Goal: Task Accomplishment & Management: Manage account settings

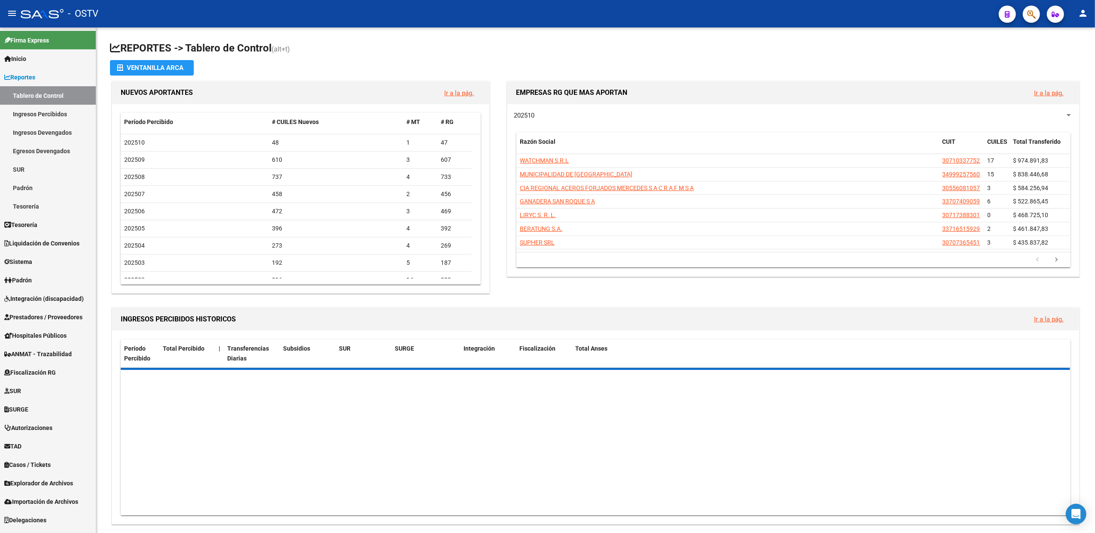
click at [31, 448] on link "TAD" at bounding box center [48, 446] width 96 height 18
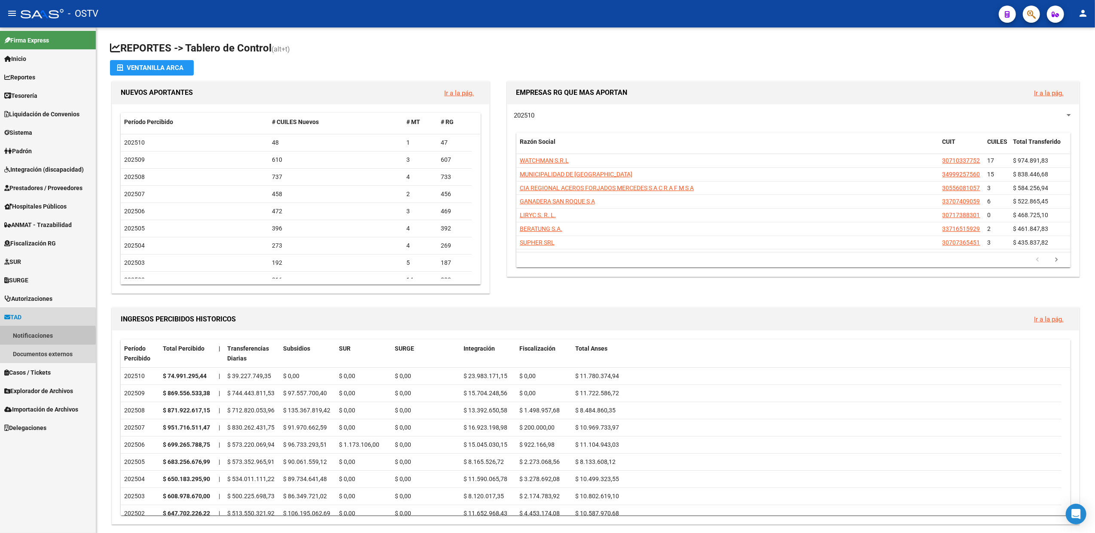
click at [31, 336] on link "Notificaciones" at bounding box center [48, 335] width 96 height 18
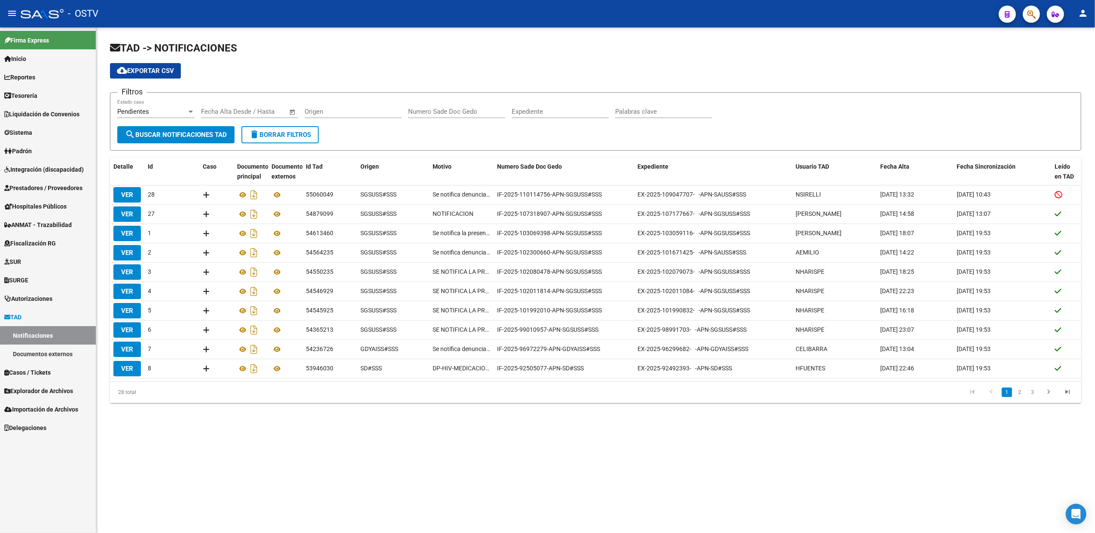
drag, startPoint x: 30, startPoint y: 148, endPoint x: 29, endPoint y: 152, distance: 4.4
click at [30, 148] on span "Padrón" at bounding box center [17, 150] width 27 height 9
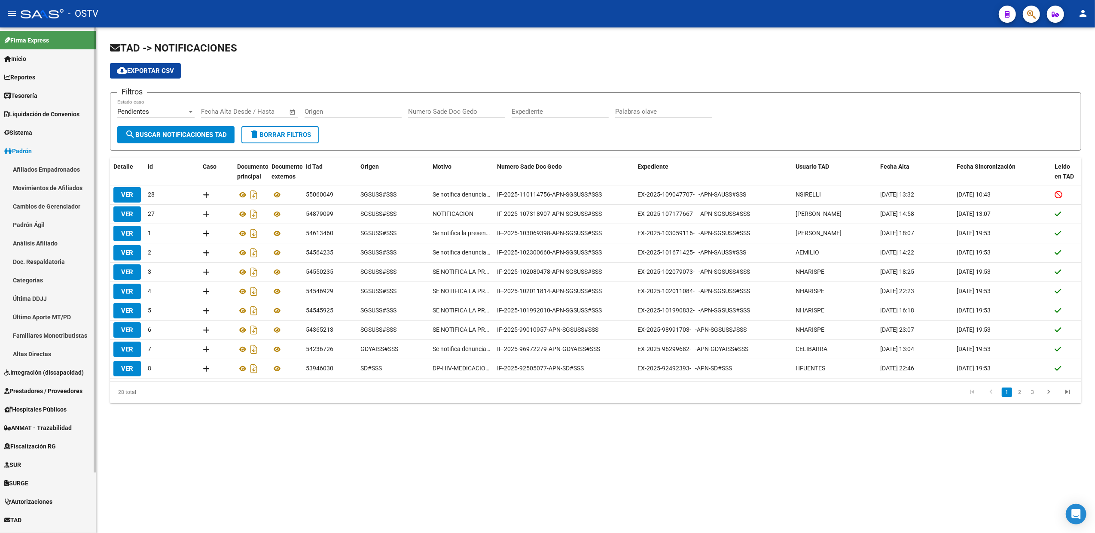
click at [32, 170] on link "Afiliados Empadronados" at bounding box center [48, 169] width 96 height 18
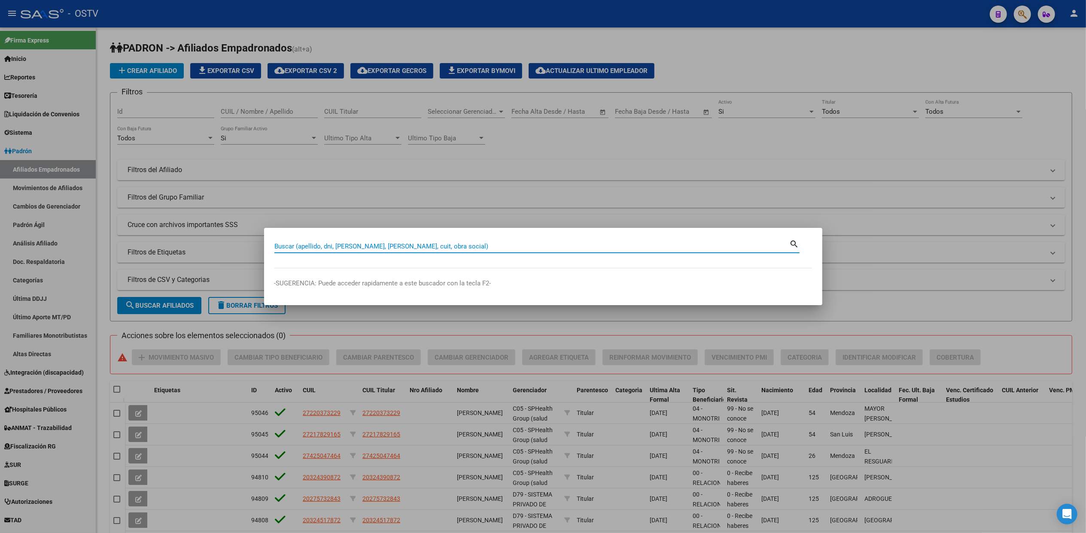
paste input "20951048"
type input "20951048"
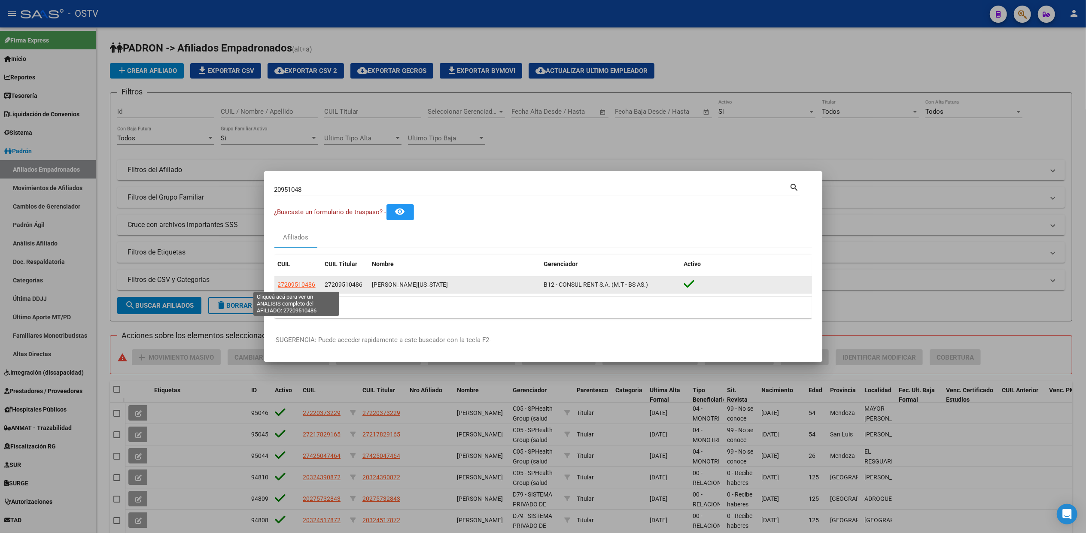
click at [288, 287] on span "27209510486" at bounding box center [297, 284] width 38 height 7
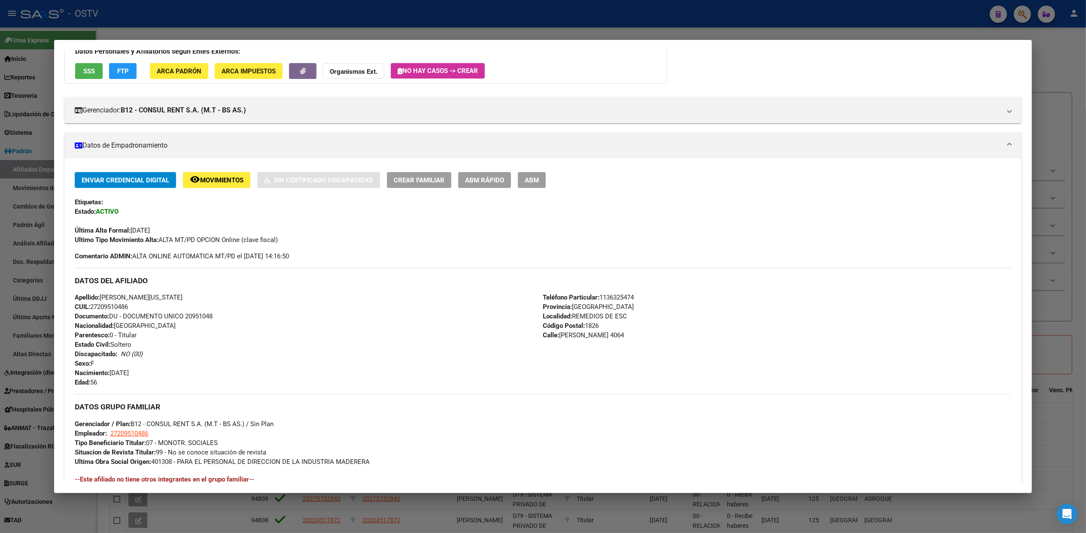
scroll to position [229, 0]
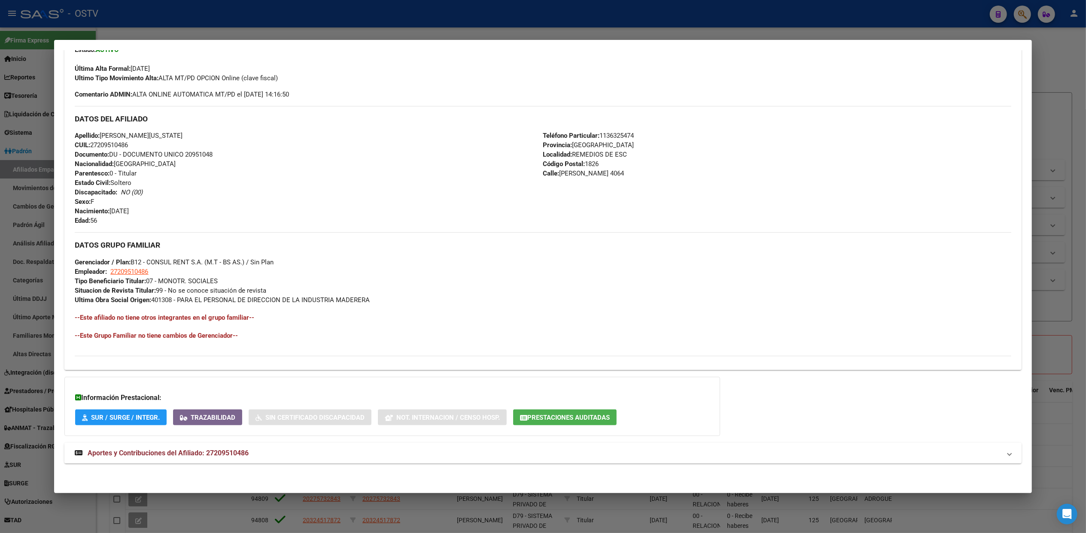
click at [181, 453] on span "Aportes y Contribuciones del Afiliado: 27209510486" at bounding box center [168, 453] width 161 height 8
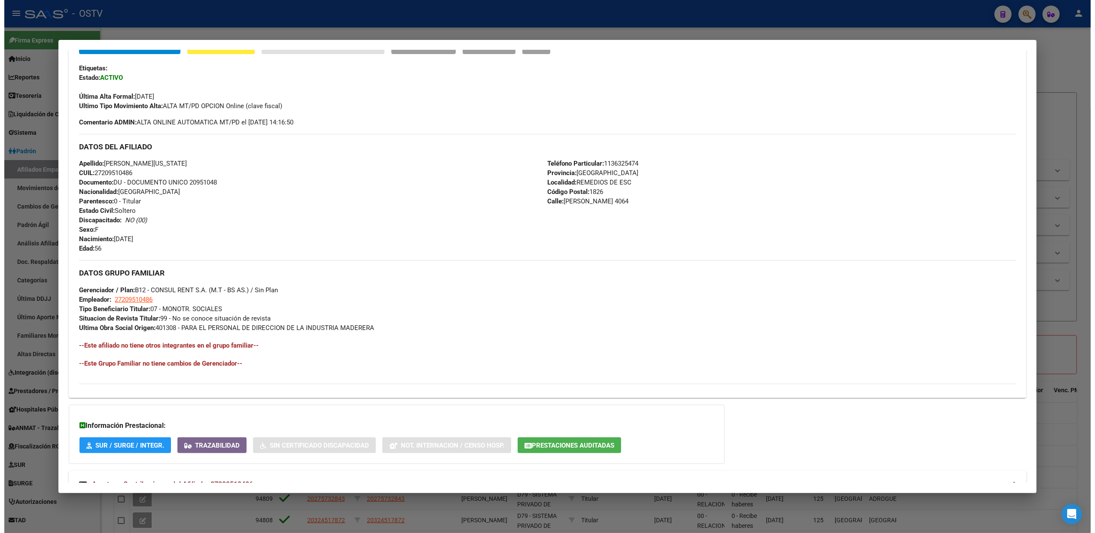
scroll to position [0, 0]
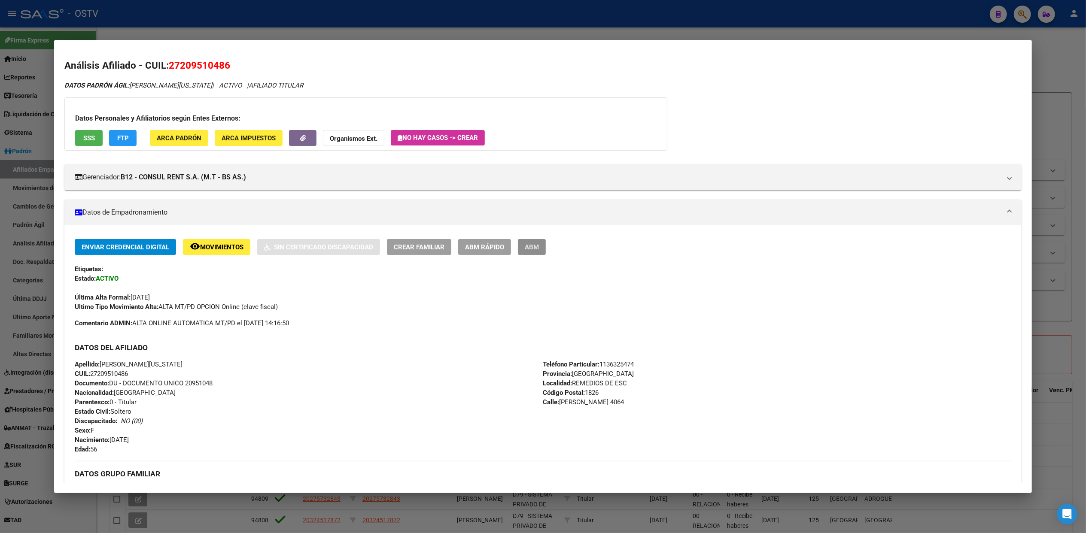
click at [527, 249] on span "ABM" at bounding box center [532, 247] width 14 height 8
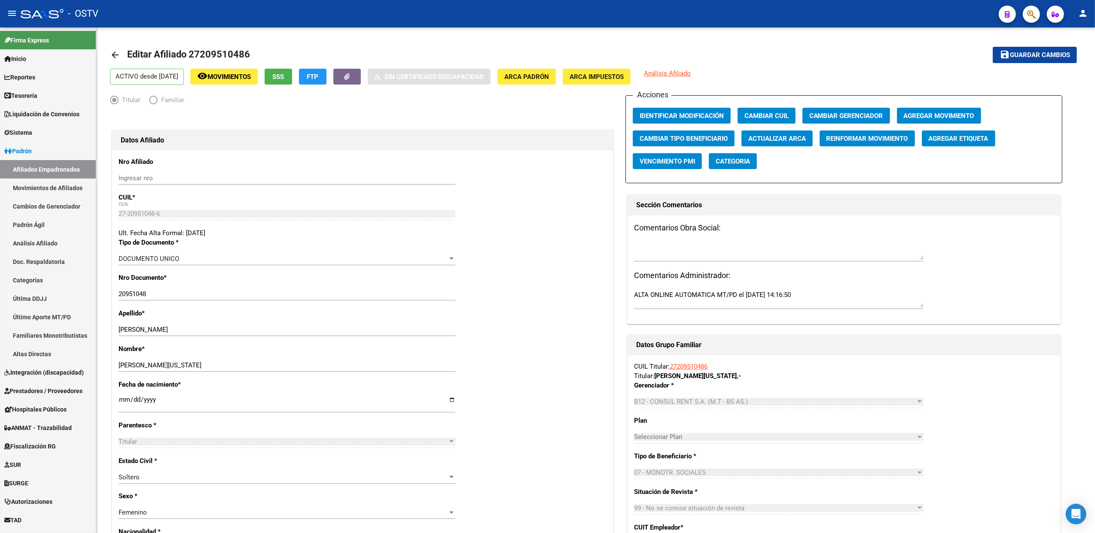
radio input "true"
type input "27-20951048-6"
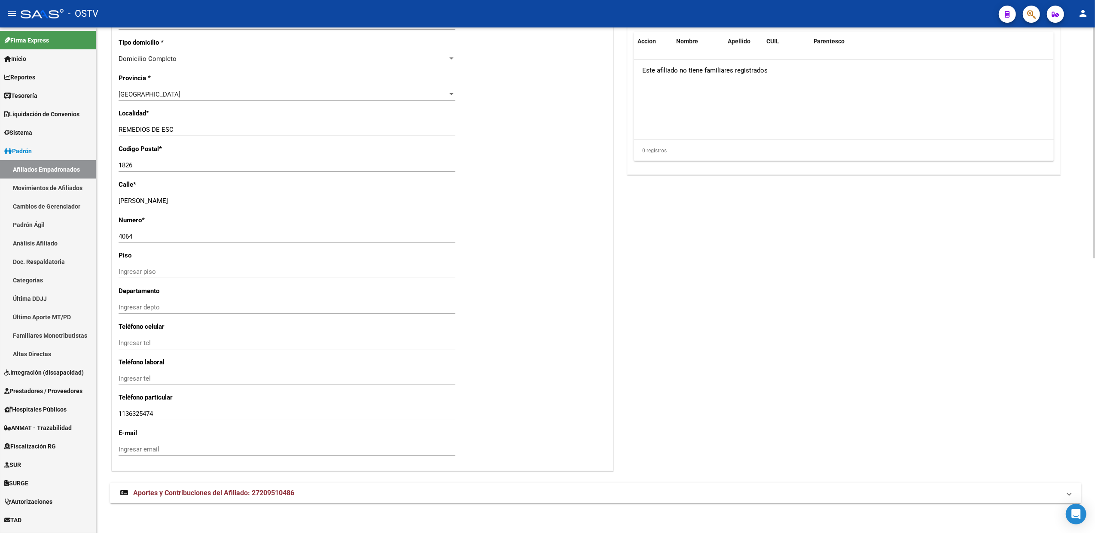
scroll to position [603, 0]
click at [251, 494] on span "Aportes y Contribuciones del Afiliado: 27209510486" at bounding box center [213, 492] width 161 height 8
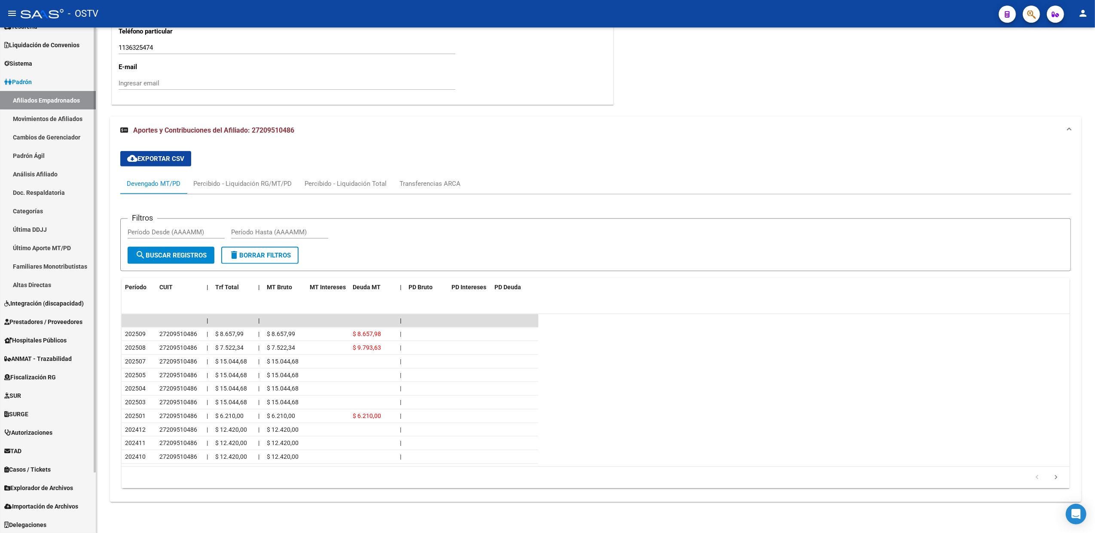
scroll to position [70, 0]
click at [41, 344] on span "Hospitales Públicos" at bounding box center [35, 339] width 62 height 9
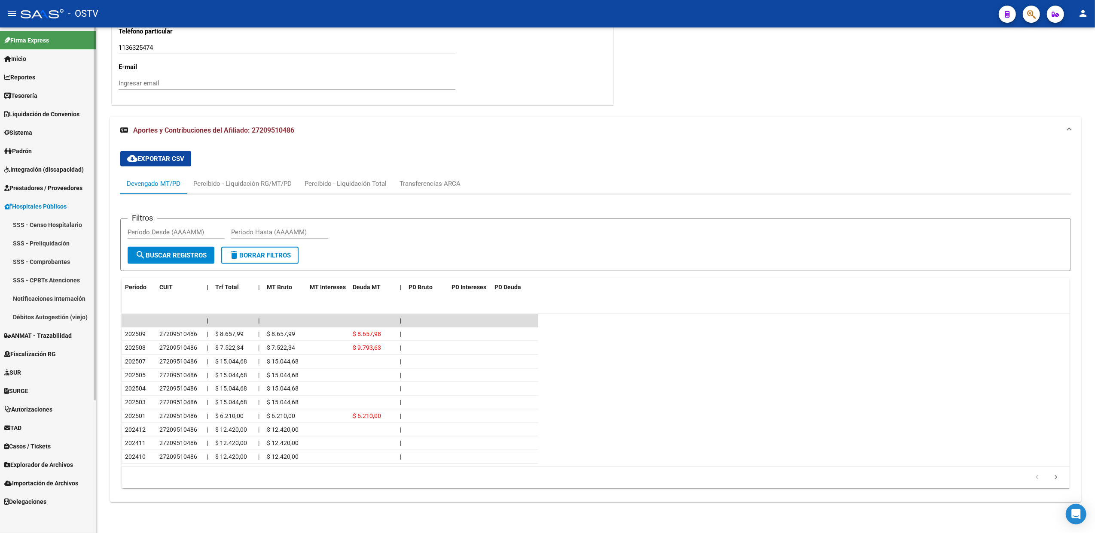
scroll to position [0, 0]
click at [43, 301] on link "Notificaciones Internación" at bounding box center [48, 298] width 96 height 18
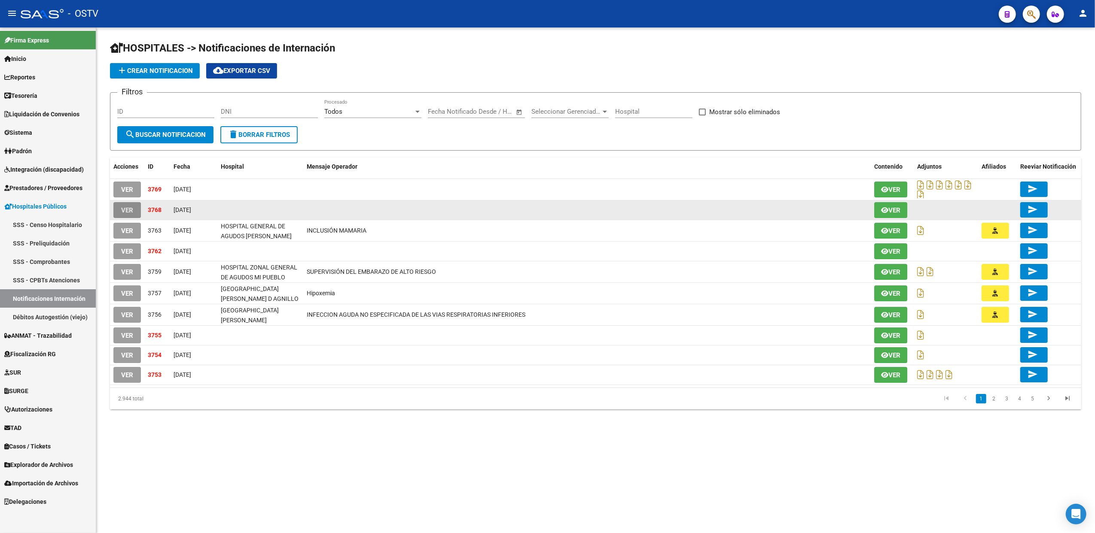
click at [134, 212] on button "VER" at bounding box center [126, 210] width 27 height 16
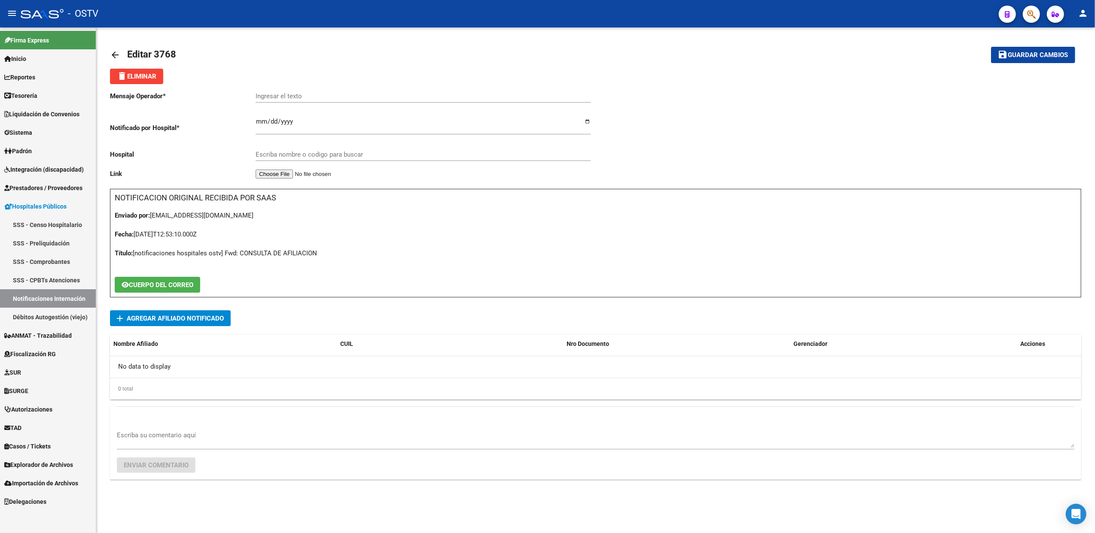
click at [131, 76] on span "delete Eliminar" at bounding box center [137, 77] width 40 height 8
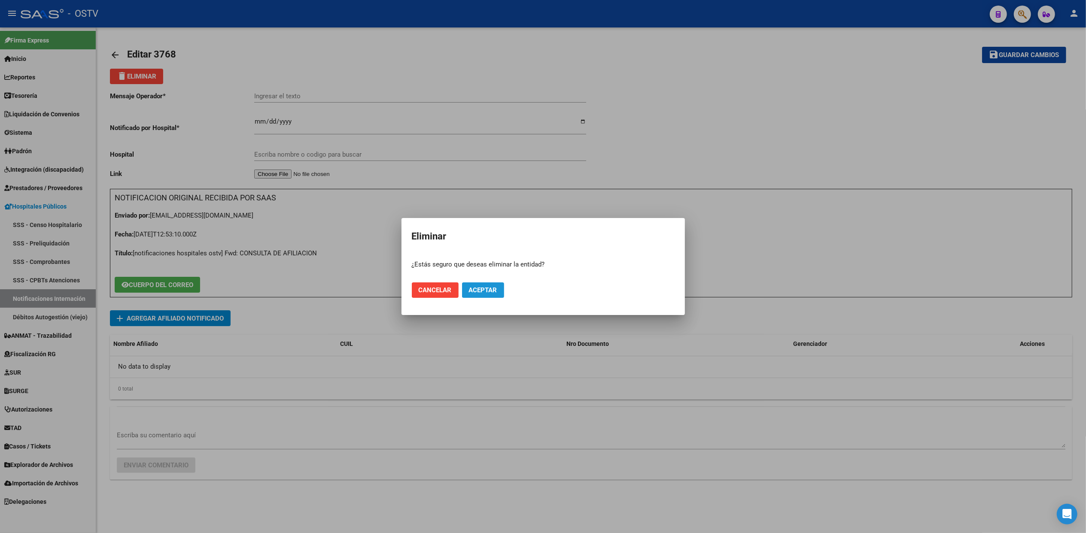
click at [476, 292] on span "Aceptar" at bounding box center [483, 290] width 28 height 8
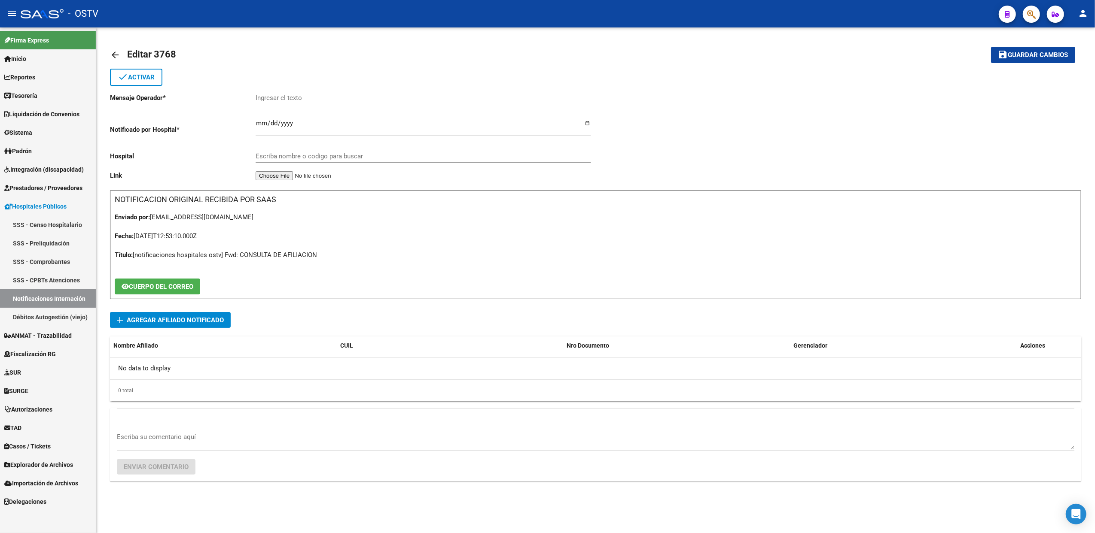
click at [112, 54] on mat-icon "arrow_back" at bounding box center [115, 55] width 10 height 10
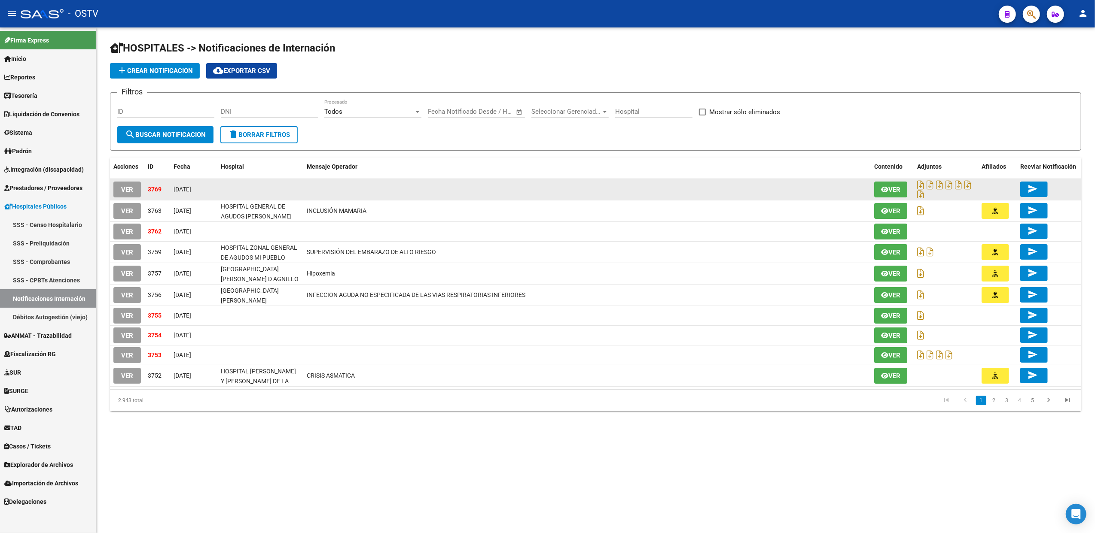
click at [130, 189] on span "VER" at bounding box center [127, 190] width 12 height 8
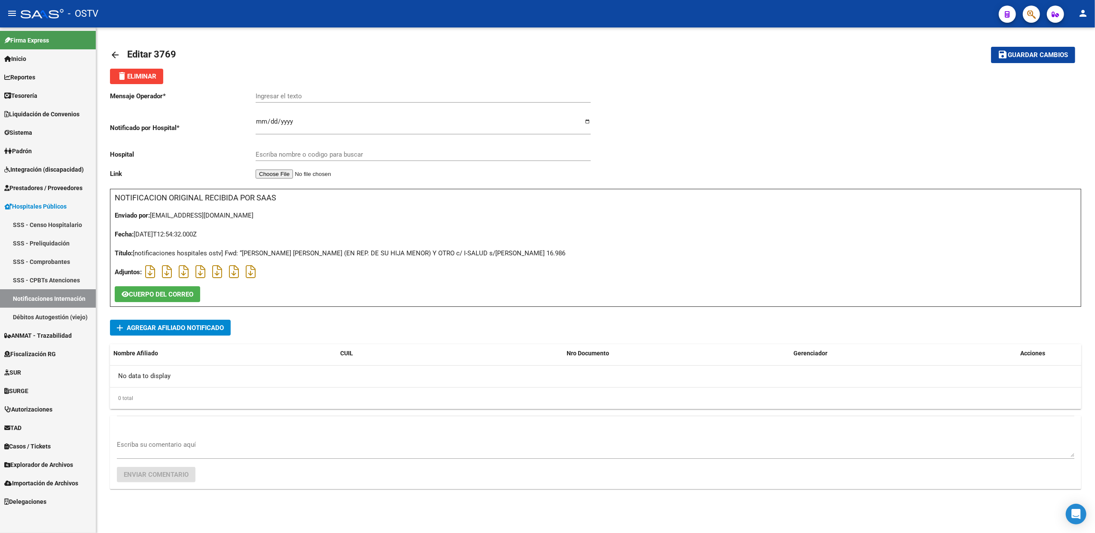
click at [32, 149] on span "Padrón" at bounding box center [17, 150] width 27 height 9
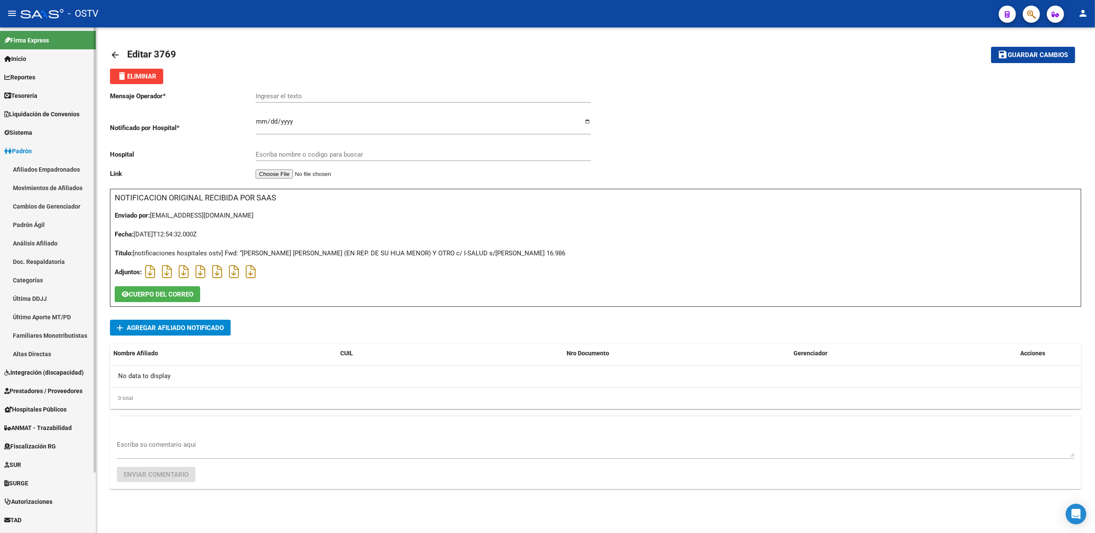
click at [35, 182] on link "Movimientos de Afiliados" at bounding box center [48, 188] width 96 height 18
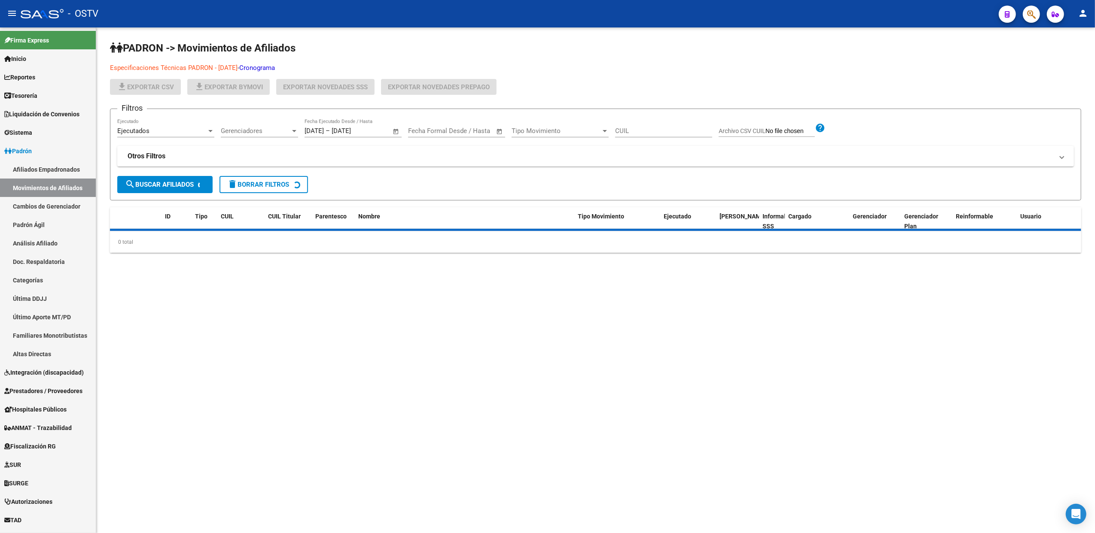
click at [272, 64] on link "Cronograma" at bounding box center [257, 68] width 36 height 8
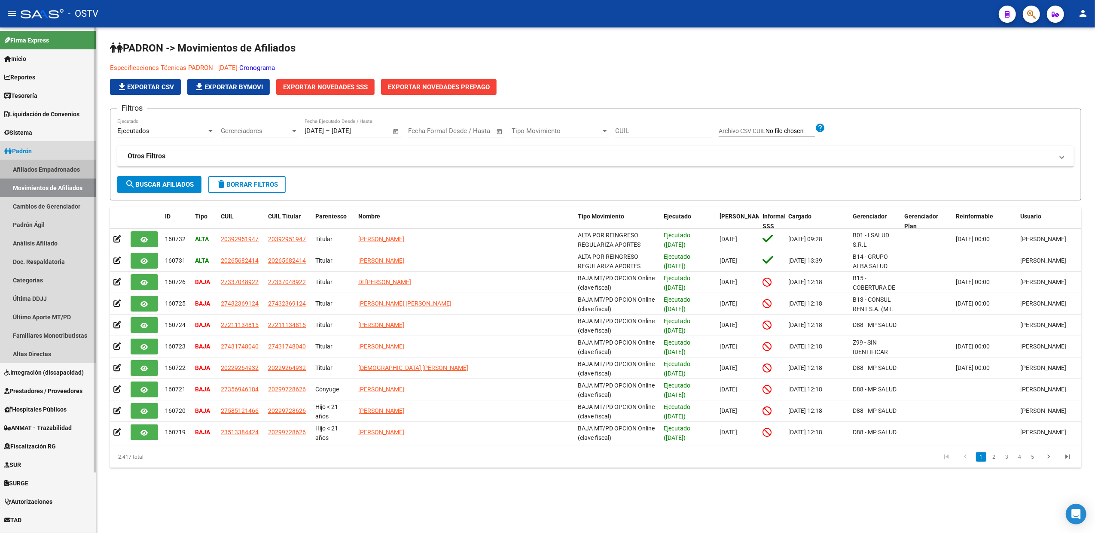
click at [64, 167] on link "Afiliados Empadronados" at bounding box center [48, 169] width 96 height 18
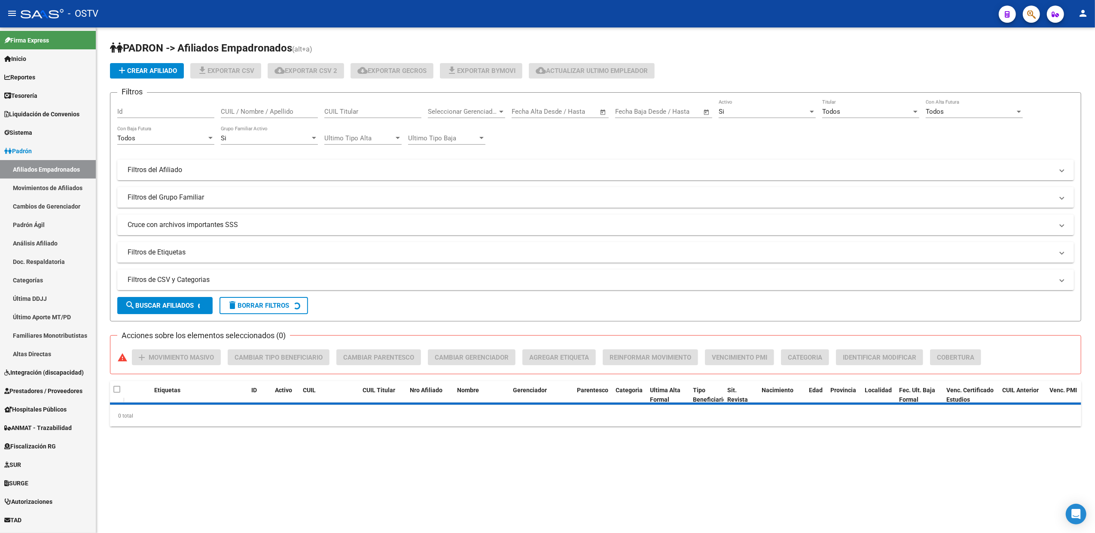
click at [339, 274] on mat-expansion-panel-header "Filtros de CSV y Categorias" at bounding box center [595, 280] width 956 height 21
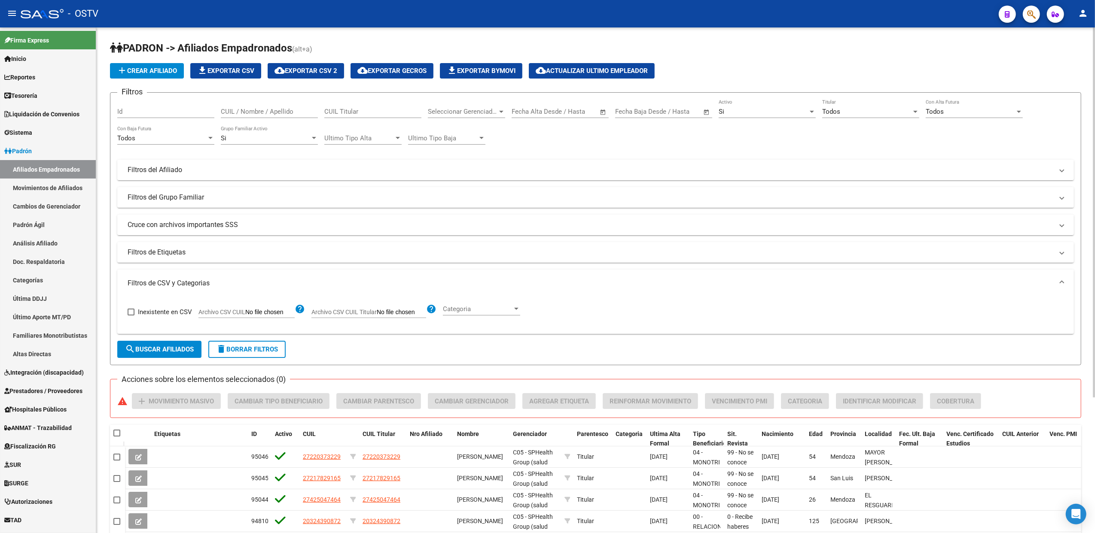
click at [274, 311] on input "Archivo CSV CUIL" at bounding box center [269, 313] width 49 height 8
type input "C:\fakepath\C05aC06.csv"
click at [176, 346] on span "search Buscar Afiliados" at bounding box center [159, 350] width 69 height 8
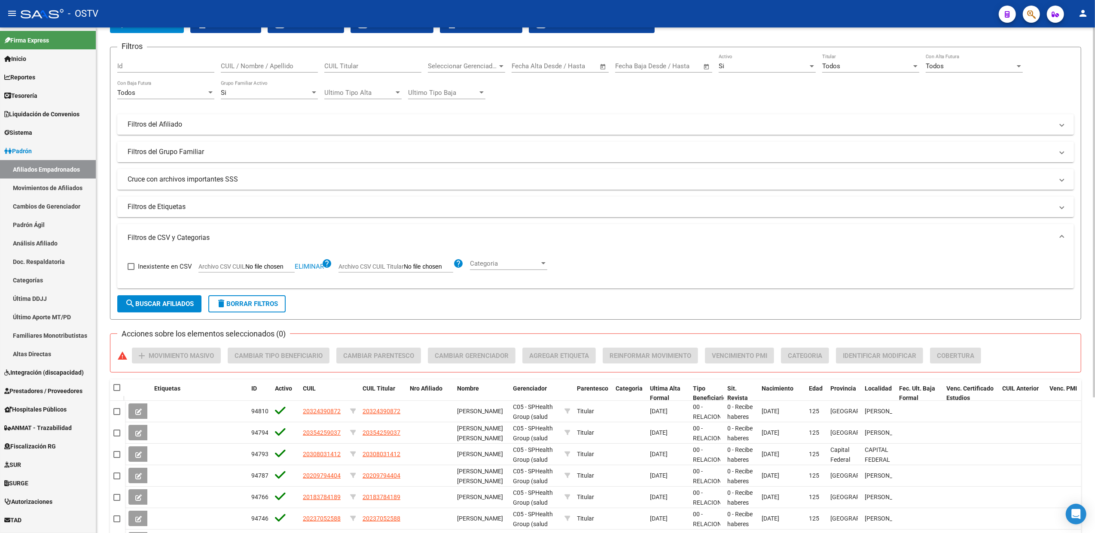
scroll to position [14, 0]
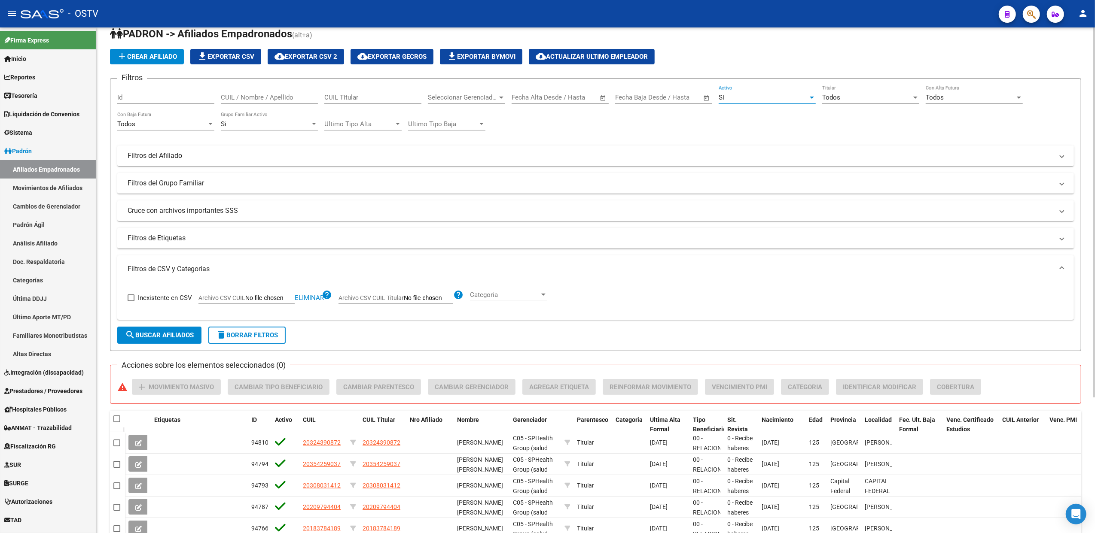
click at [754, 95] on div "Si" at bounding box center [762, 98] width 89 height 8
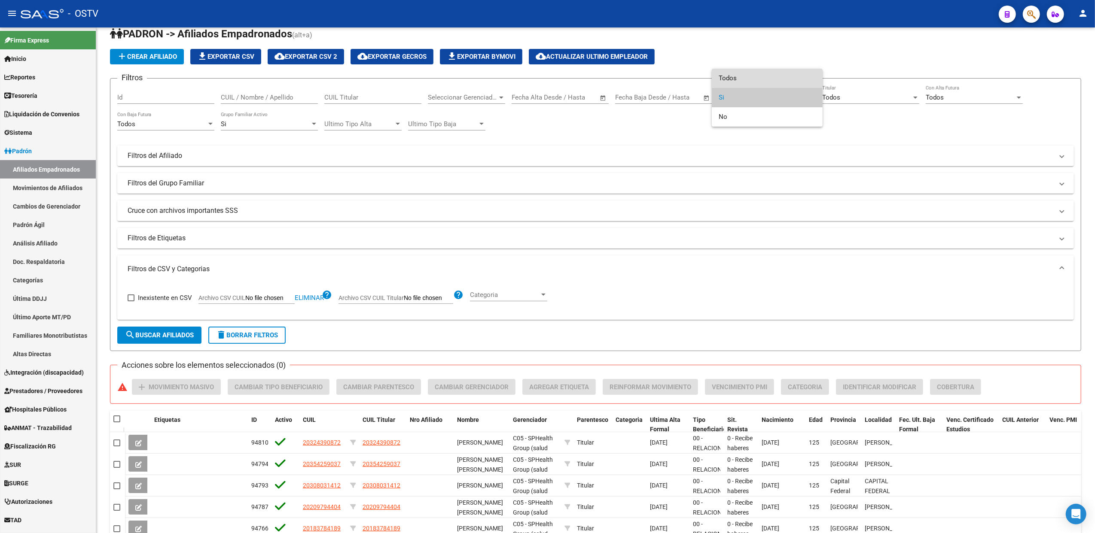
click at [753, 82] on span "Todos" at bounding box center [766, 78] width 97 height 19
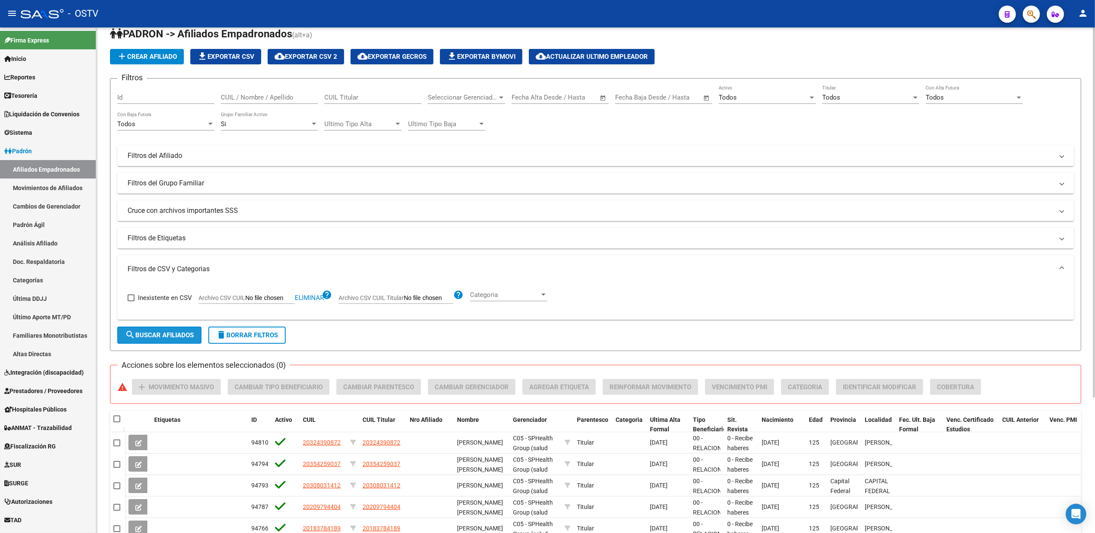
click at [172, 332] on span "search Buscar Afiliados" at bounding box center [159, 335] width 69 height 8
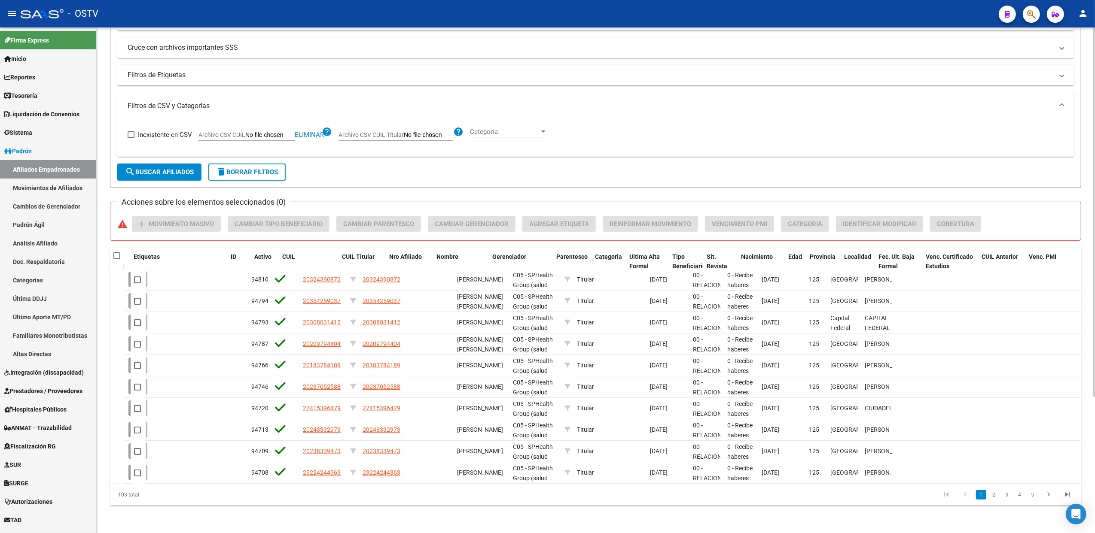
scroll to position [0, 21]
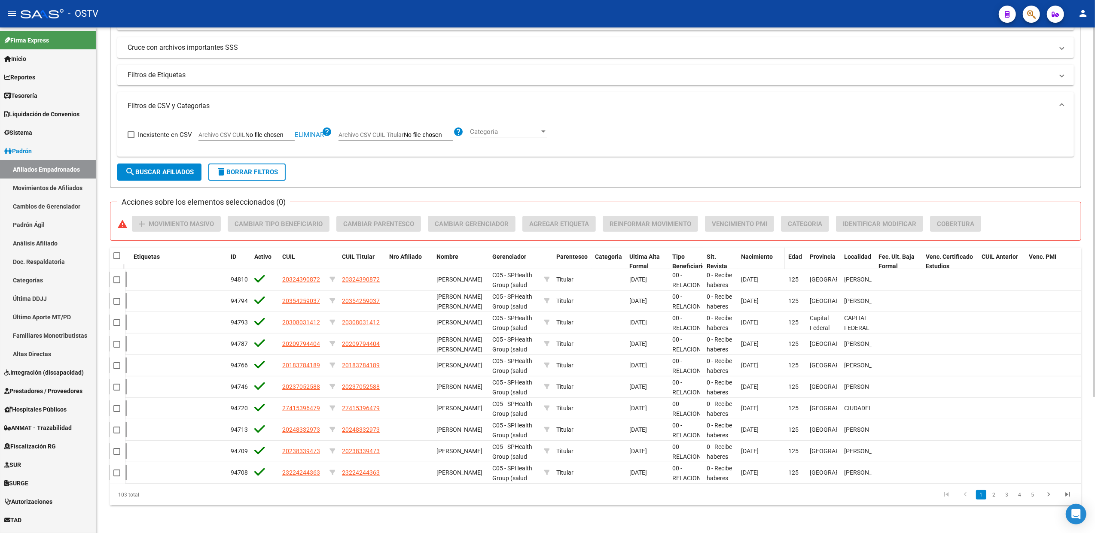
drag, startPoint x: 537, startPoint y: 246, endPoint x: 806, endPoint y: 246, distance: 268.8
click at [806, 248] on div "Etiquetas ID Activo CUIL CUIL Titular Nro Afiliado Nombre Gerenciador Parentesc…" at bounding box center [592, 262] width 976 height 28
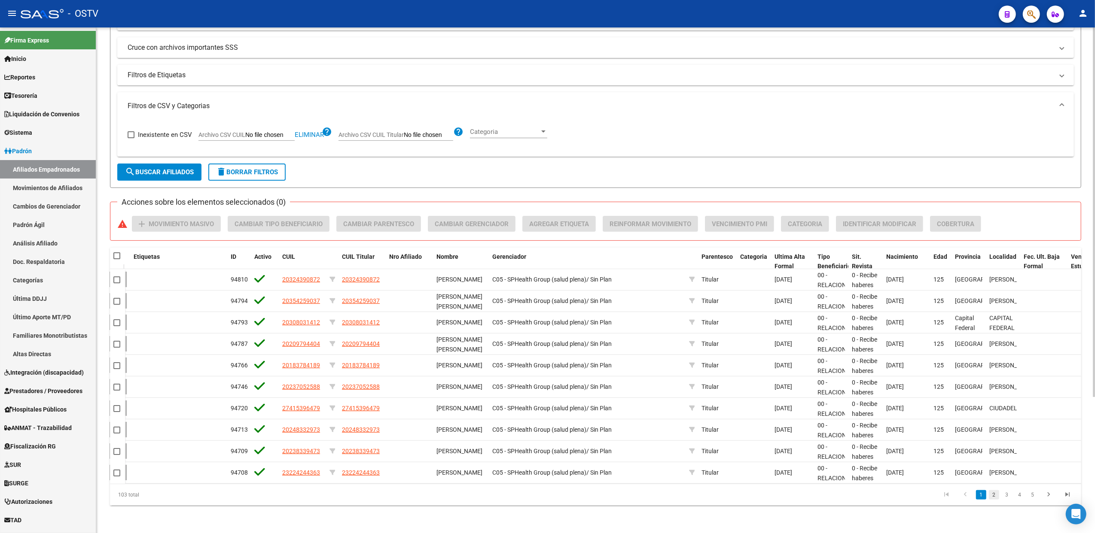
click at [998, 496] on link "2" at bounding box center [993, 494] width 10 height 9
click at [1006, 497] on link "3" at bounding box center [1006, 494] width 10 height 9
click at [1019, 497] on link "4" at bounding box center [1019, 494] width 10 height 9
click at [1019, 494] on link "5" at bounding box center [1019, 494] width 10 height 9
click at [1019, 497] on link "6" at bounding box center [1019, 494] width 10 height 9
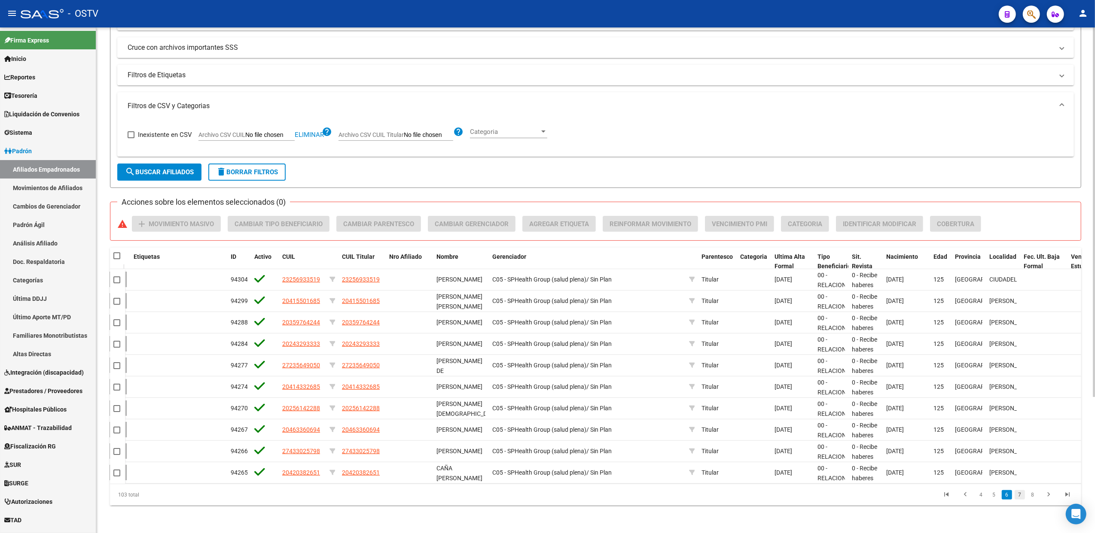
click at [1019, 493] on link "7" at bounding box center [1019, 494] width 10 height 9
click at [1017, 500] on link "8" at bounding box center [1019, 494] width 10 height 9
click at [1019, 497] on link "9" at bounding box center [1018, 494] width 10 height 9
click at [1017, 497] on link "10" at bounding box center [1017, 494] width 11 height 9
click at [1031, 497] on link "11" at bounding box center [1031, 494] width 11 height 9
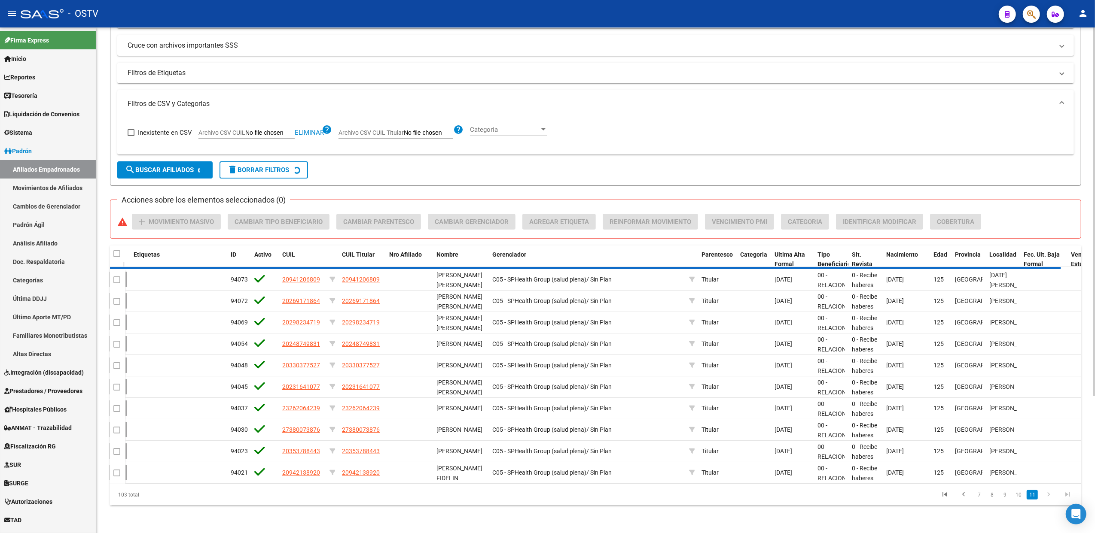
scroll to position [36, 0]
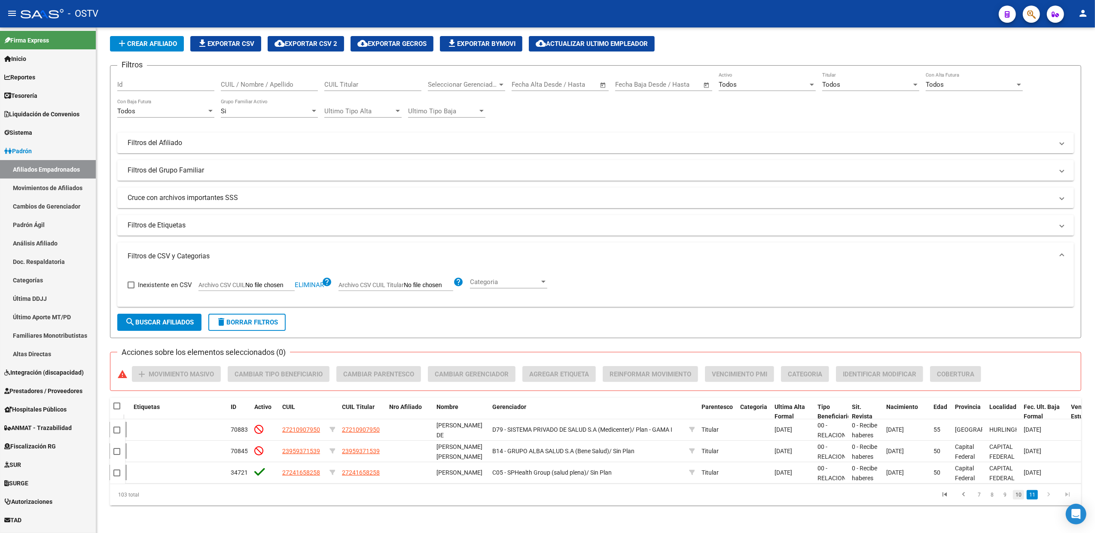
click at [1015, 496] on link "10" at bounding box center [1017, 494] width 11 height 9
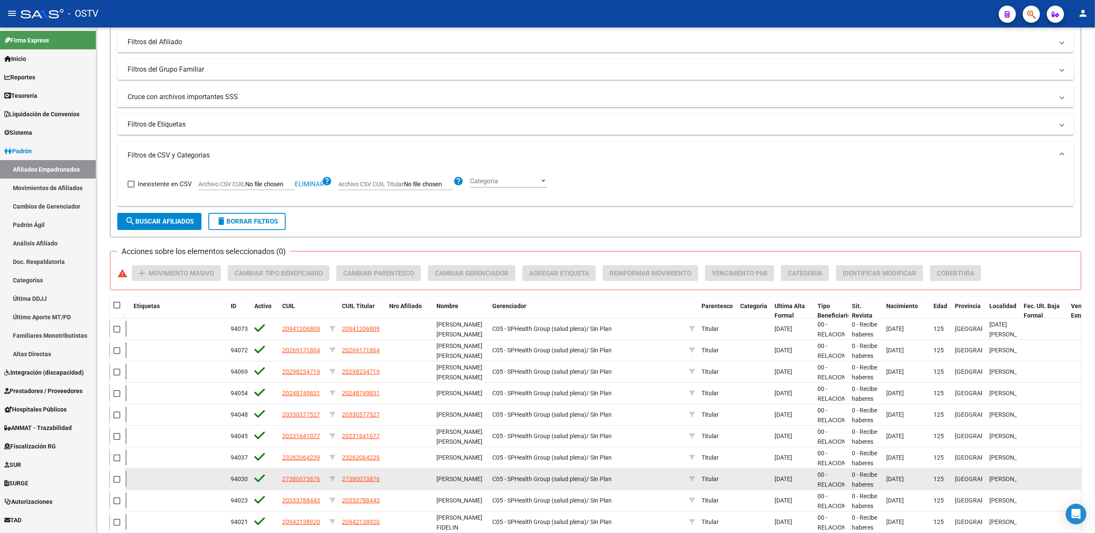
scroll to position [186, 0]
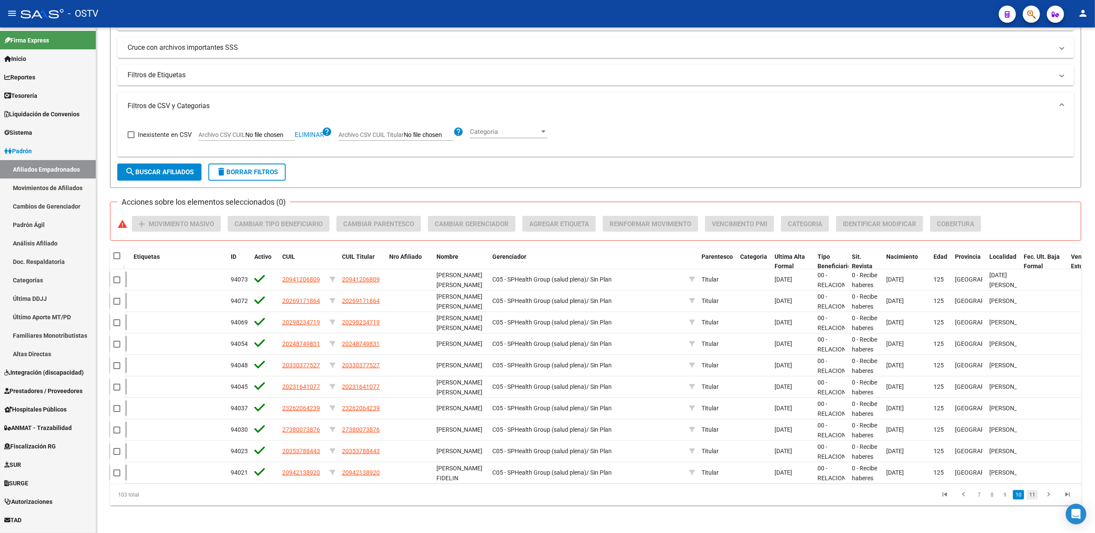
click at [1032, 498] on link "11" at bounding box center [1031, 494] width 11 height 9
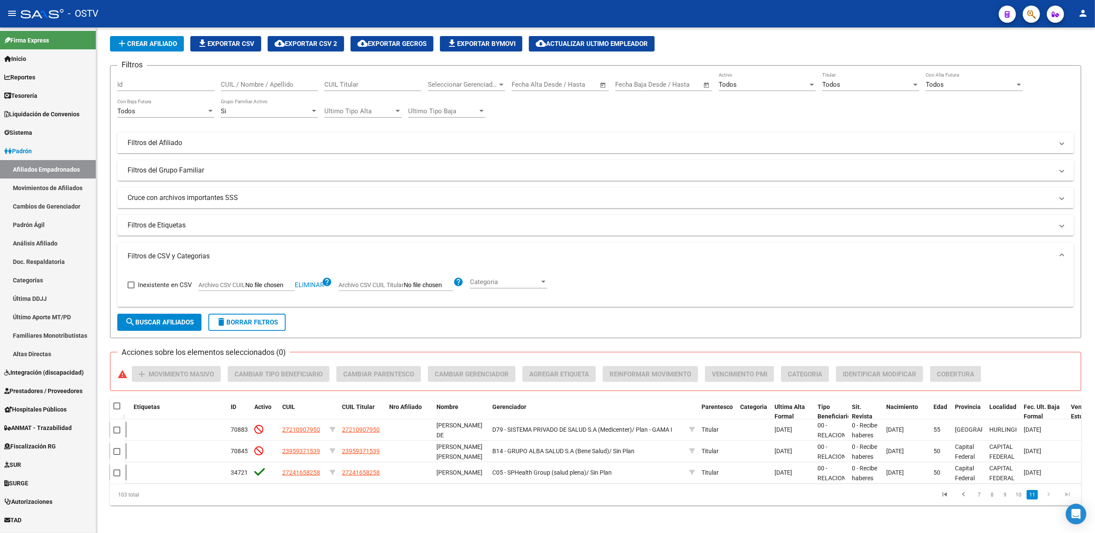
scroll to position [36, 0]
click at [569, 497] on datatable-pager "7 8 9 10 11" at bounding box center [692, 495] width 770 height 15
click at [742, 81] on div "Todos" at bounding box center [762, 85] width 89 height 8
click at [741, 90] on span "Si" at bounding box center [766, 94] width 97 height 19
click at [184, 319] on span "search Buscar Afiliados" at bounding box center [159, 323] width 69 height 8
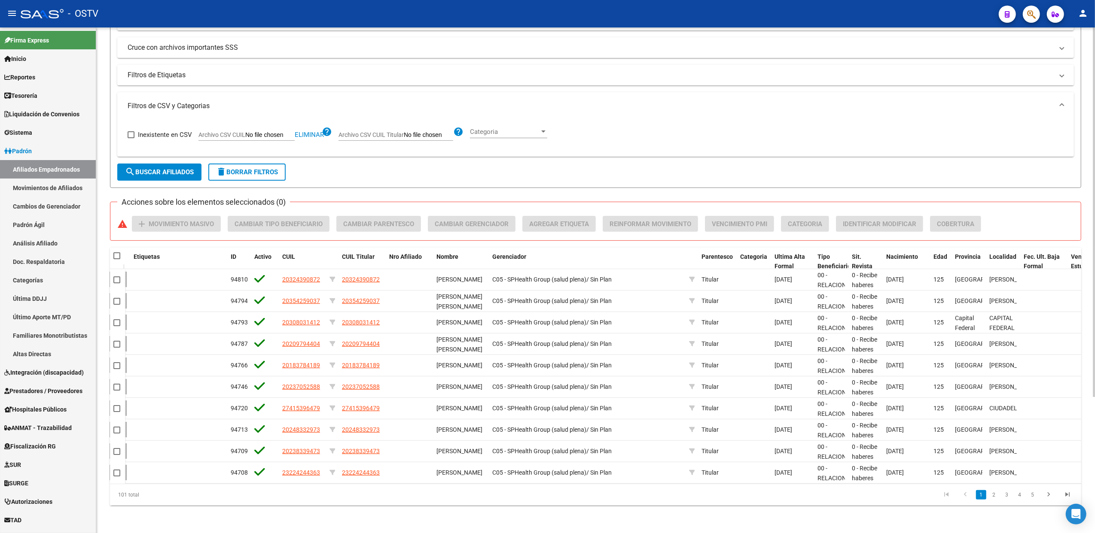
scroll to position [0, 0]
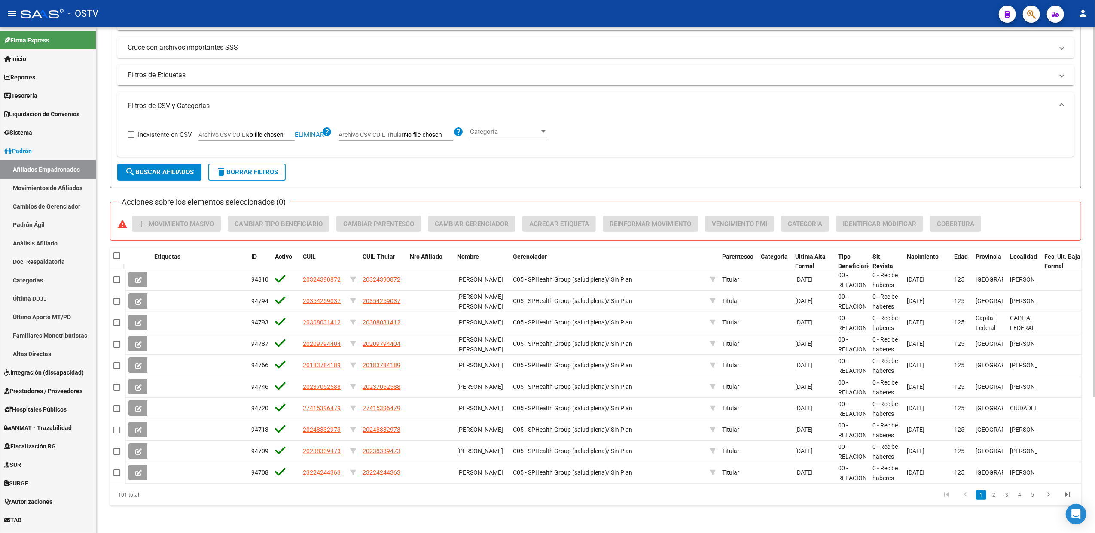
click at [116, 252] on mat-checkbox at bounding box center [116, 256] width 7 height 9
click at [115, 252] on span at bounding box center [116, 255] width 7 height 7
click at [116, 259] on input "checkbox" at bounding box center [116, 259] width 0 height 0
checkbox input "true"
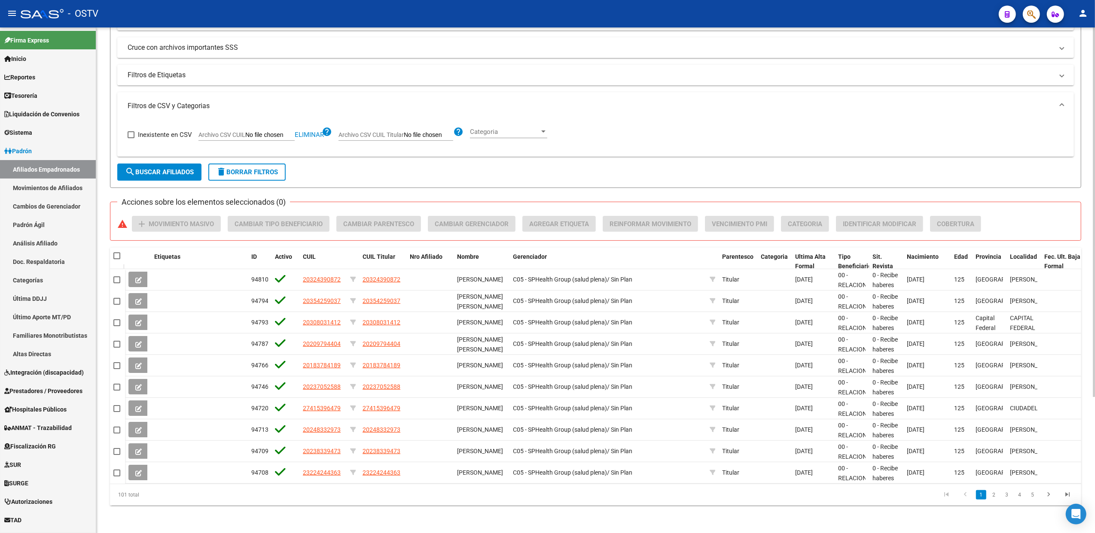
checkbox input "true"
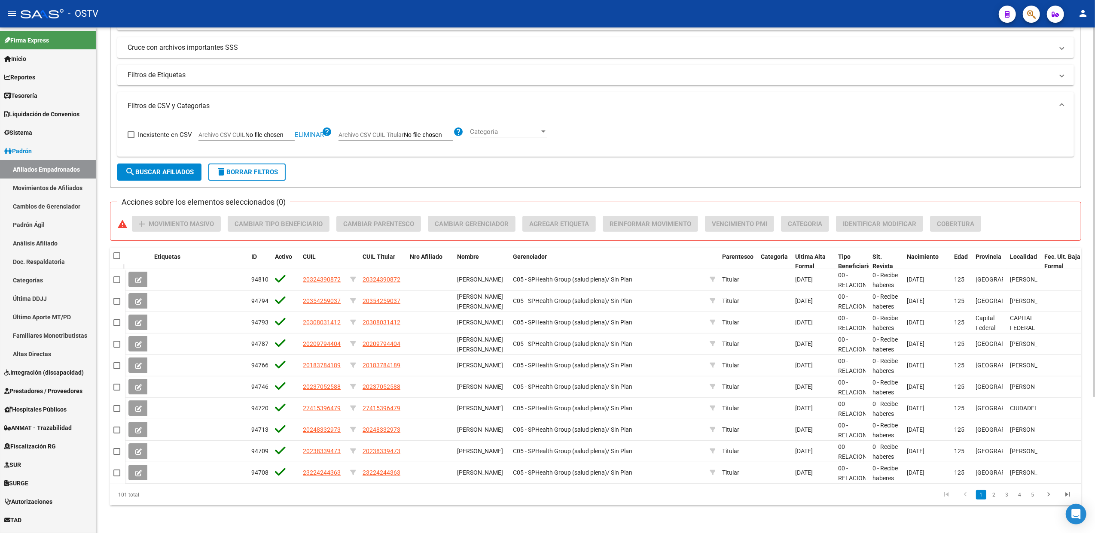
checkbox input "true"
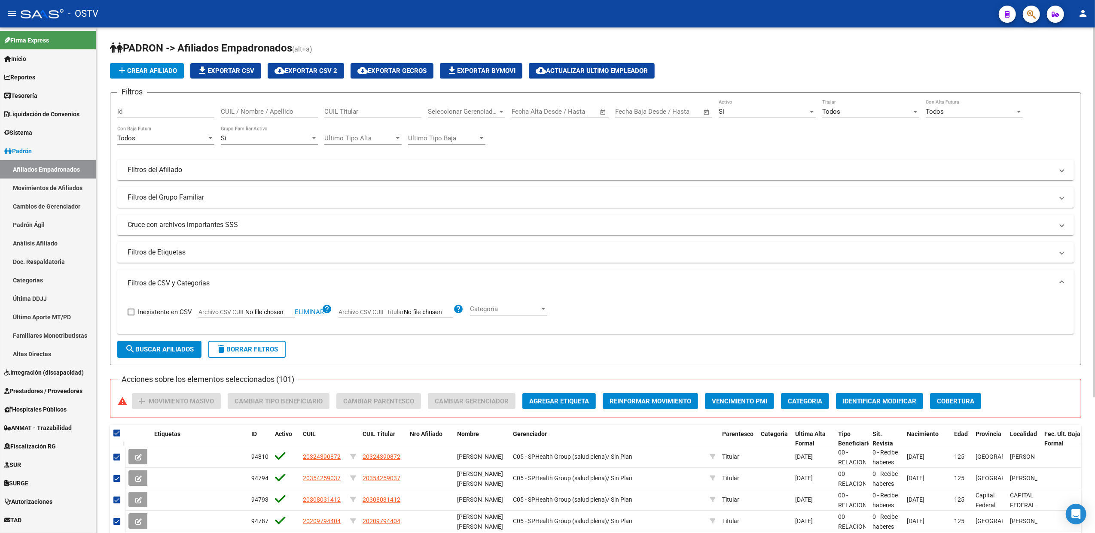
click at [822, 110] on span "Todos" at bounding box center [831, 112] width 18 height 8
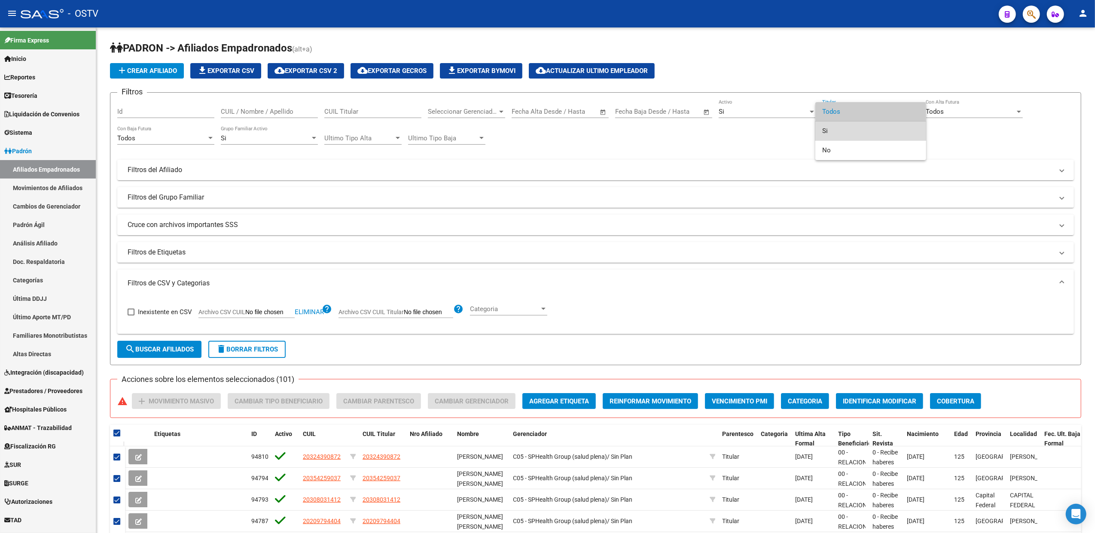
drag, startPoint x: 833, startPoint y: 125, endPoint x: 636, endPoint y: 231, distance: 223.8
click at [833, 126] on span "Si" at bounding box center [870, 131] width 97 height 19
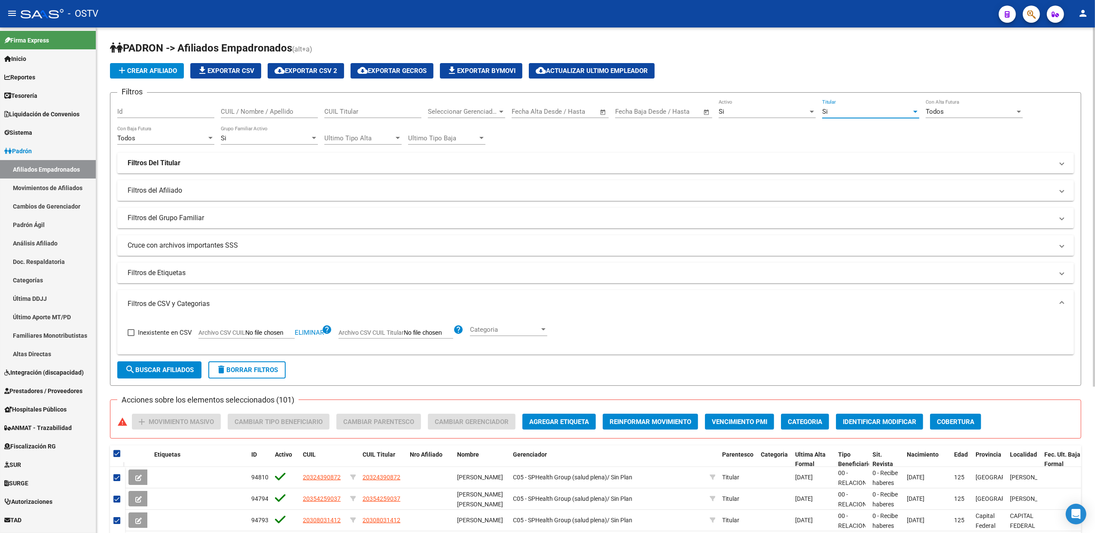
click at [170, 375] on button "search Buscar Afiliados" at bounding box center [159, 370] width 84 height 17
checkbox input "false"
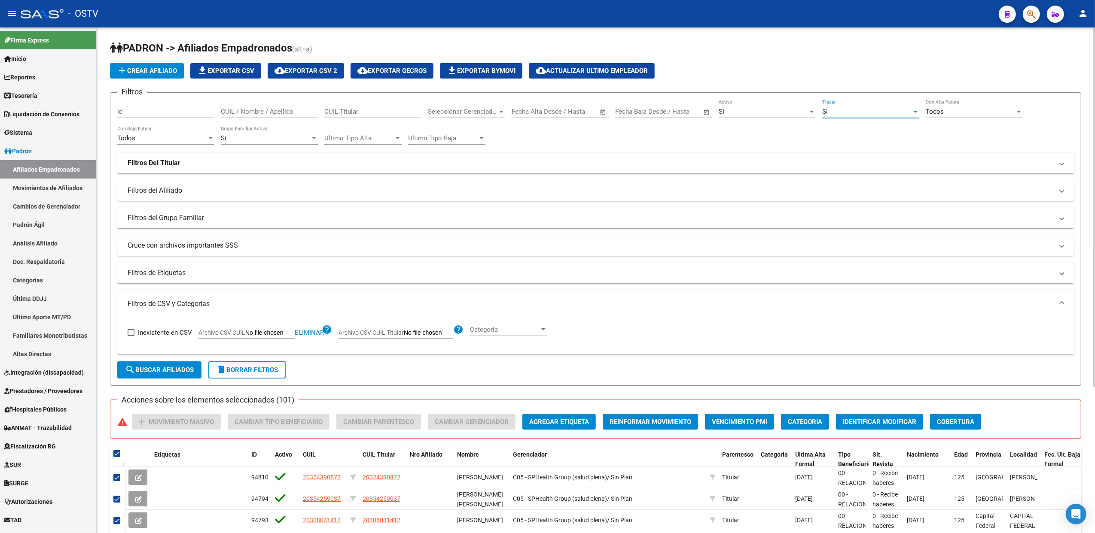
checkbox input "false"
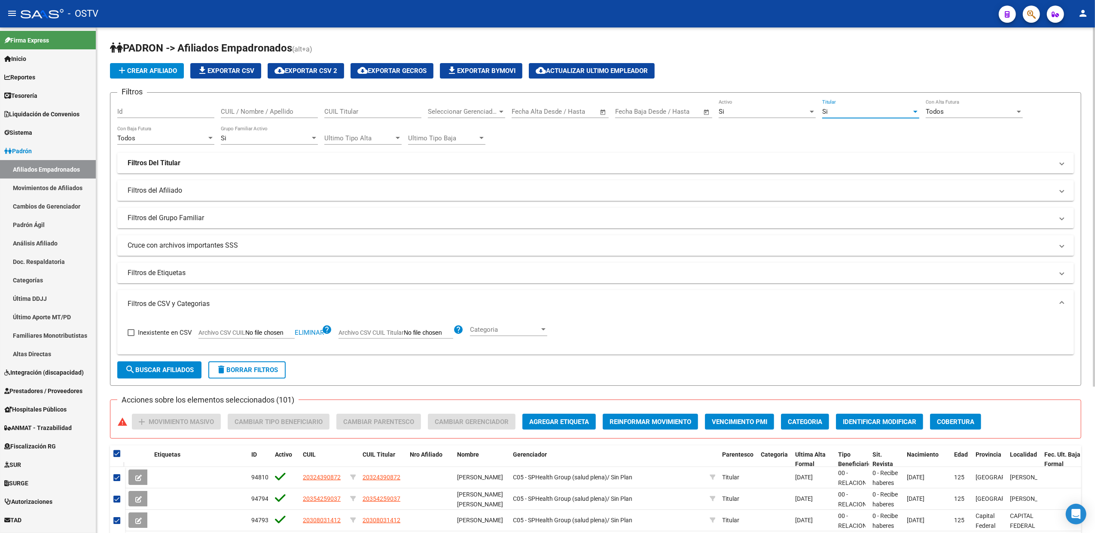
checkbox input "false"
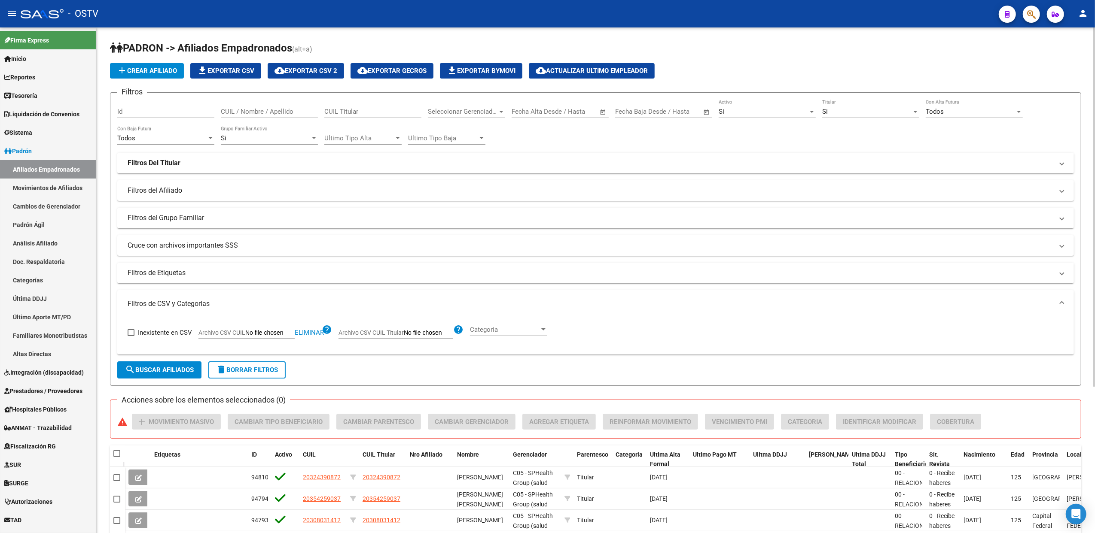
click at [114, 452] on span at bounding box center [116, 453] width 7 height 7
click at [116, 457] on input "checkbox" at bounding box center [116, 457] width 0 height 0
checkbox input "true"
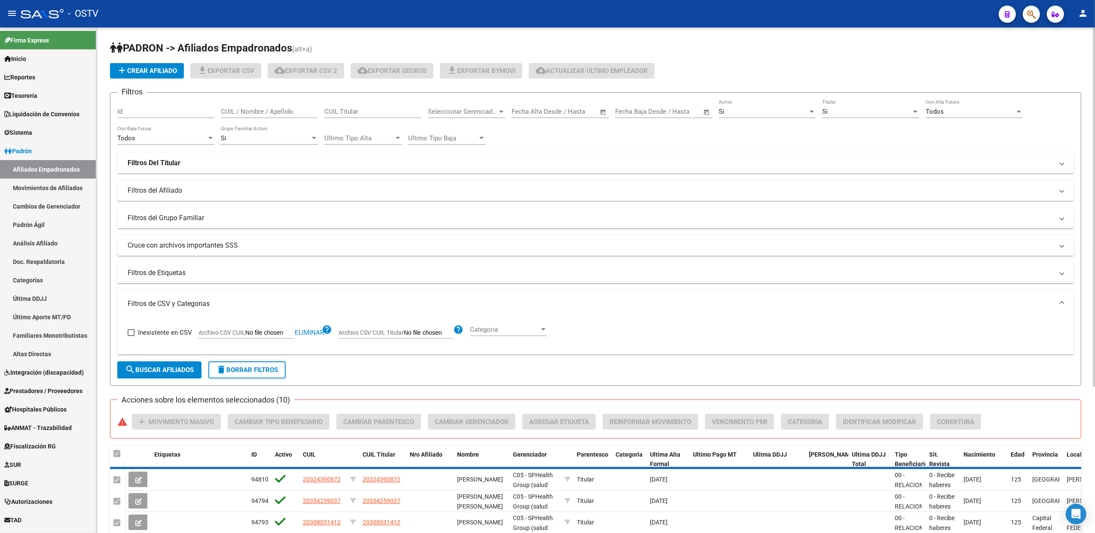
checkbox input "true"
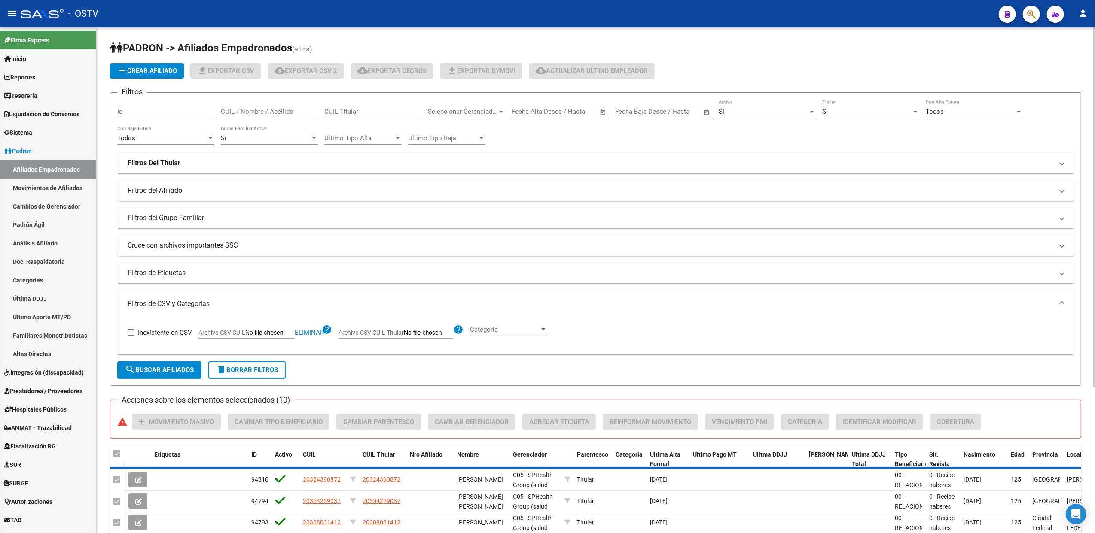
checkbox input "true"
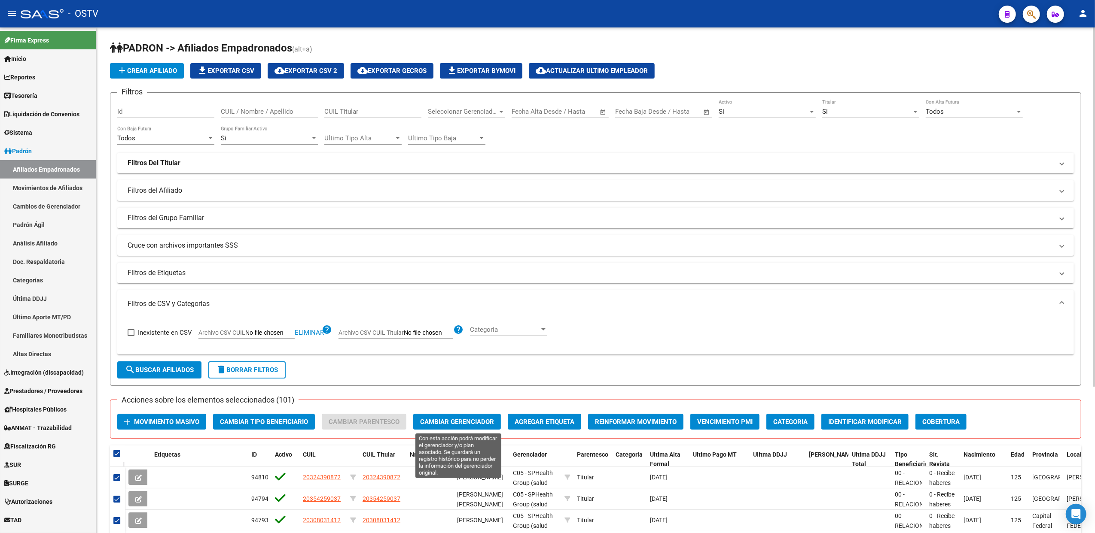
click at [466, 421] on span "Cambiar Gerenciador" at bounding box center [457, 422] width 74 height 8
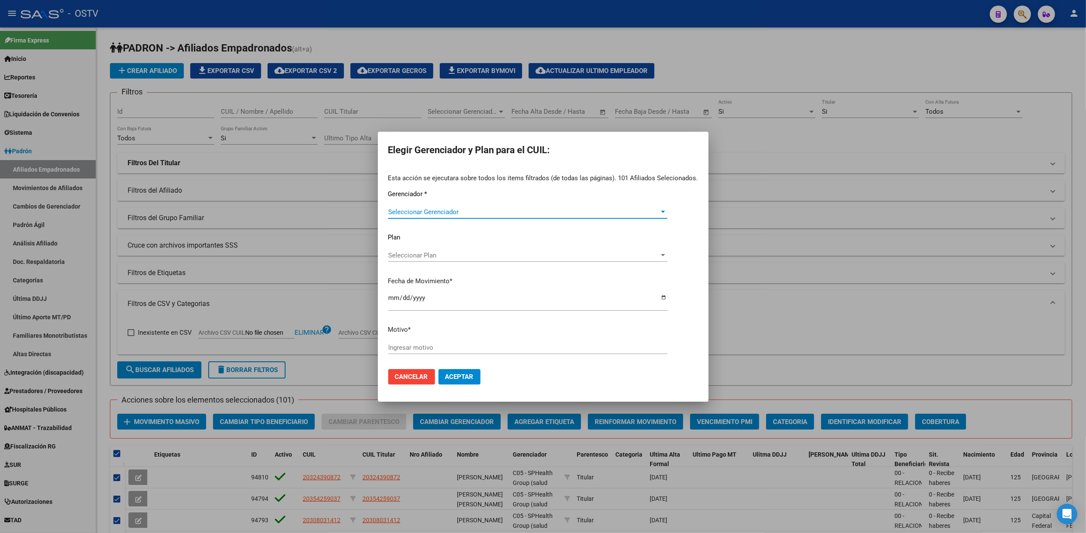
click at [453, 213] on span "Seleccionar Gerenciador" at bounding box center [523, 212] width 271 height 8
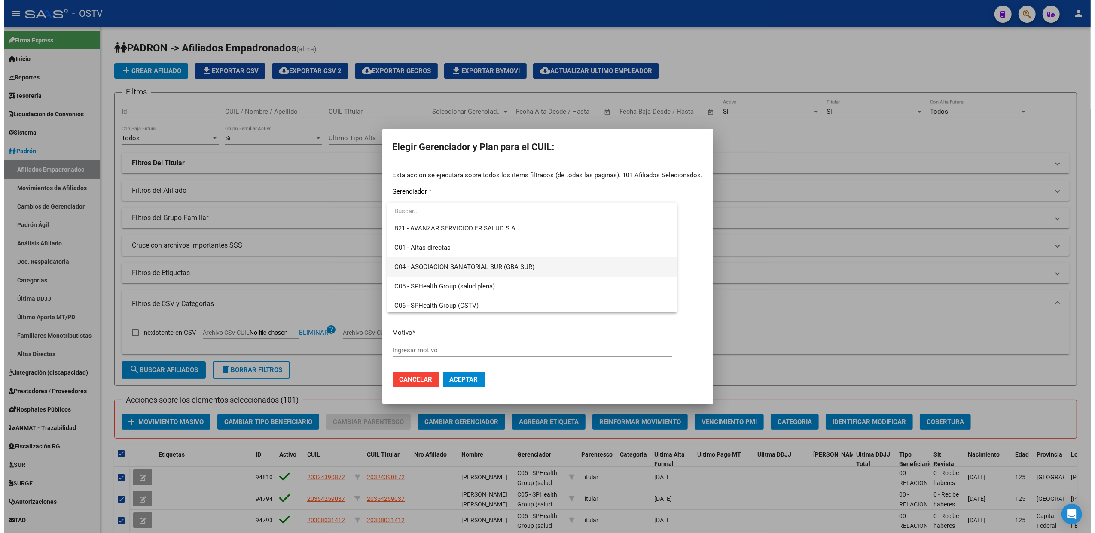
scroll to position [286, 0]
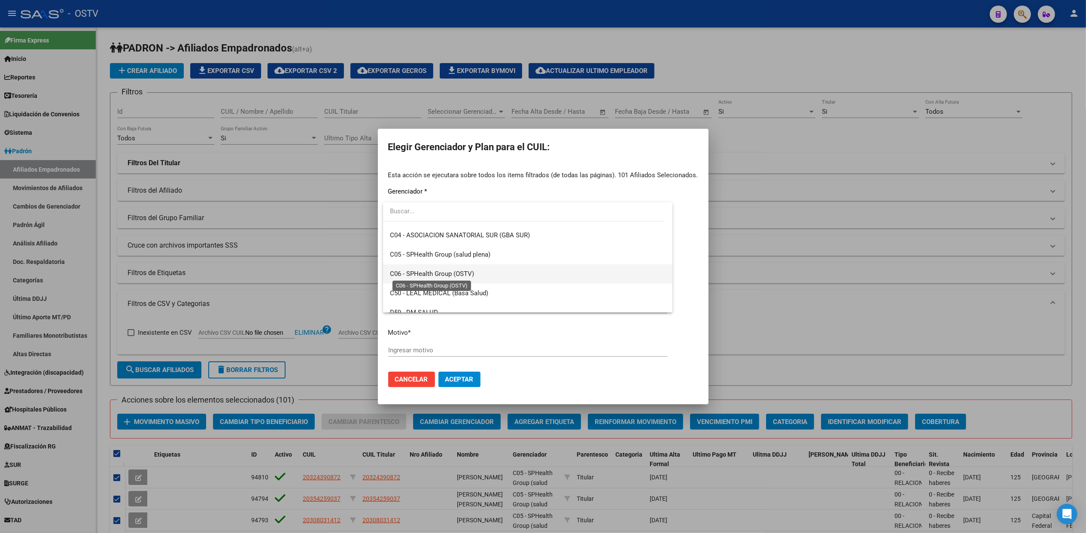
click at [421, 274] on span "C06 - SPHealth Group (OSTV)" at bounding box center [432, 274] width 84 height 8
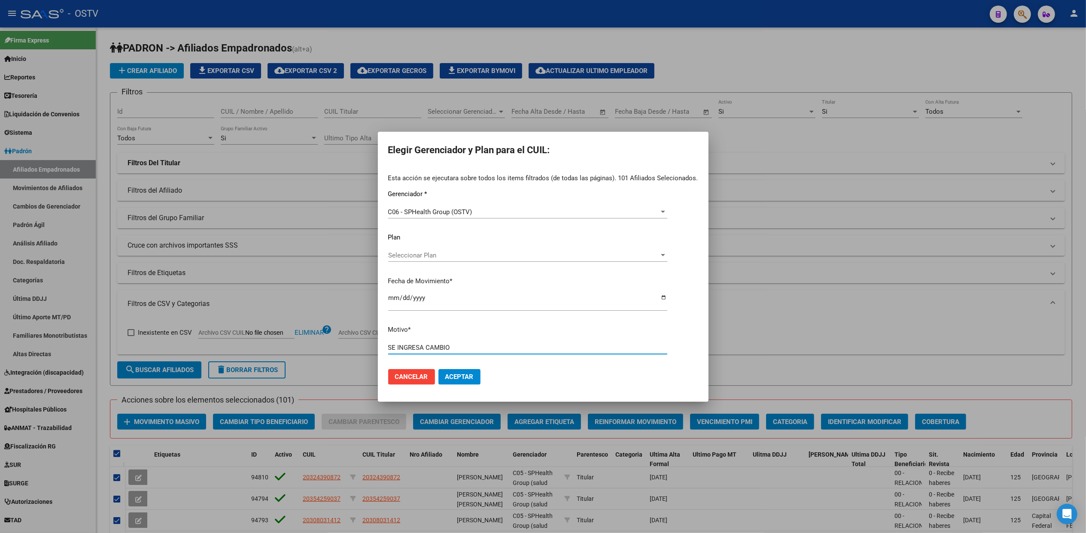
type input "SE INGRESA CAMBIO"
click at [459, 373] on span "Aceptar" at bounding box center [459, 377] width 28 height 8
checkbox input "false"
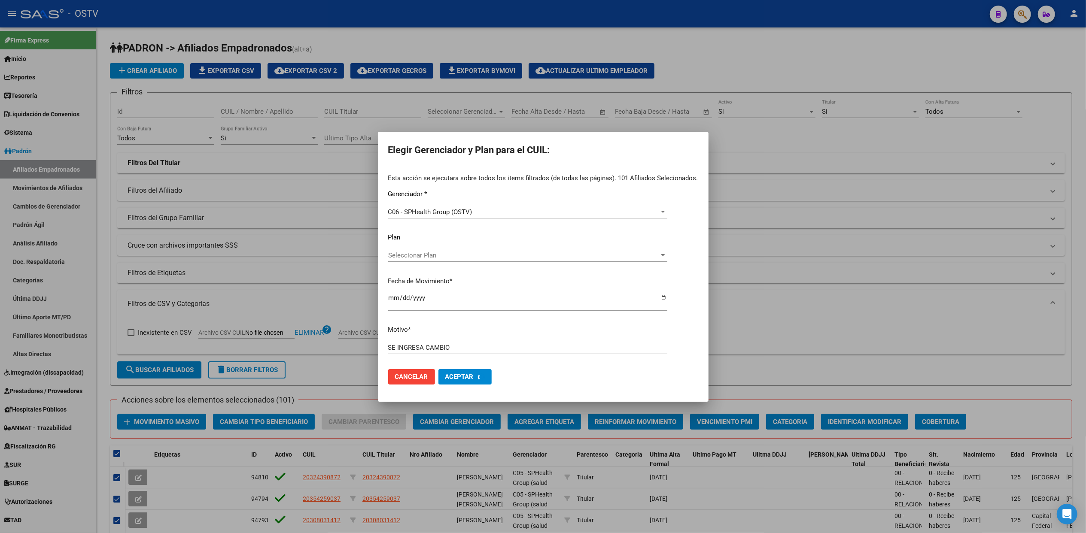
checkbox input "false"
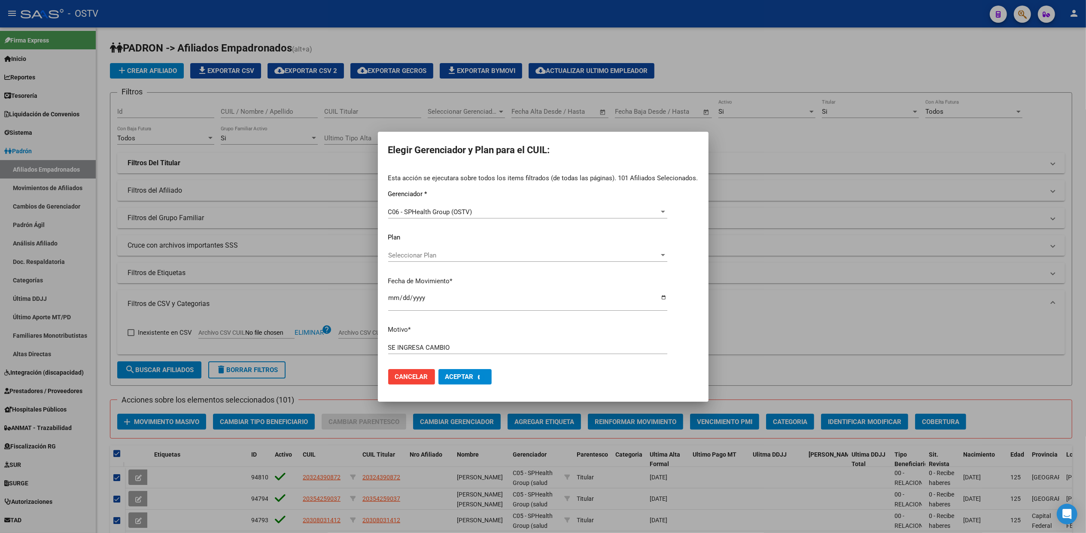
checkbox input "false"
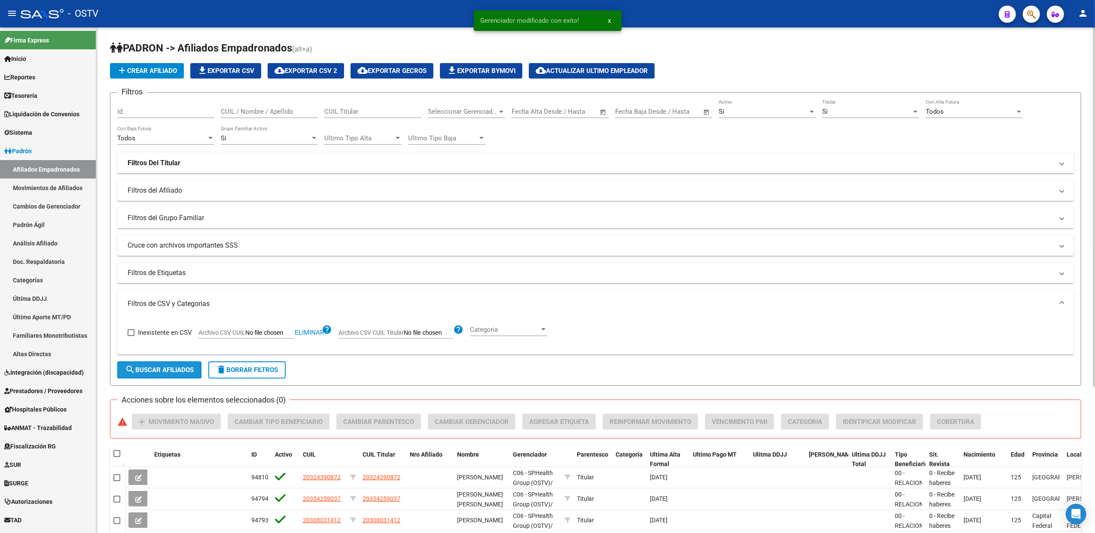
click at [171, 368] on span "search Buscar Afiliados" at bounding box center [159, 370] width 69 height 8
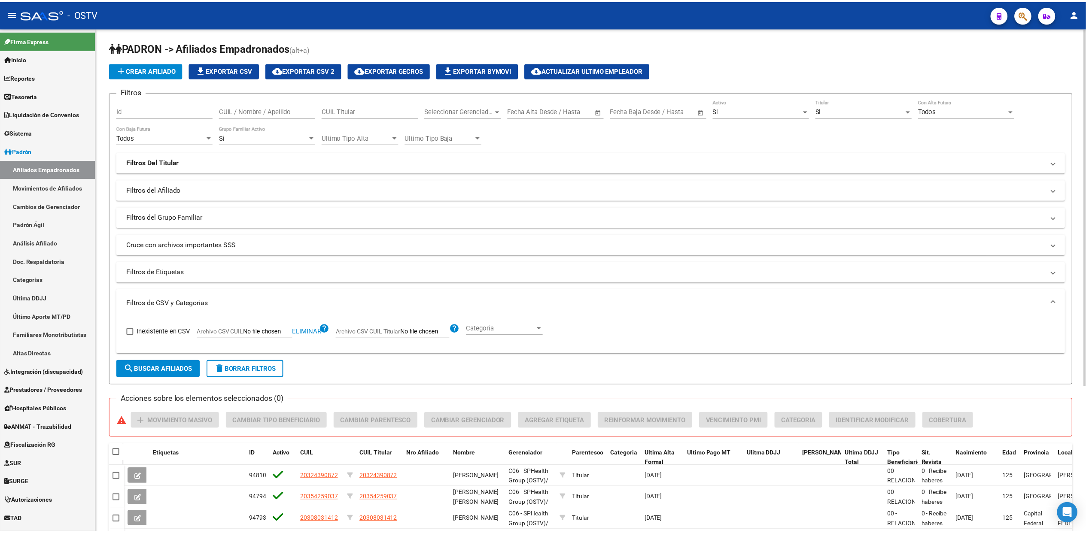
scroll to position [0, 0]
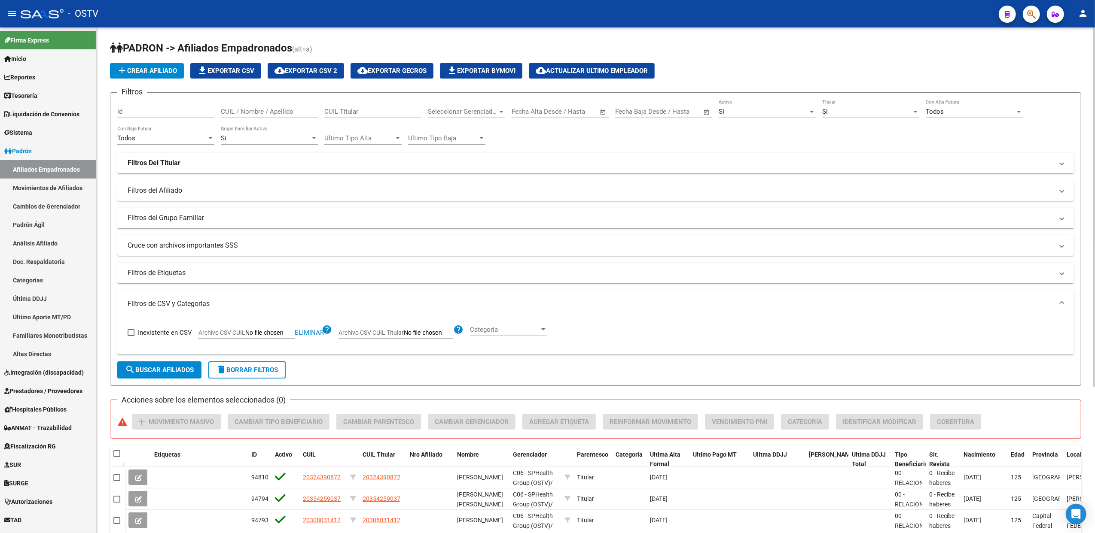
click at [244, 73] on span "file_download Exportar CSV" at bounding box center [225, 71] width 57 height 8
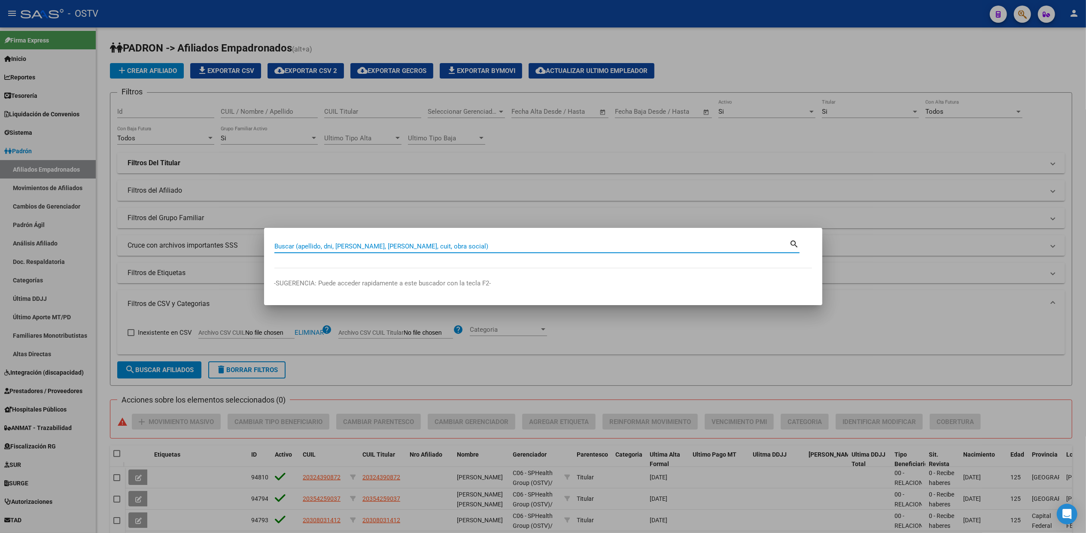
paste input "20267116577"
type input "20267116577"
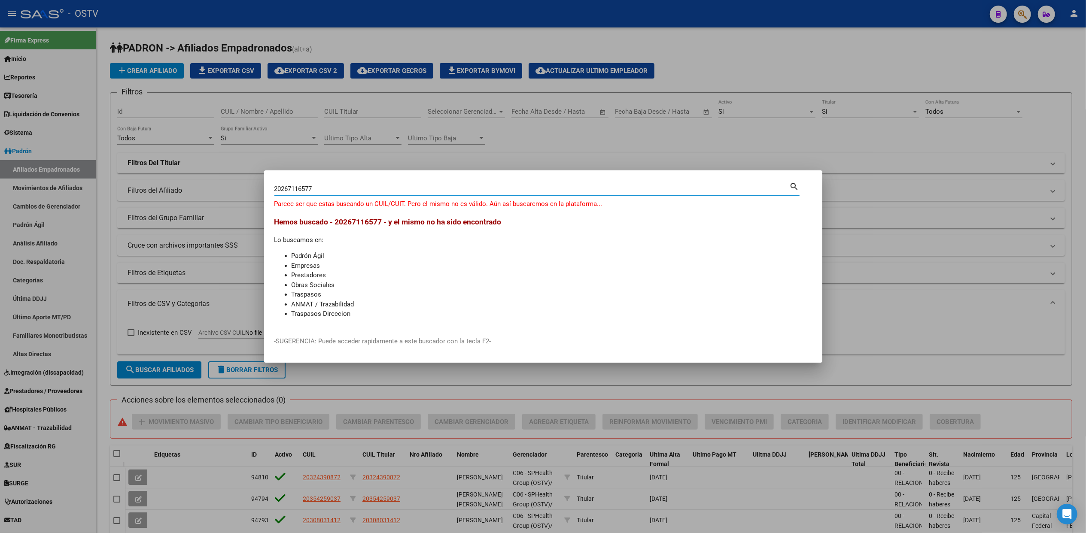
click at [326, 191] on input "20267116577" at bounding box center [531, 189] width 515 height 8
paste input "20344360033"
type input "20344360033"
click at [315, 191] on input "20344360033" at bounding box center [531, 189] width 515 height 8
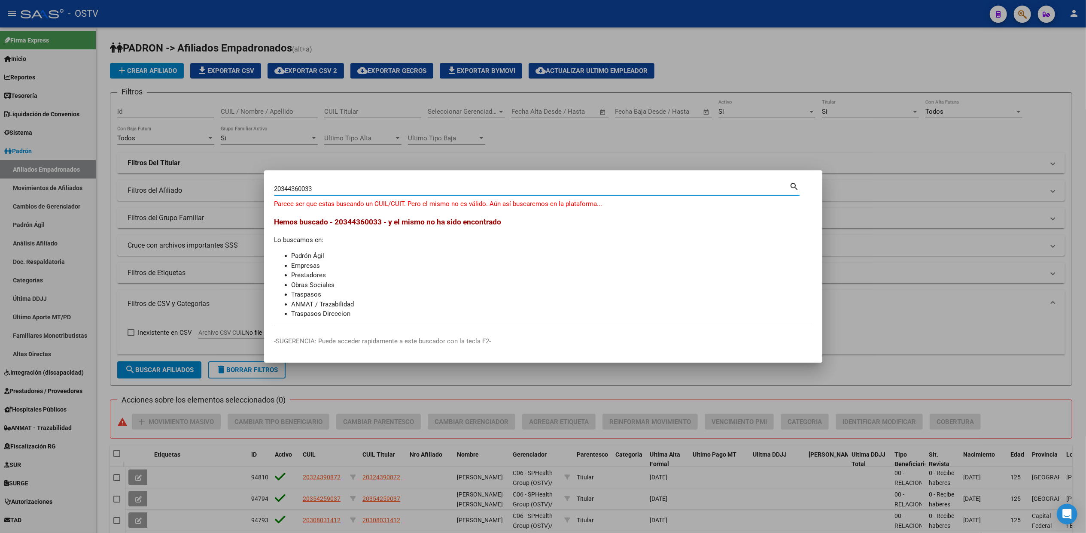
click at [315, 191] on input "20344360033" at bounding box center [531, 189] width 515 height 8
paste input "20465379266"
type input "46537926"
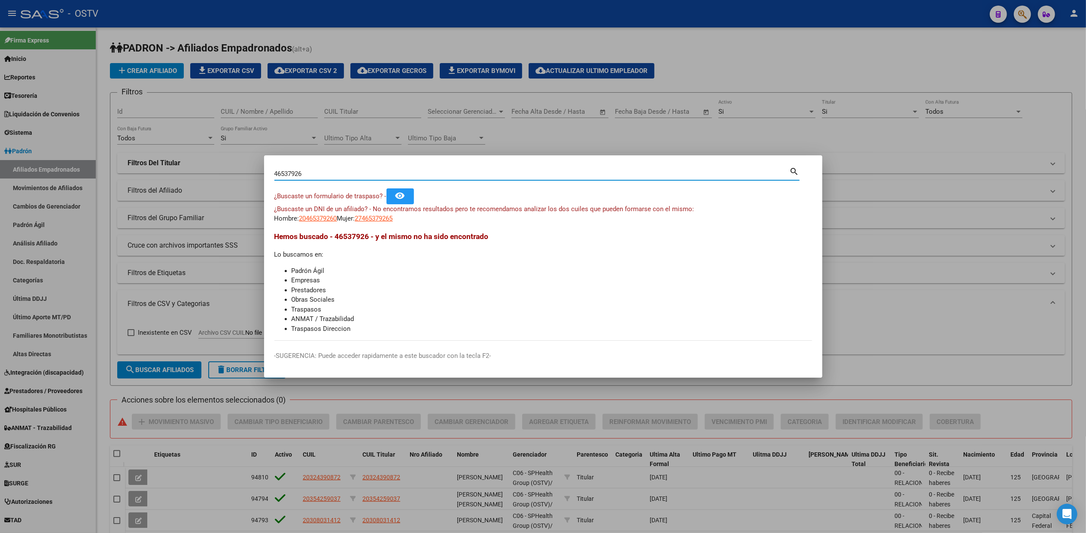
drag, startPoint x: 311, startPoint y: 174, endPoint x: 193, endPoint y: 172, distance: 118.1
click at [203, 172] on div "46537926 Buscar (apellido, dni, cuil, nro traspaso, cuit, obra social) search ¿…" at bounding box center [543, 266] width 1086 height 533
paste input "27273139345"
type input "27273139345"
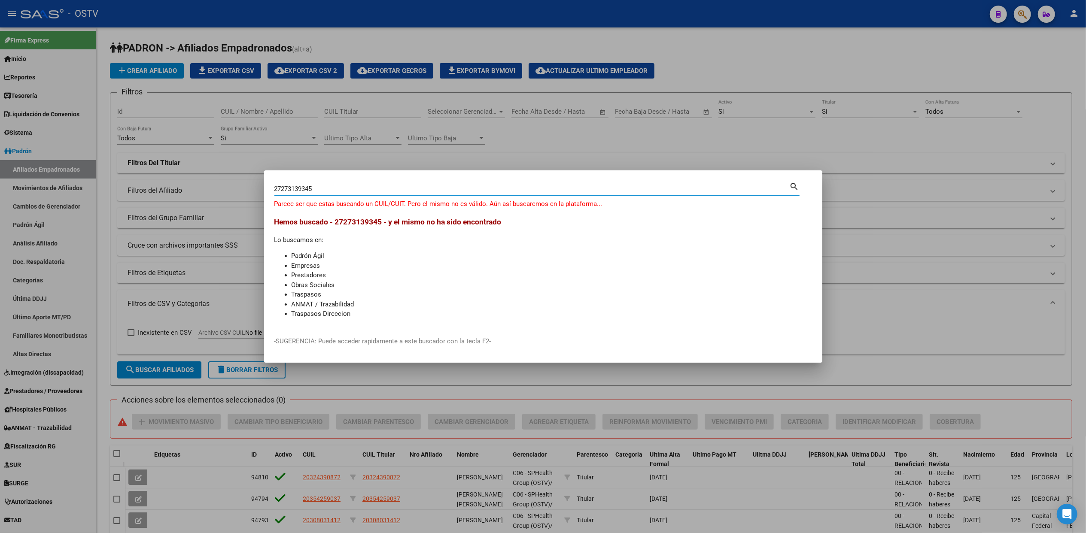
click at [334, 191] on input "27273139345" at bounding box center [531, 189] width 515 height 8
paste input "27210907950"
type input "27210907950"
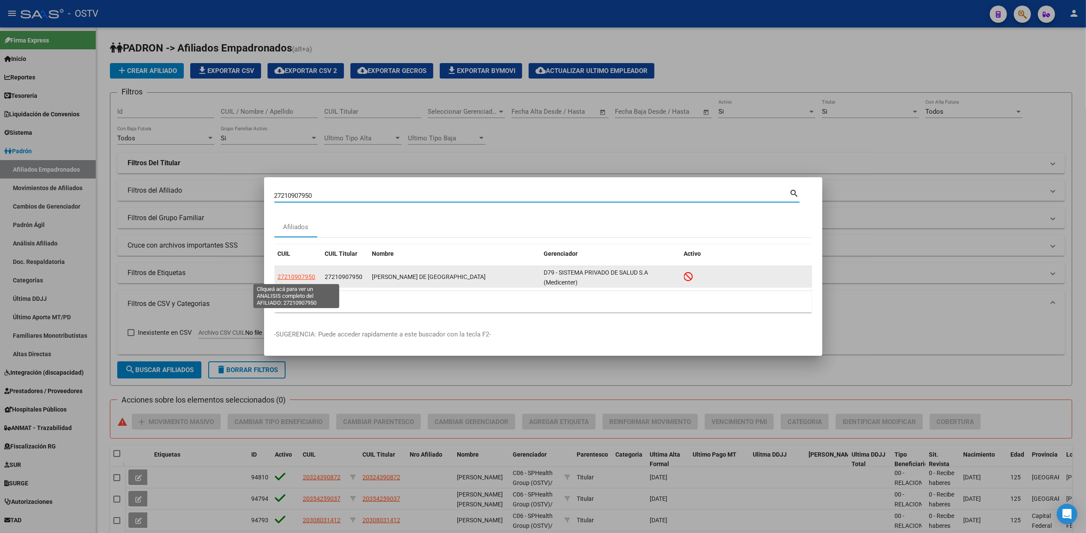
click at [304, 277] on span "27210907950" at bounding box center [297, 277] width 38 height 7
type textarea "27210907950"
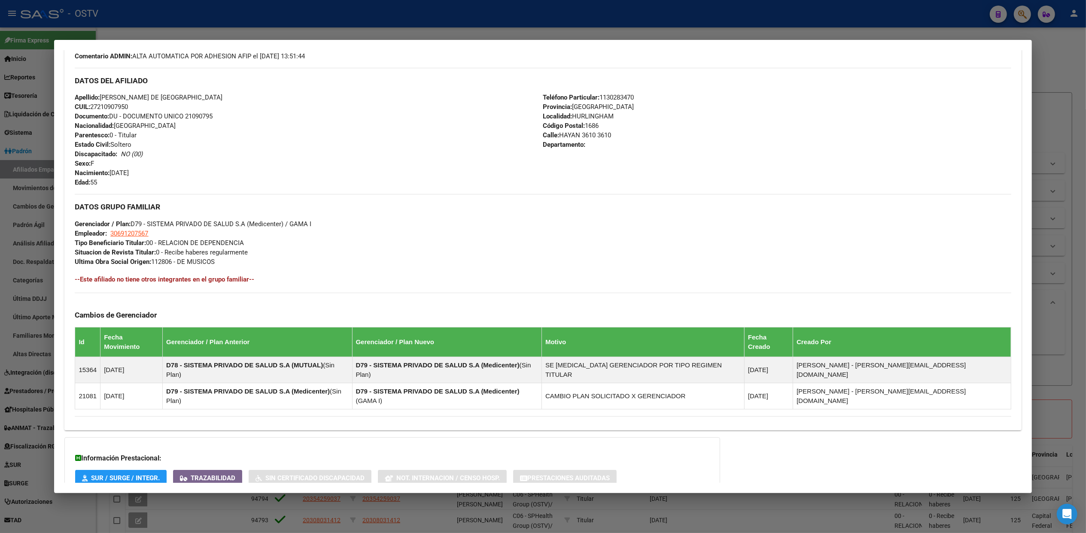
scroll to position [319, 0]
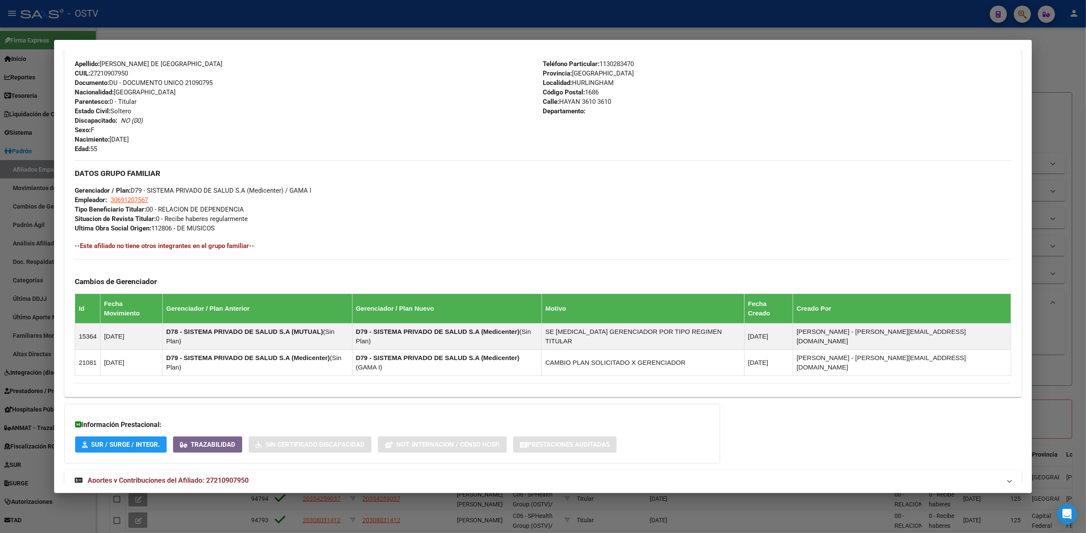
click at [182, 477] on span "Aportes y Contribuciones del Afiliado: 27210907950" at bounding box center [168, 481] width 161 height 8
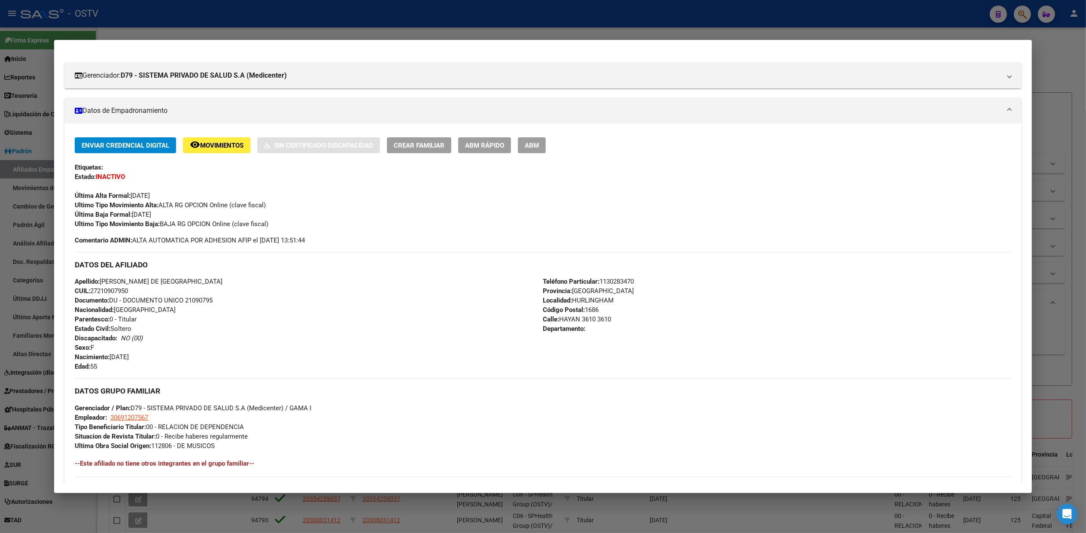
scroll to position [0, 0]
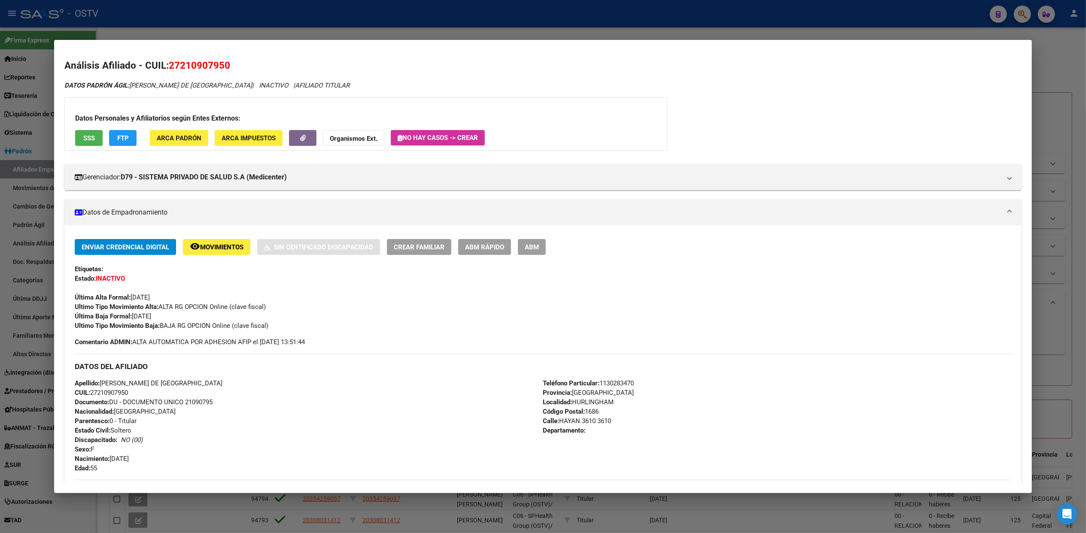
click at [117, 139] on span "FTP" at bounding box center [123, 138] width 12 height 8
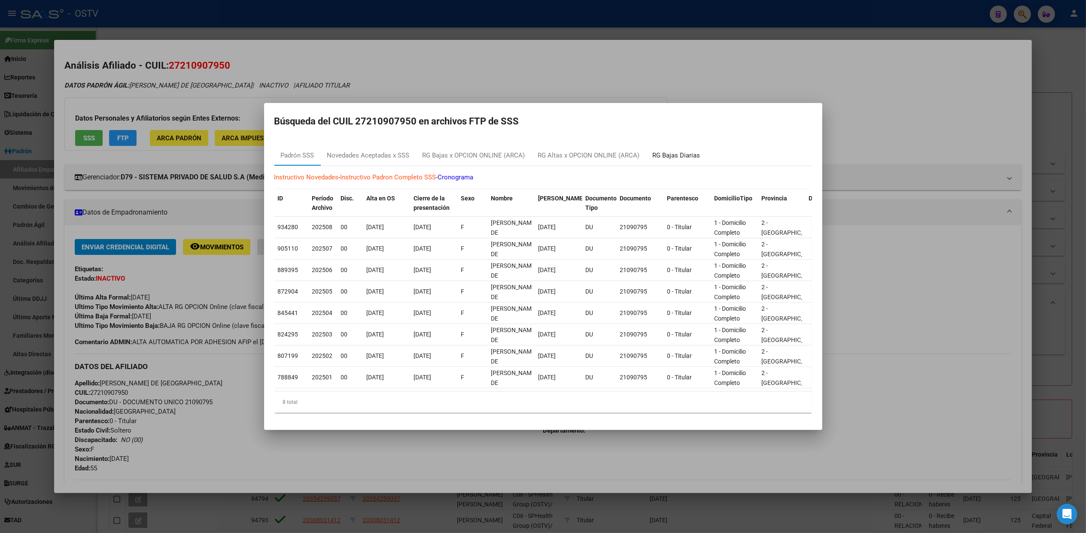
click at [657, 151] on div "RG Bajas Diarias" at bounding box center [677, 156] width 48 height 10
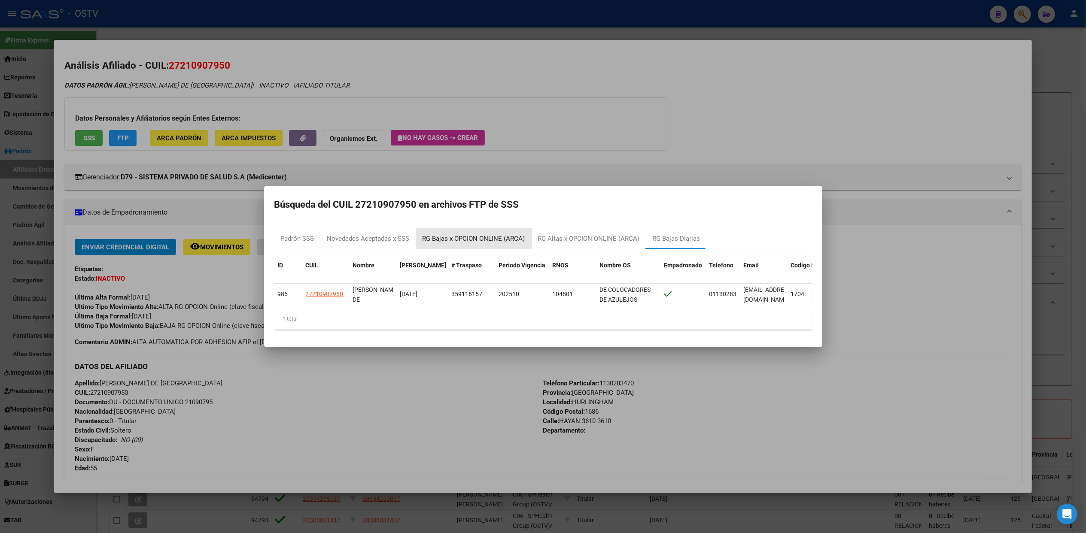
click at [474, 234] on div "RG Bajas x OPCION ONLINE (ARCA)" at bounding box center [474, 239] width 103 height 10
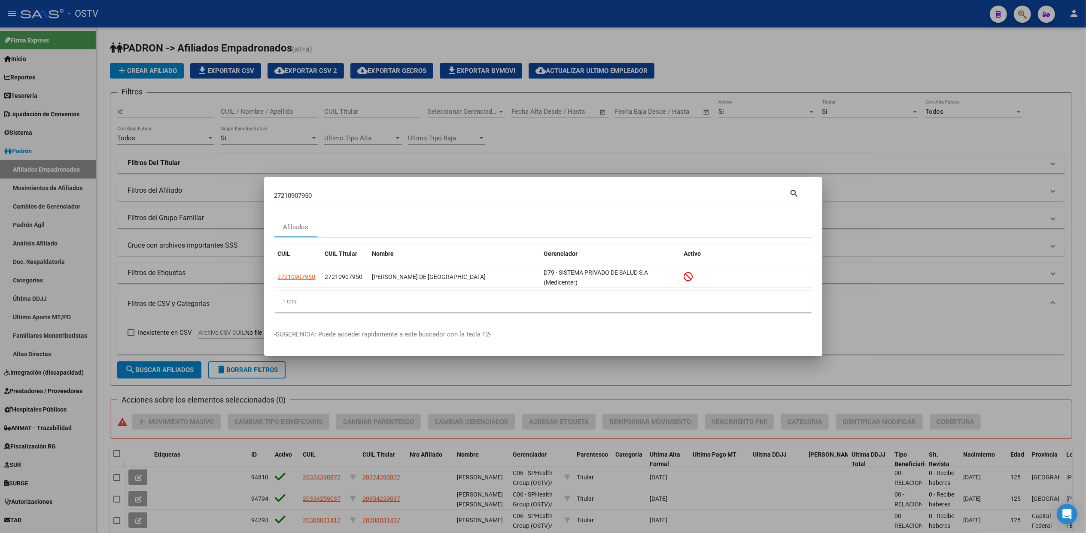
drag, startPoint x: 320, startPoint y: 195, endPoint x: 191, endPoint y: 192, distance: 129.3
click at [252, 192] on div "27210907950 Buscar (apellido, dni, cuil, nro traspaso, cuit, obra social) searc…" at bounding box center [543, 266] width 1086 height 533
paste input "23959371539"
type input "23959371539"
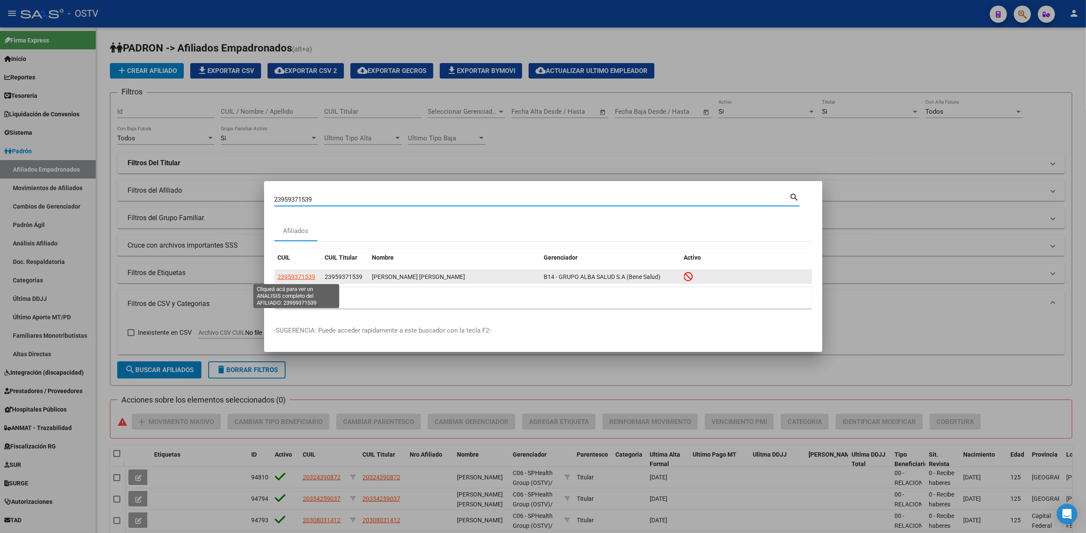
click at [287, 277] on span "23959371539" at bounding box center [297, 277] width 38 height 7
type textarea "23959371539"
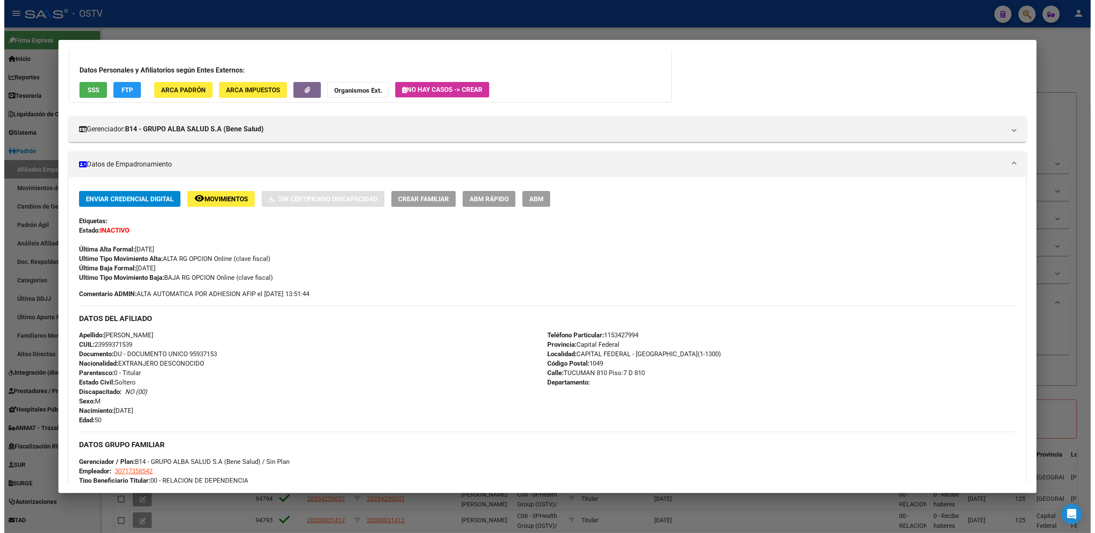
scroll to position [33, 0]
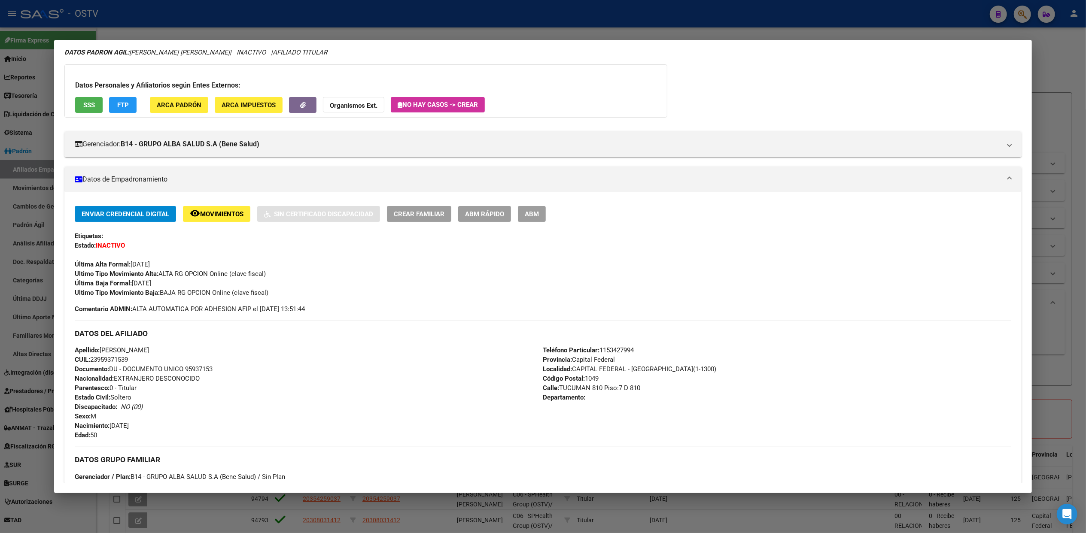
click at [117, 97] on button "FTP" at bounding box center [122, 105] width 27 height 16
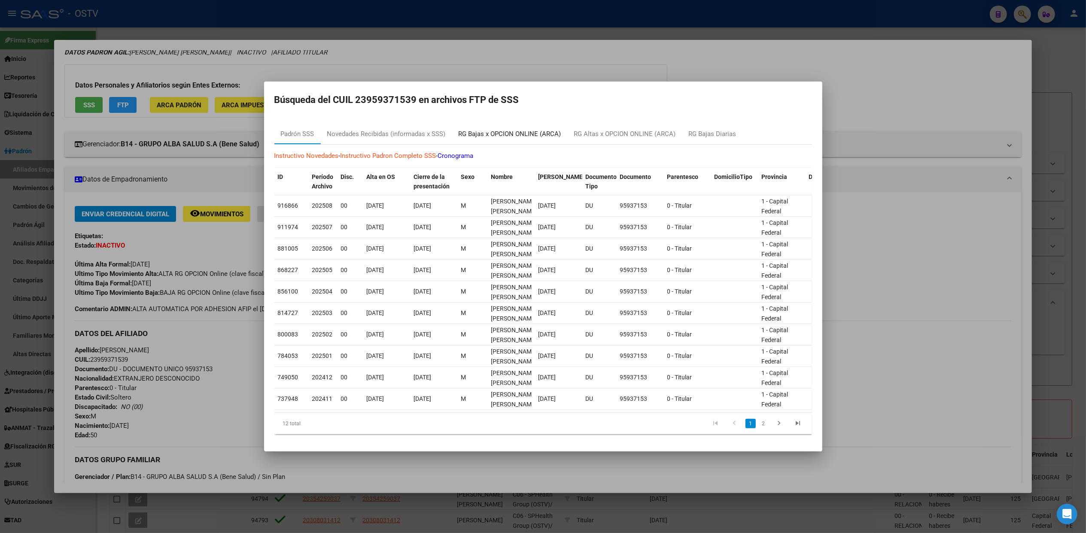
click at [510, 129] on div "RG Bajas x OPCION ONLINE (ARCA)" at bounding box center [510, 134] width 103 height 10
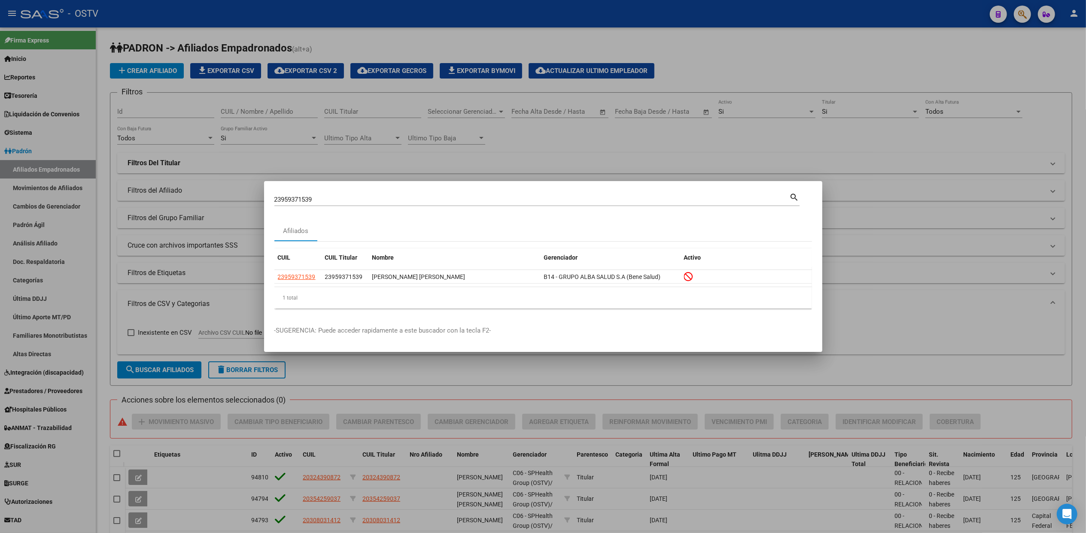
drag, startPoint x: 318, startPoint y: 199, endPoint x: 12, endPoint y: 177, distance: 306.9
click at [133, 187] on div "23959371539 Buscar (apellido, dni, cuil, nro traspaso, cuit, obra social) searc…" at bounding box center [543, 266] width 1086 height 533
paste input "27273139345"
type input "27273139345"
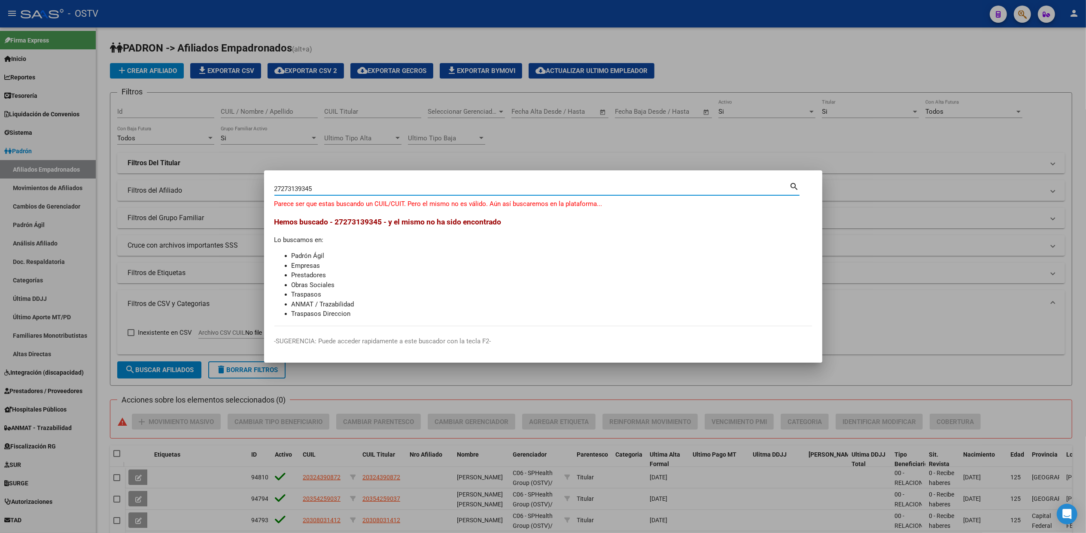
drag, startPoint x: 311, startPoint y: 189, endPoint x: 210, endPoint y: 191, distance: 100.9
click at [210, 191] on div "27273139345 Buscar (apellido, dni, [PERSON_NAME], [PERSON_NAME], cuit, obra soc…" at bounding box center [543, 266] width 1086 height 533
paste input "23959371539"
type input "23959371539"
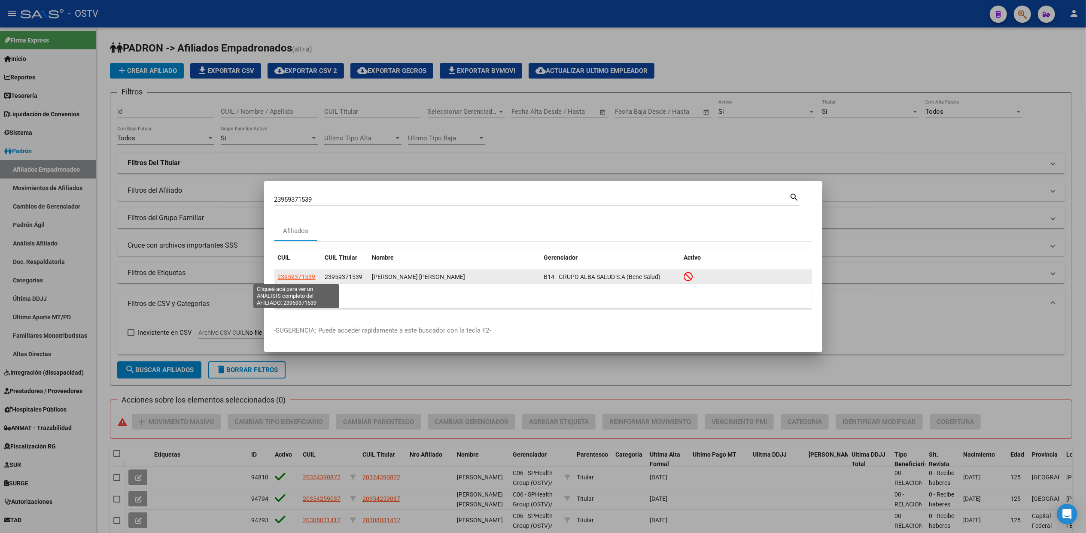
click at [287, 279] on span "23959371539" at bounding box center [297, 277] width 38 height 7
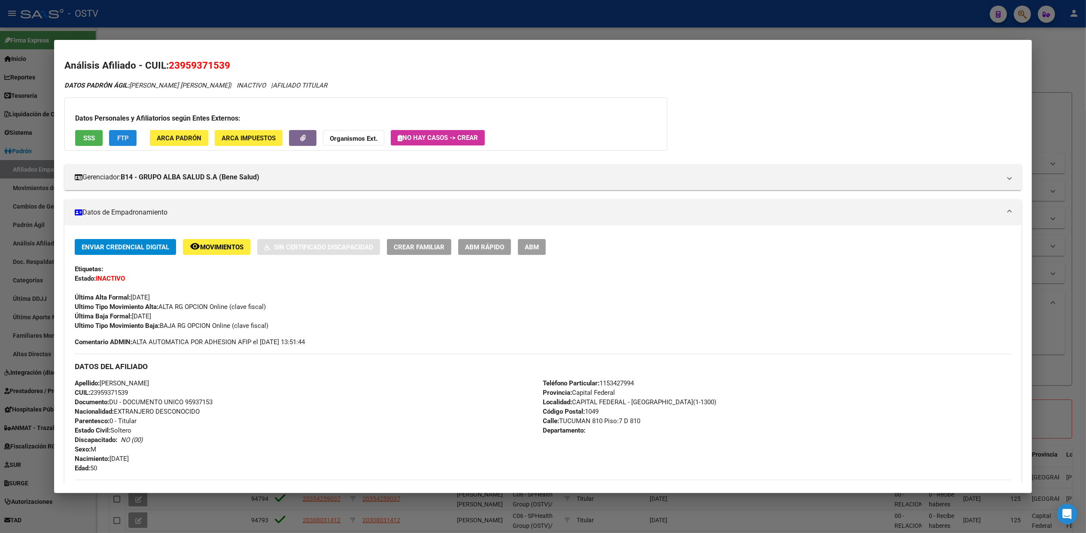
click at [119, 141] on span "FTP" at bounding box center [123, 138] width 12 height 8
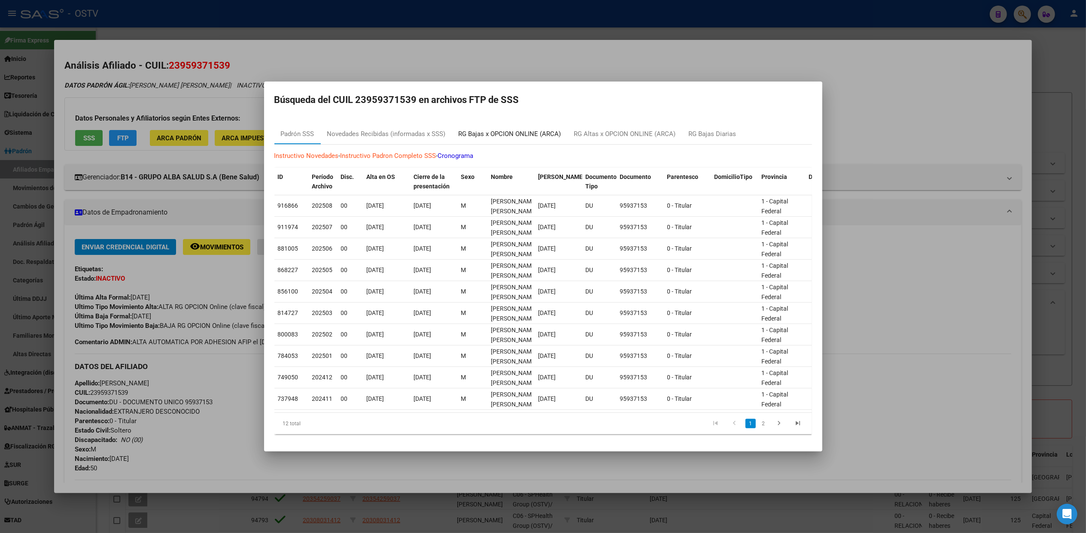
click at [466, 131] on div "RG Bajas x OPCION ONLINE (ARCA)" at bounding box center [510, 134] width 103 height 10
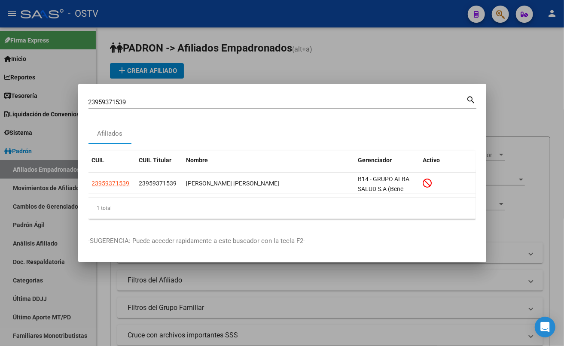
click at [148, 100] on input "23959371539" at bounding box center [277, 102] width 378 height 8
type input "26711657"
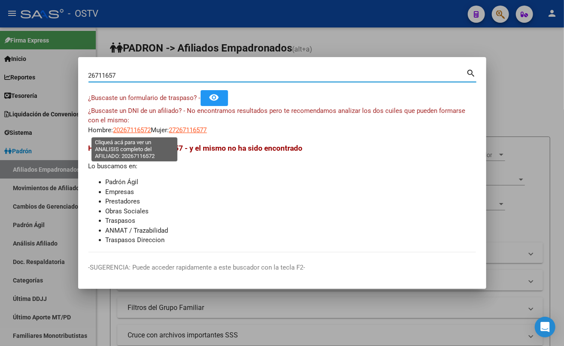
click at [146, 131] on span "20267116572" at bounding box center [132, 130] width 38 height 8
type textarea "20267116572"
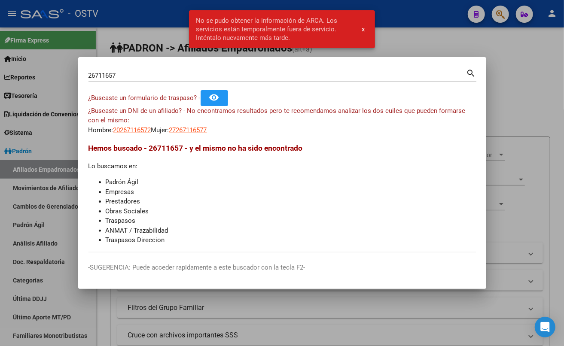
click at [153, 76] on input "26711657" at bounding box center [277, 76] width 378 height 8
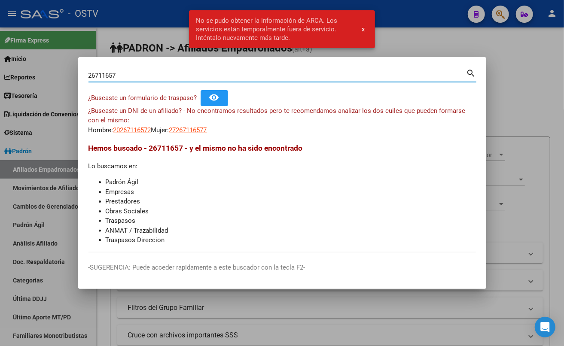
click at [153, 76] on input "26711657" at bounding box center [277, 76] width 378 height 8
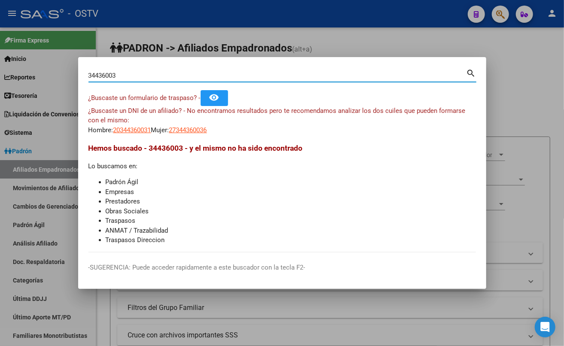
click at [131, 78] on input "34436003" at bounding box center [277, 76] width 378 height 8
click at [131, 78] on input "28298729" at bounding box center [277, 76] width 378 height 8
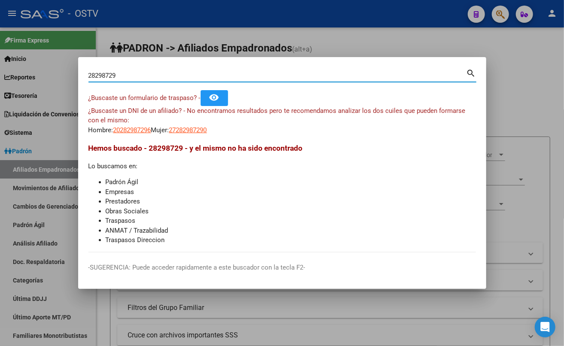
click at [131, 78] on input "28298729" at bounding box center [277, 76] width 378 height 8
type input "27313934"
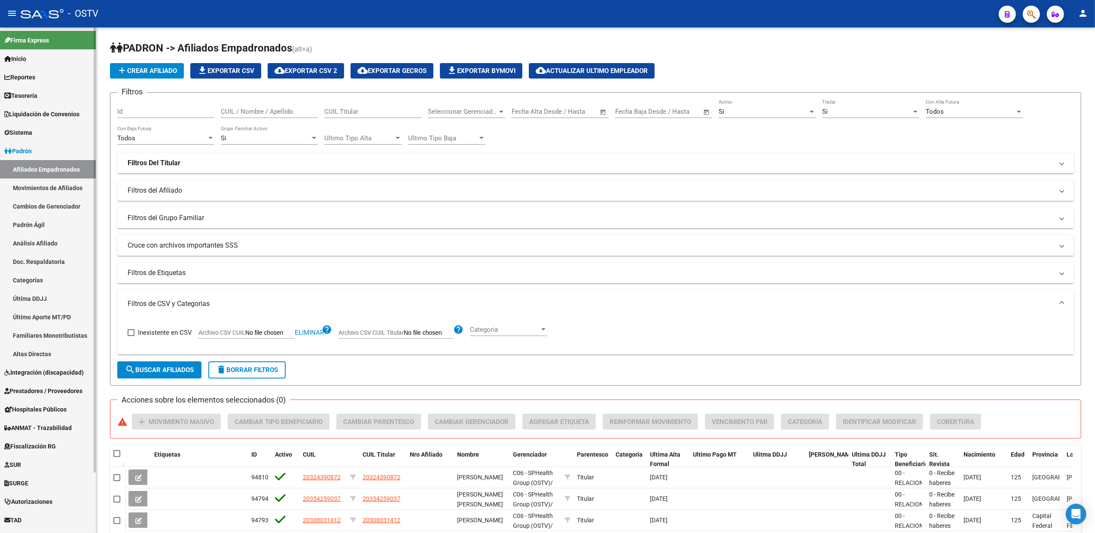
click at [55, 165] on link "Afiliados Empadronados" at bounding box center [48, 169] width 96 height 18
click at [457, 112] on span "Seleccionar Gerenciador" at bounding box center [463, 112] width 70 height 8
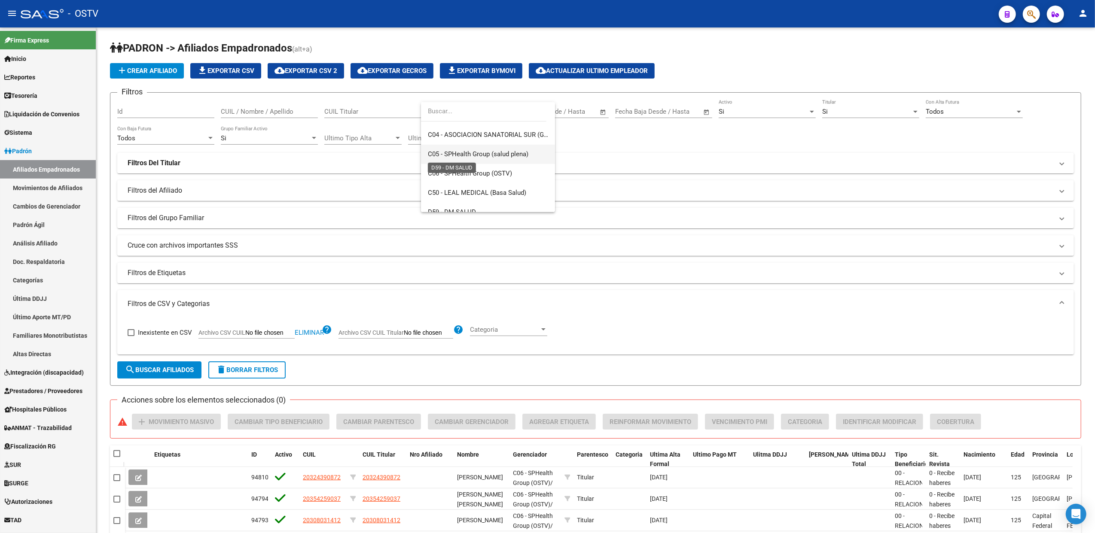
scroll to position [344, 0]
click at [466, 177] on span "C06 - SPHealth Group (OSTV)" at bounding box center [470, 174] width 84 height 8
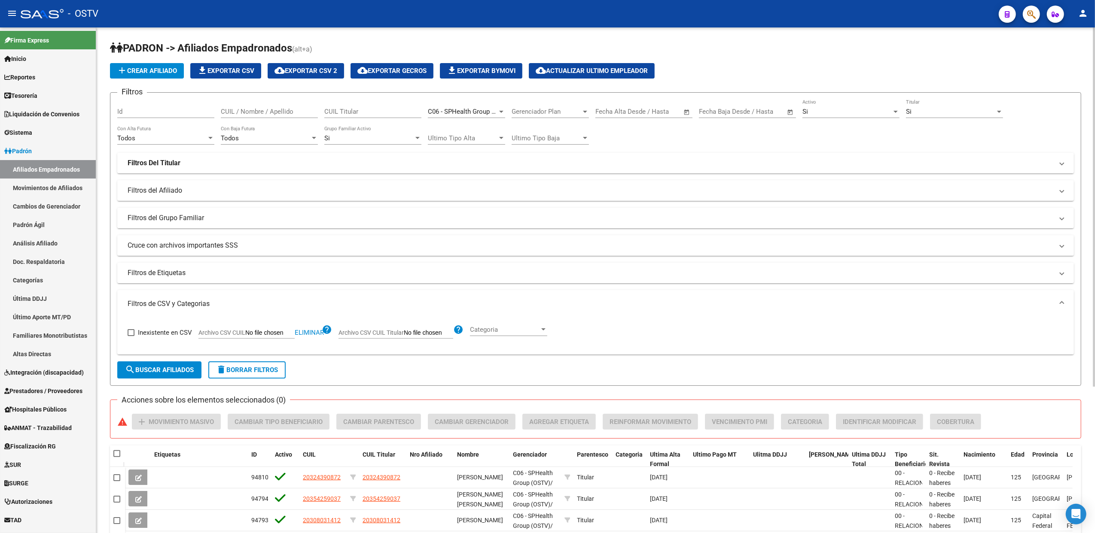
click at [686, 113] on span "Open calendar" at bounding box center [686, 112] width 21 height 21
click at [655, 174] on span "1" at bounding box center [658, 173] width 15 height 15
type input "[DATE]"
click at [655, 175] on span "1" at bounding box center [658, 173] width 15 height 15
type input "[DATE]"
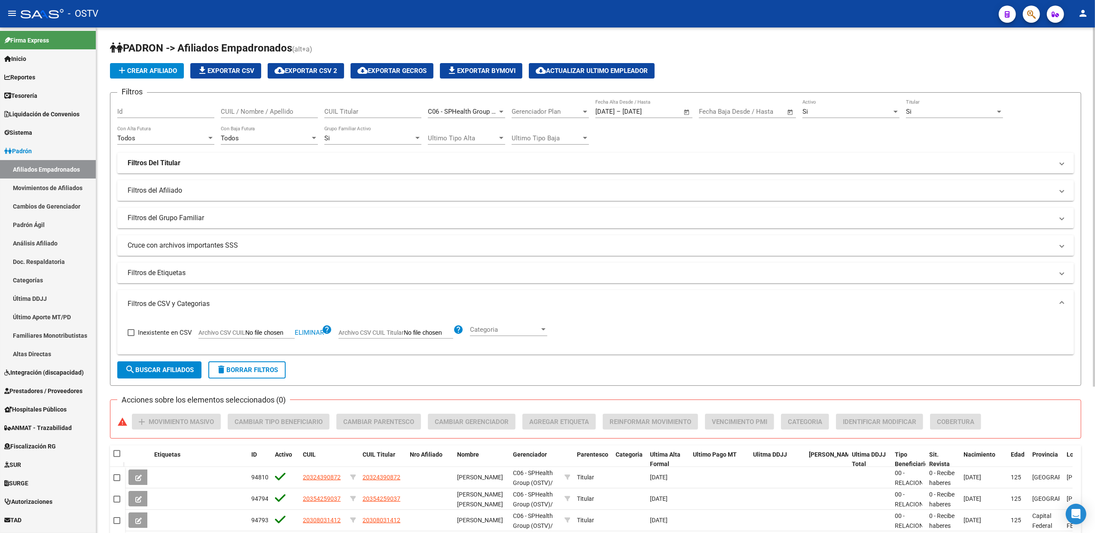
click at [182, 374] on button "search Buscar Afiliados" at bounding box center [159, 370] width 84 height 17
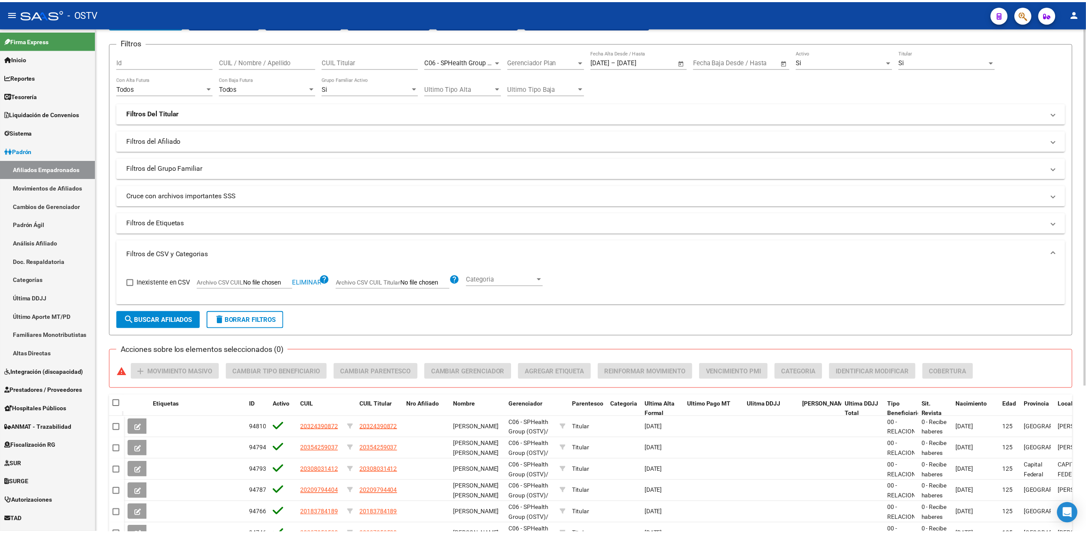
scroll to position [207, 0]
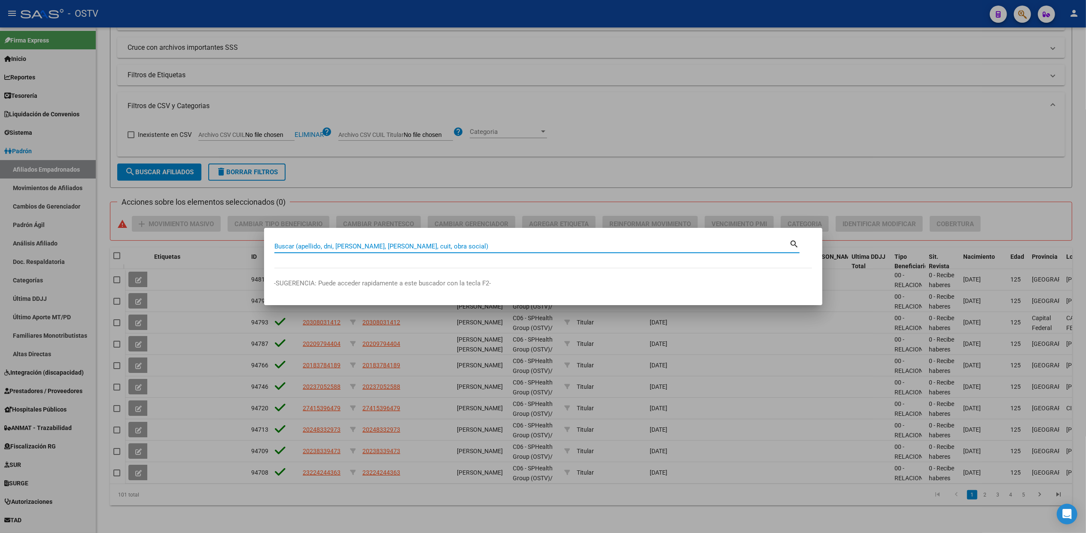
paste input "18656594"
type input "18656594"
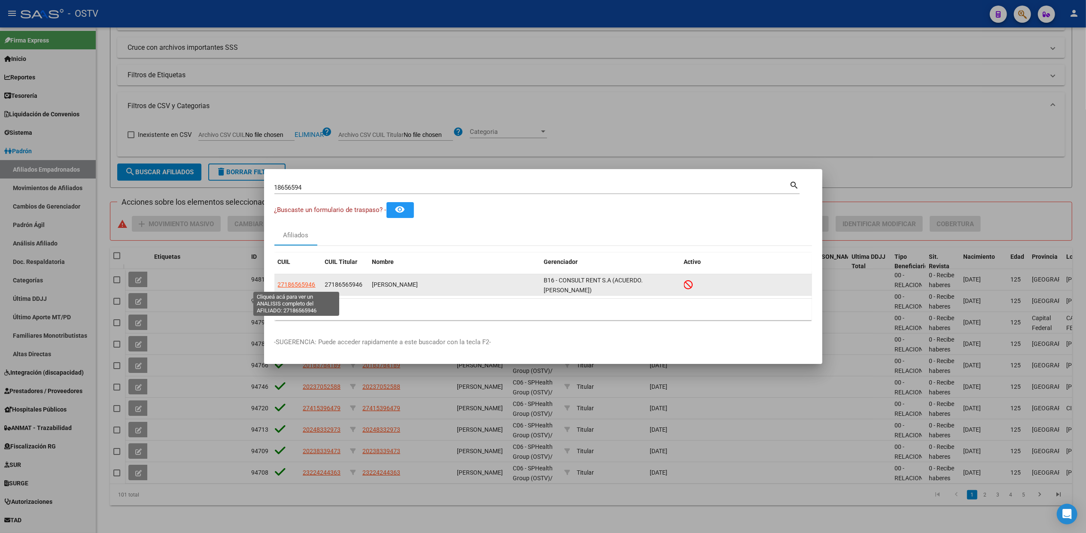
click at [294, 282] on span "27186565946" at bounding box center [297, 284] width 38 height 7
type textarea "27186565946"
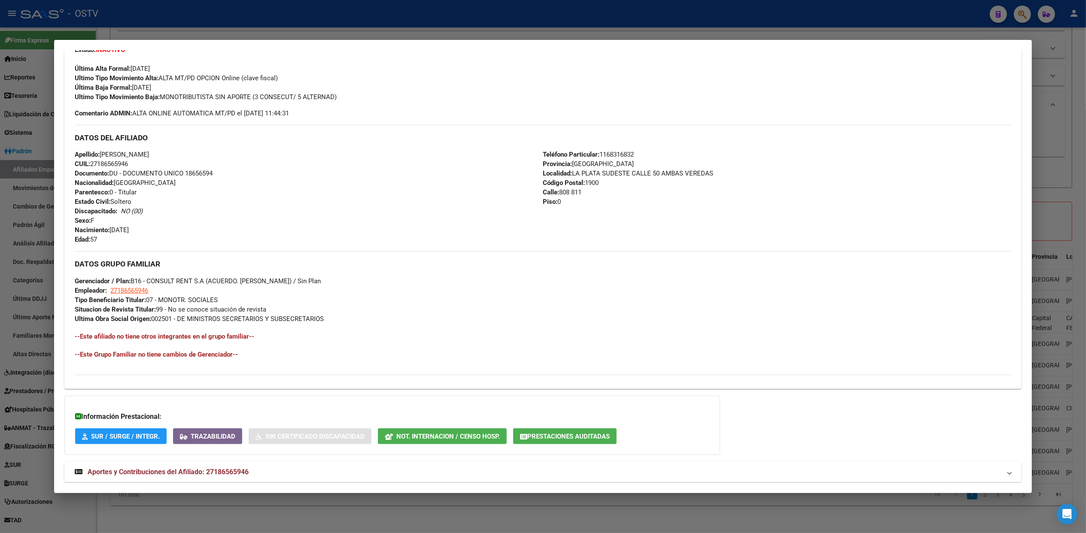
scroll to position [248, 0]
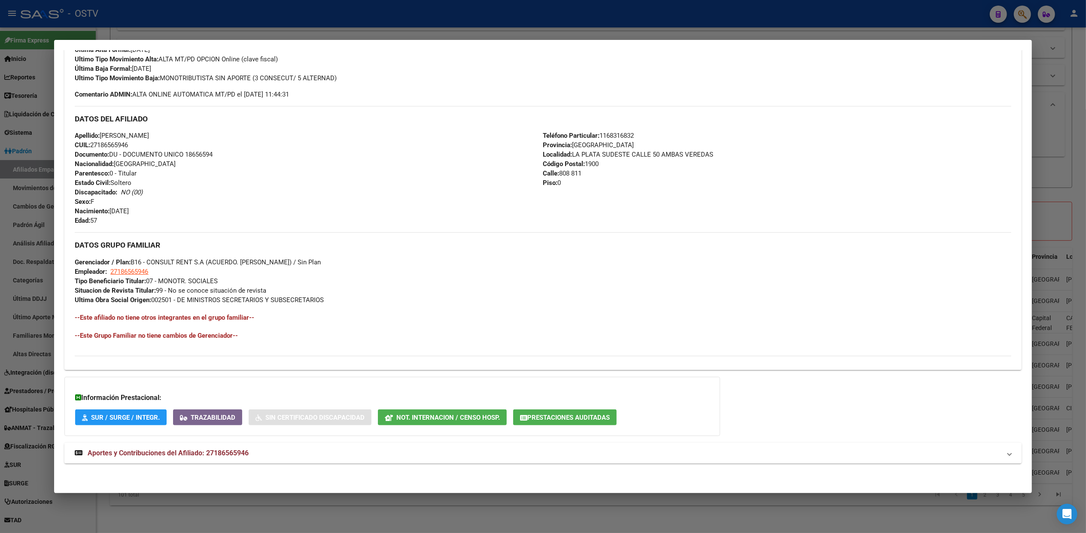
click at [182, 449] on strong "Aportes y Contribuciones del Afiliado: 27186565946" at bounding box center [162, 453] width 174 height 10
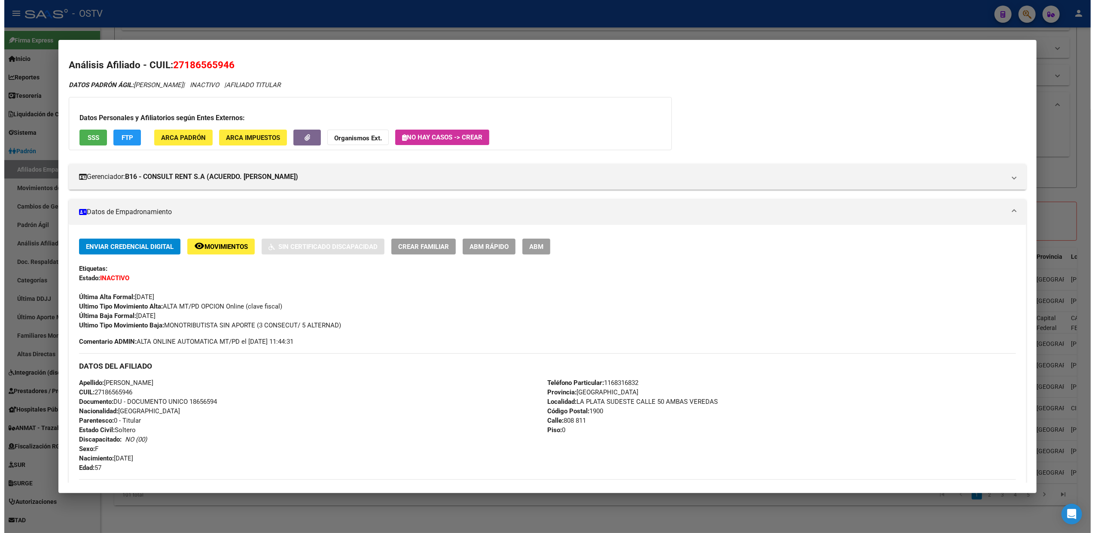
scroll to position [0, 0]
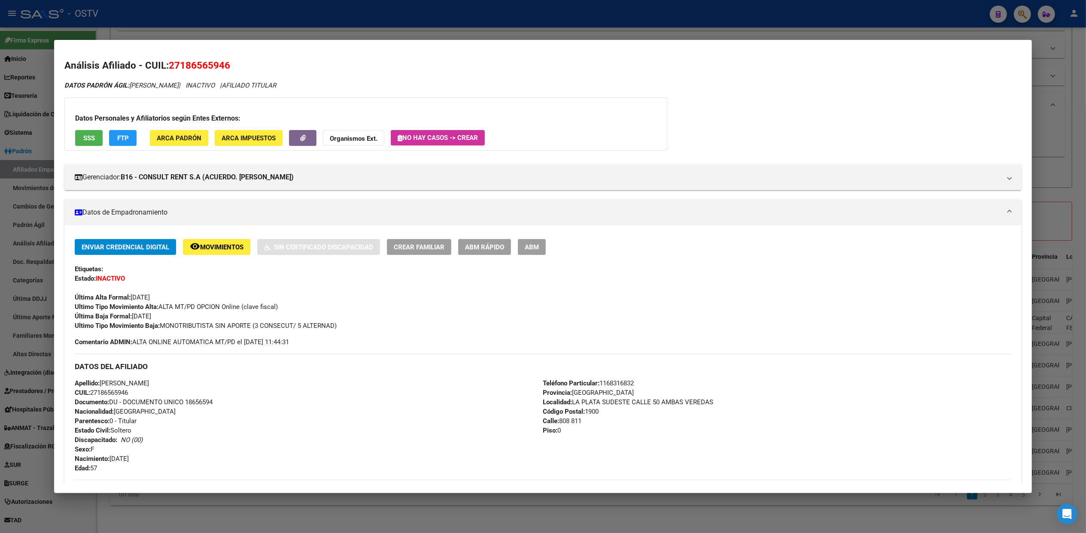
drag, startPoint x: 227, startPoint y: 64, endPoint x: 166, endPoint y: 69, distance: 61.6
click at [166, 69] on h2 "Análisis Afiliado - CUIL: 27186565946" at bounding box center [542, 65] width 957 height 15
drag, startPoint x: 166, startPoint y: 69, endPoint x: 170, endPoint y: 70, distance: 4.7
copy span "27186565946"
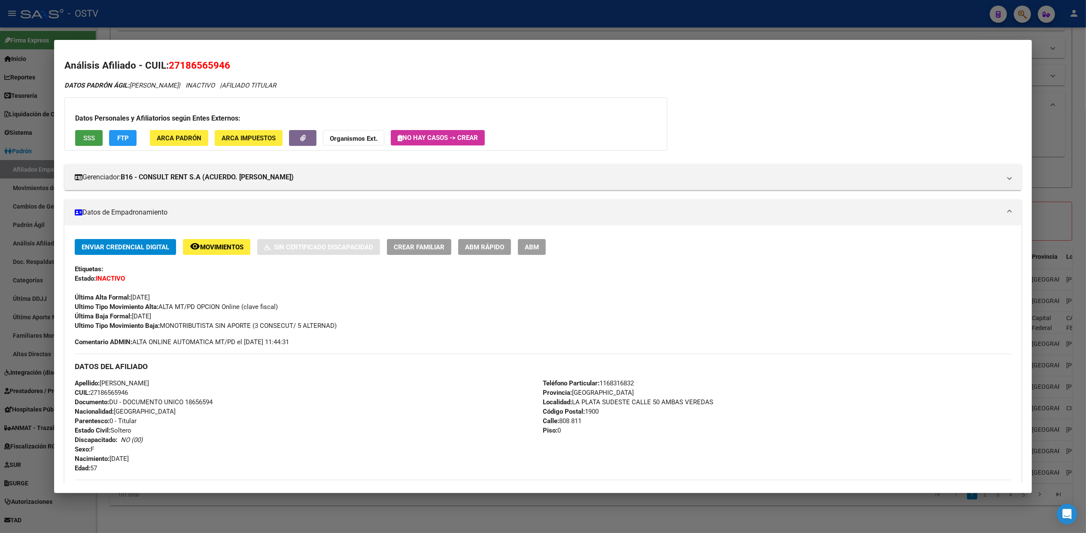
click at [86, 143] on button "SSS" at bounding box center [88, 138] width 27 height 16
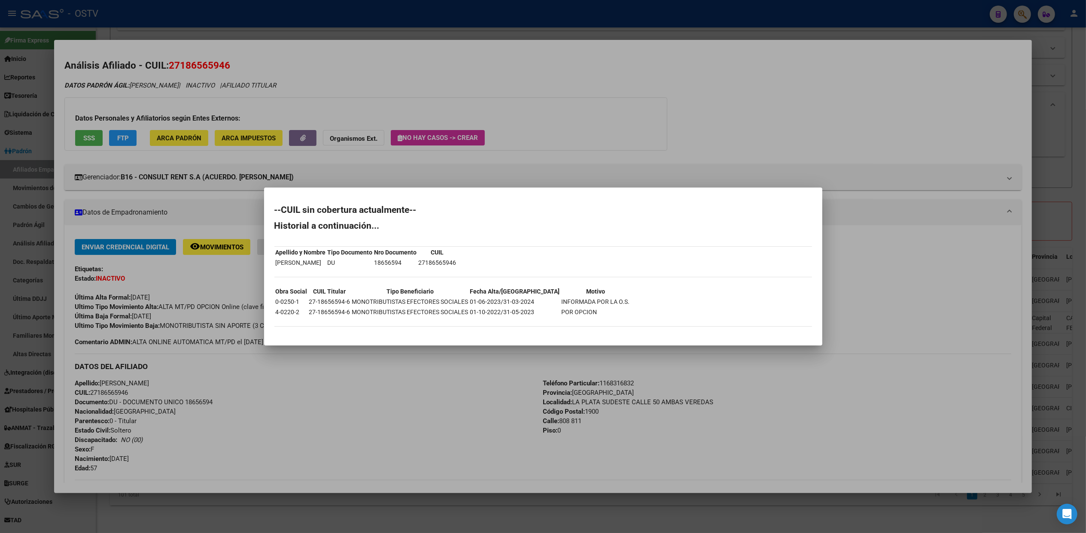
click at [167, 516] on div at bounding box center [543, 266] width 1086 height 533
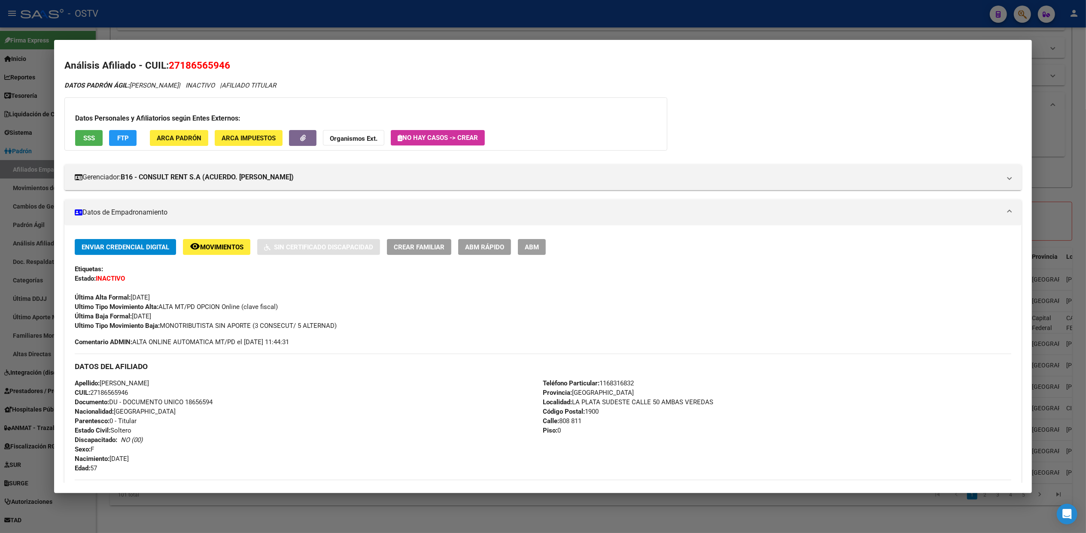
click at [167, 514] on div at bounding box center [543, 266] width 1086 height 533
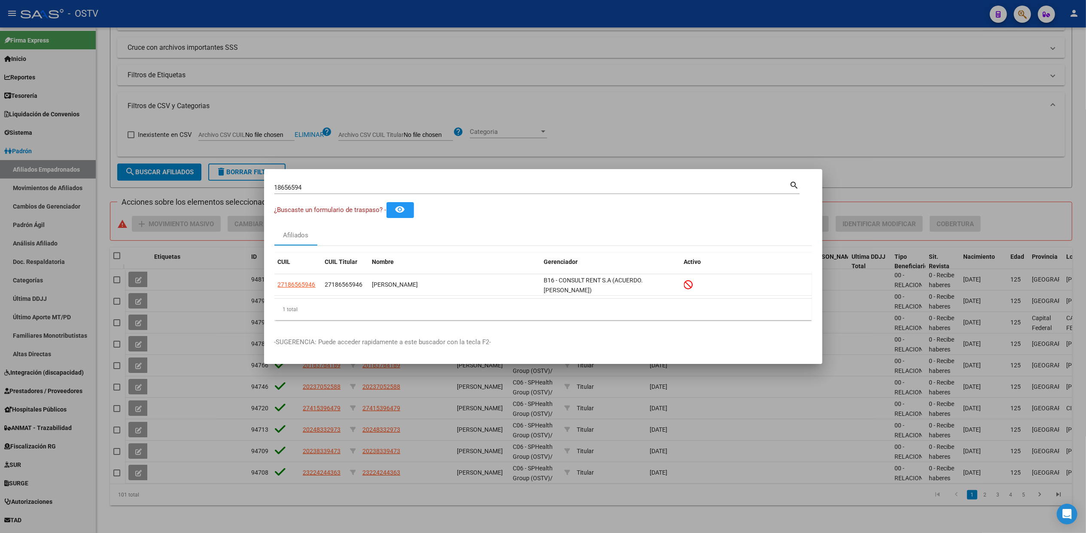
drag, startPoint x: 102, startPoint y: 311, endPoint x: 69, endPoint y: 225, distance: 92.4
click at [102, 311] on div at bounding box center [543, 266] width 1086 height 533
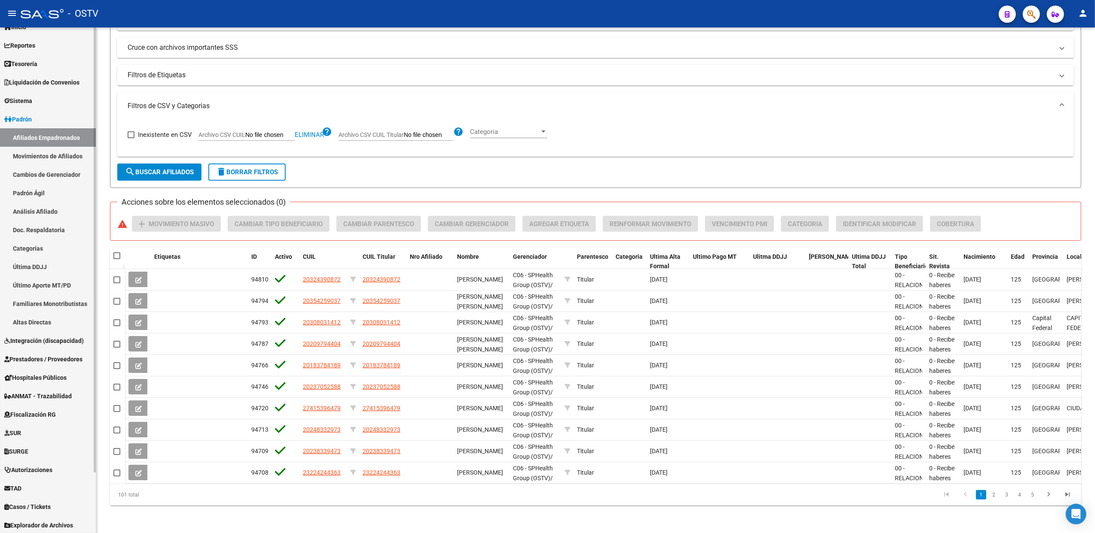
scroll to position [70, 0]
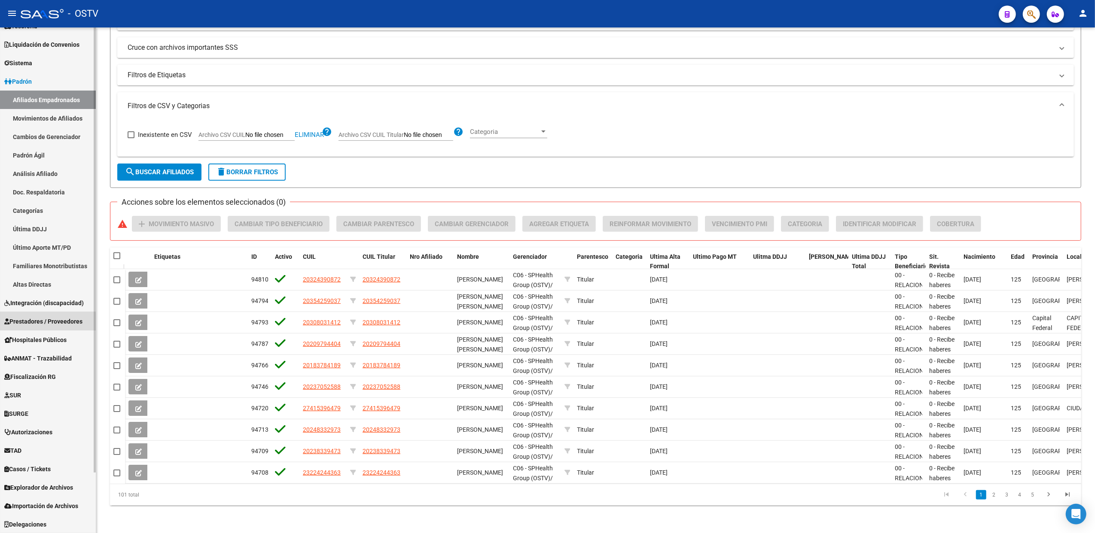
click at [43, 322] on span "Prestadores / Proveedores" at bounding box center [43, 321] width 78 height 9
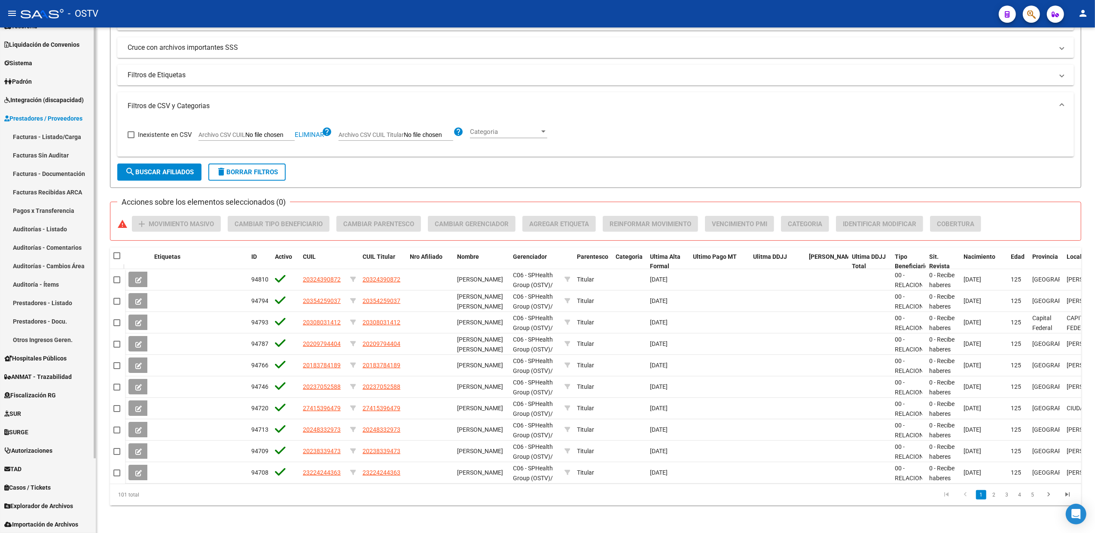
click at [57, 227] on link "Auditorías - Listado" at bounding box center [48, 229] width 96 height 18
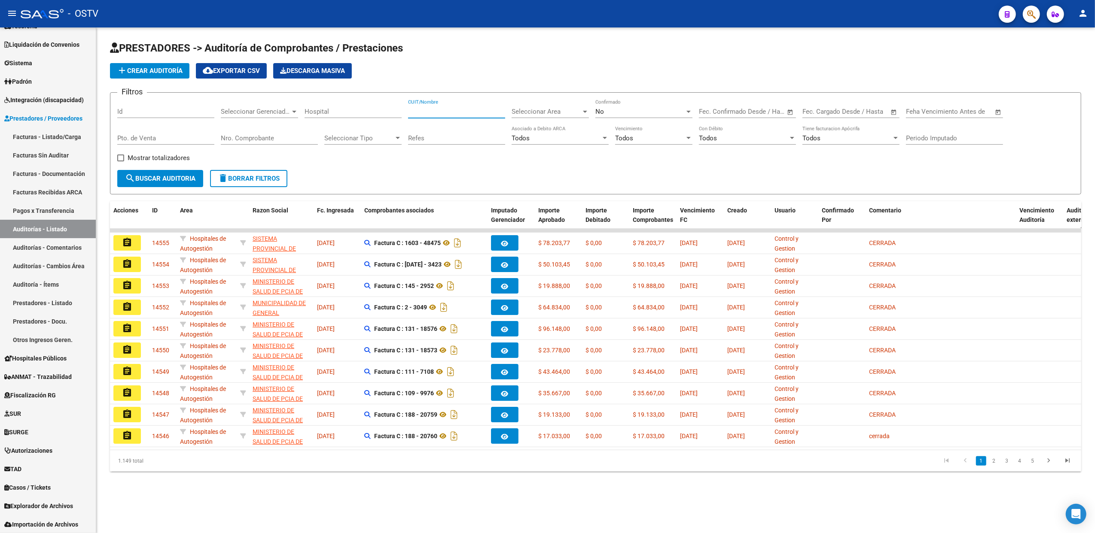
click at [431, 110] on input "CUIT/Nombre" at bounding box center [456, 112] width 97 height 8
type input "fact"
click at [167, 180] on span "search Buscar Auditoria" at bounding box center [160, 179] width 70 height 8
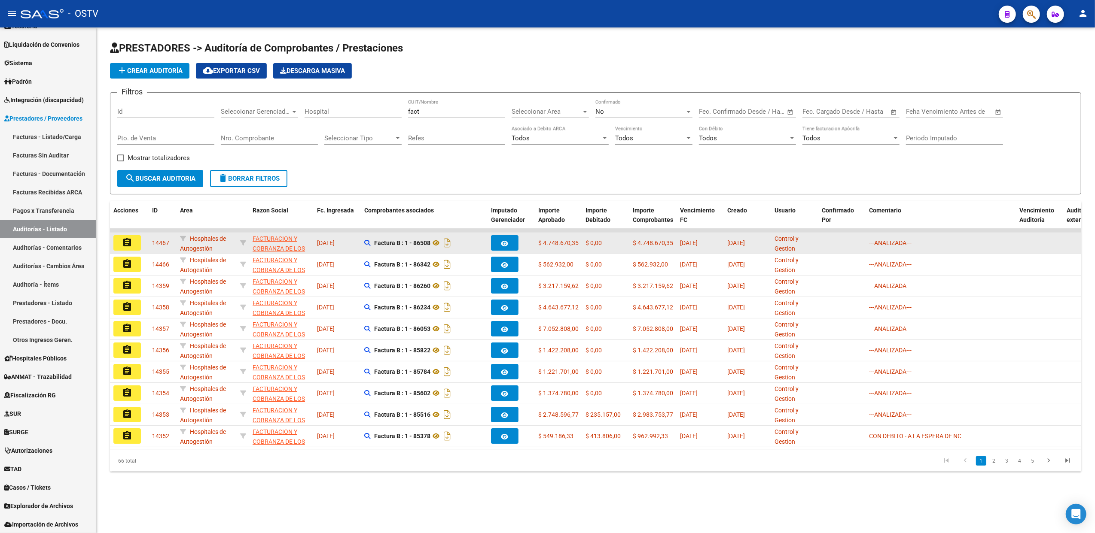
click at [131, 242] on mat-icon "assignment" at bounding box center [127, 242] width 10 height 10
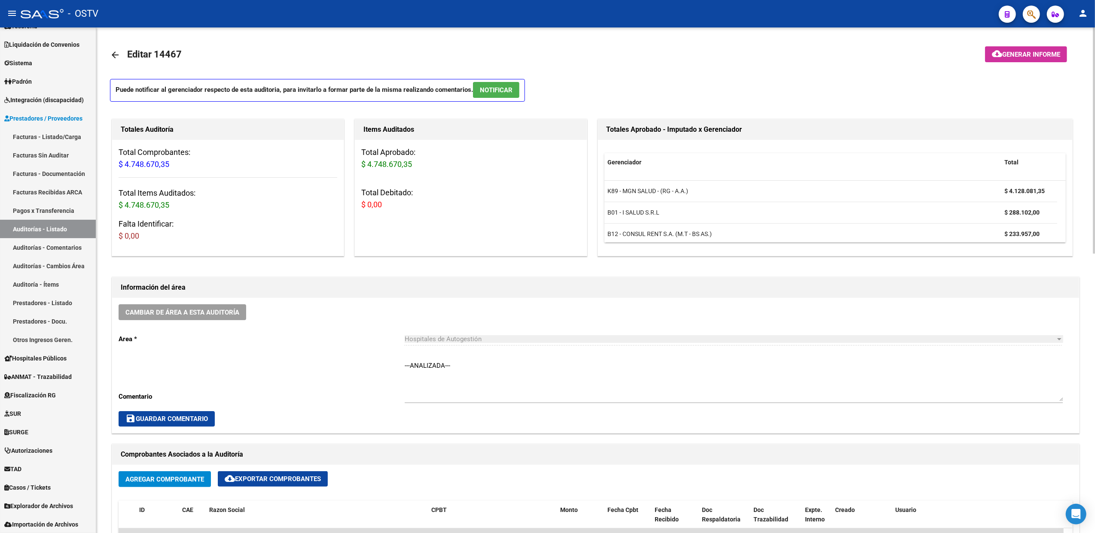
click at [116, 56] on mat-icon "arrow_back" at bounding box center [115, 55] width 10 height 10
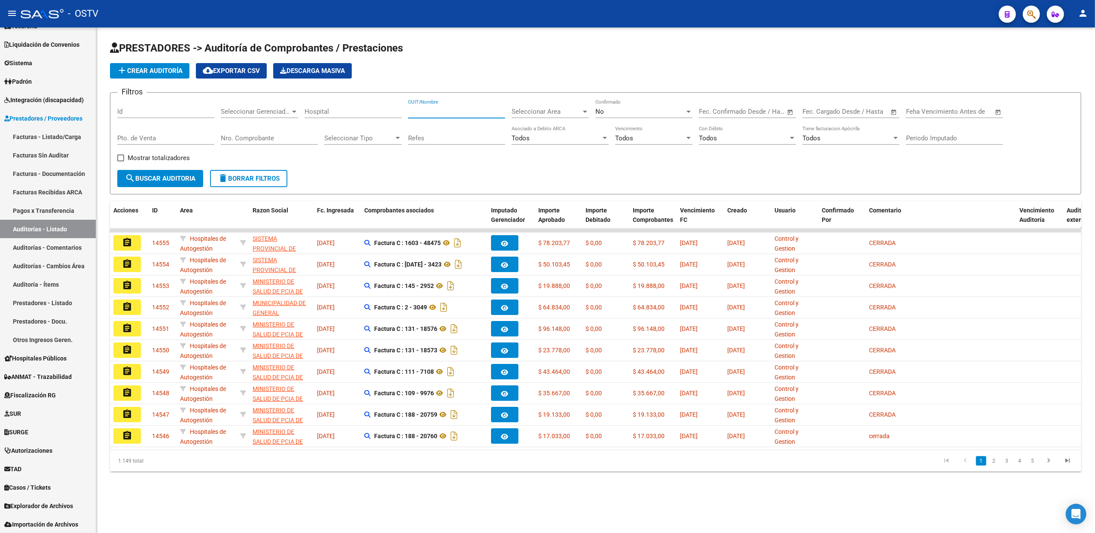
click at [425, 114] on input "CUIT/Nombre" at bounding box center [456, 112] width 97 height 8
type input "fact"
click at [193, 171] on button "search Buscar Auditoria" at bounding box center [160, 178] width 86 height 17
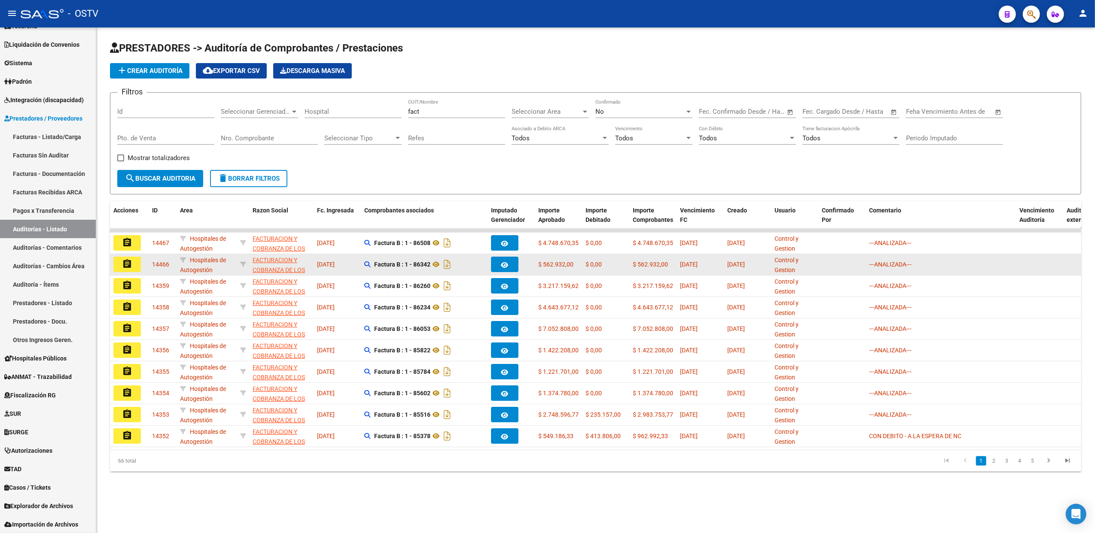
click at [126, 265] on mat-icon "assignment" at bounding box center [127, 264] width 10 height 10
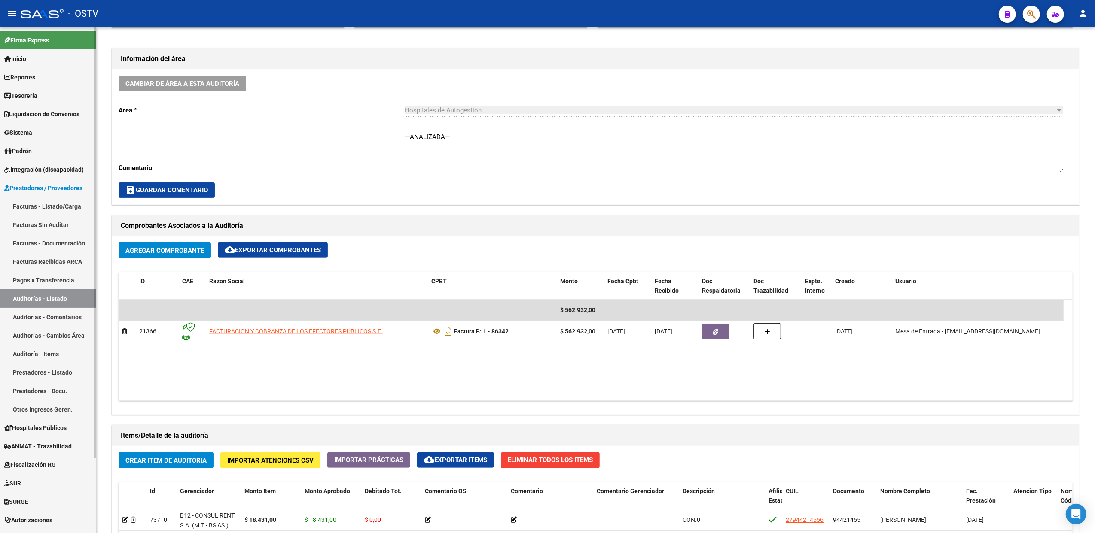
click at [30, 149] on span "Padrón" at bounding box center [17, 150] width 27 height 9
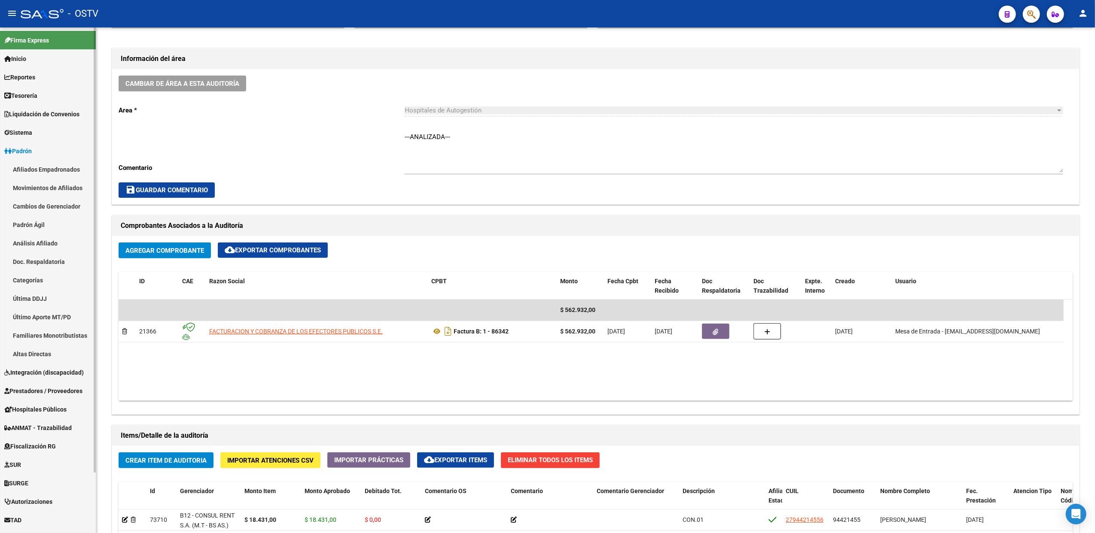
click at [32, 169] on link "Afiliados Empadronados" at bounding box center [48, 169] width 96 height 18
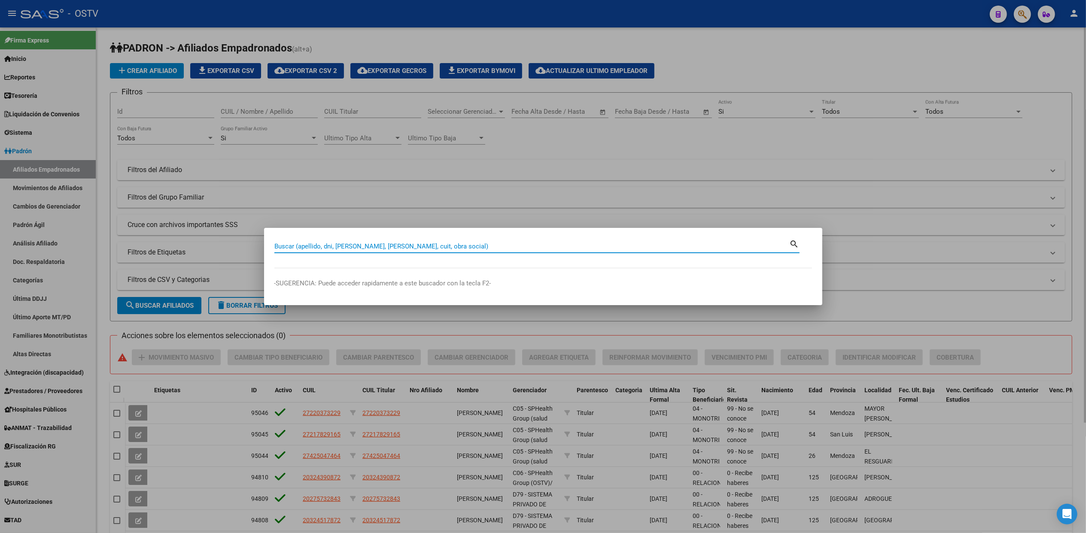
paste input "40764296"
type input "40764296"
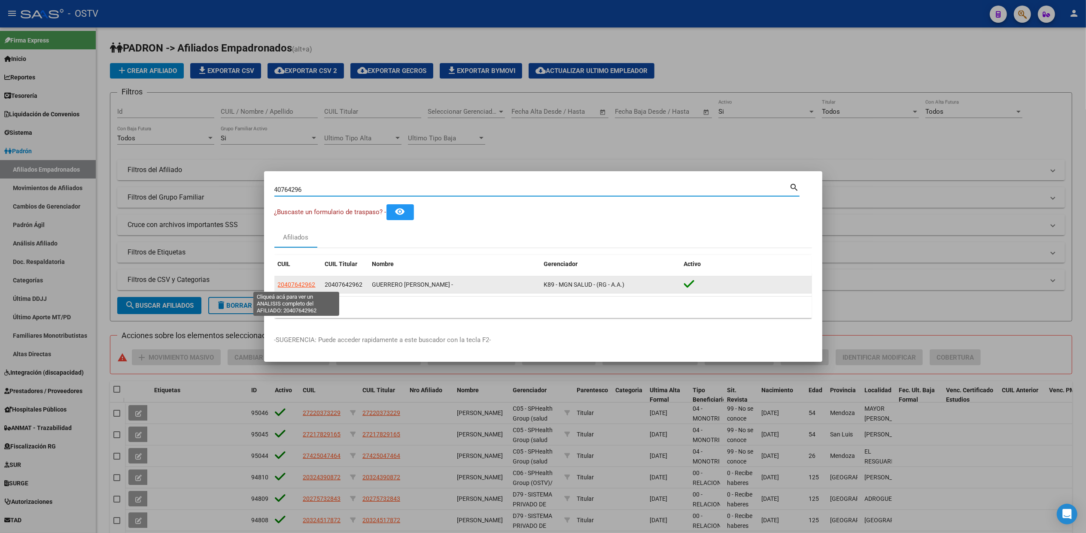
click at [302, 287] on span "20407642962" at bounding box center [297, 284] width 38 height 7
type textarea "20407642962"
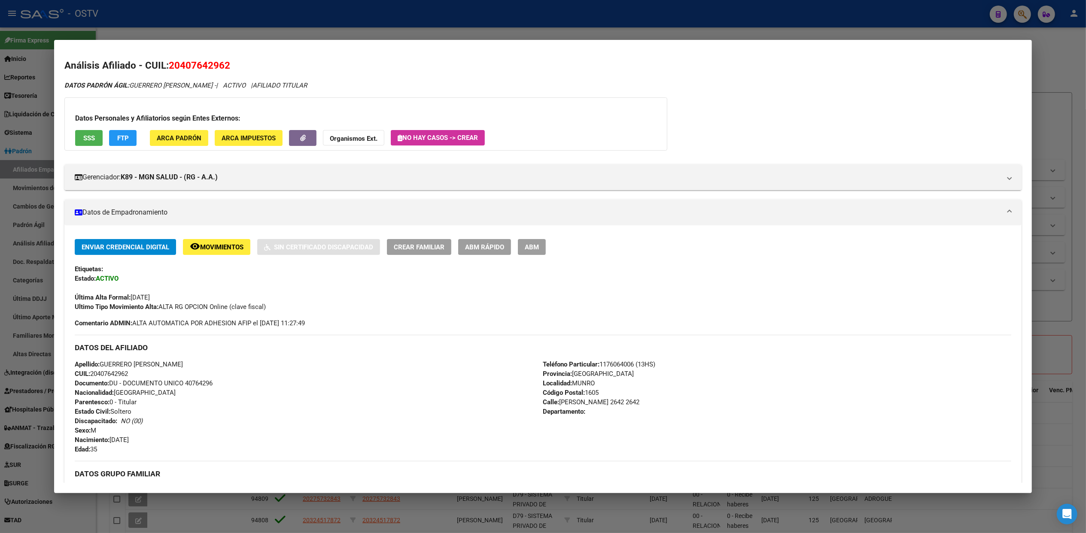
click at [525, 251] on span "ABM" at bounding box center [532, 247] width 14 height 8
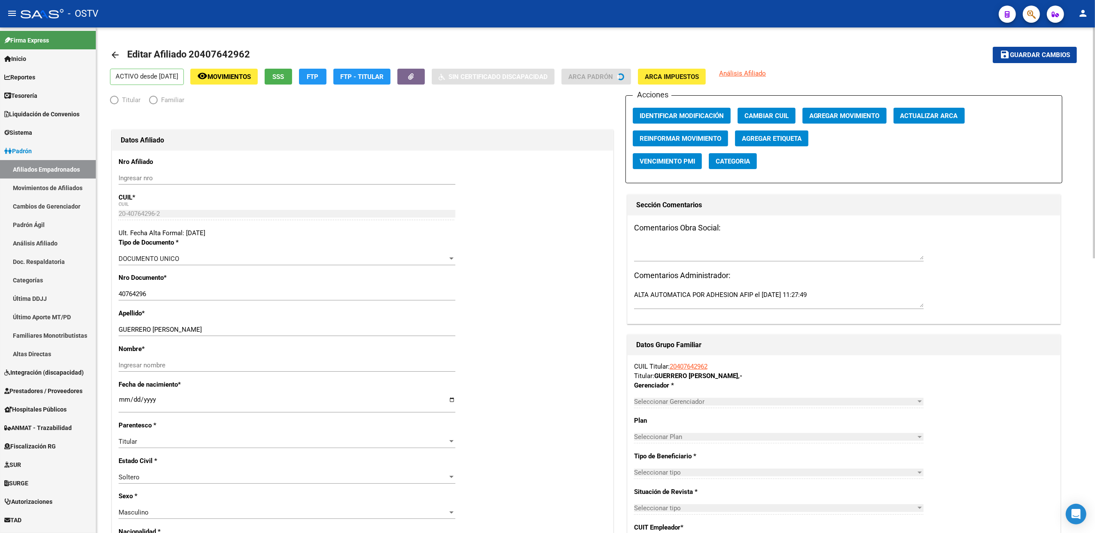
radio input "true"
type input "33-64697297-9"
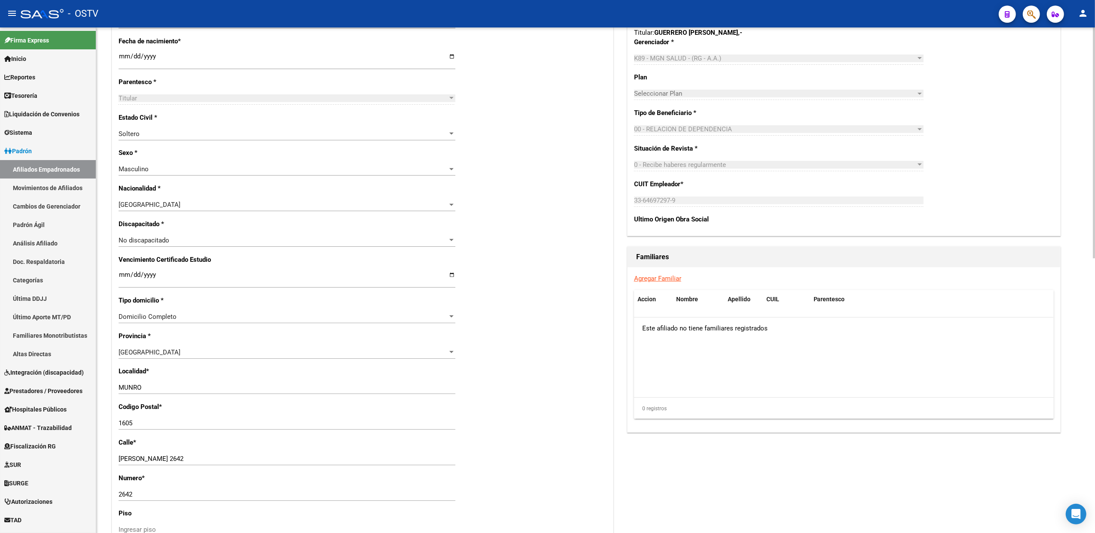
scroll to position [603, 0]
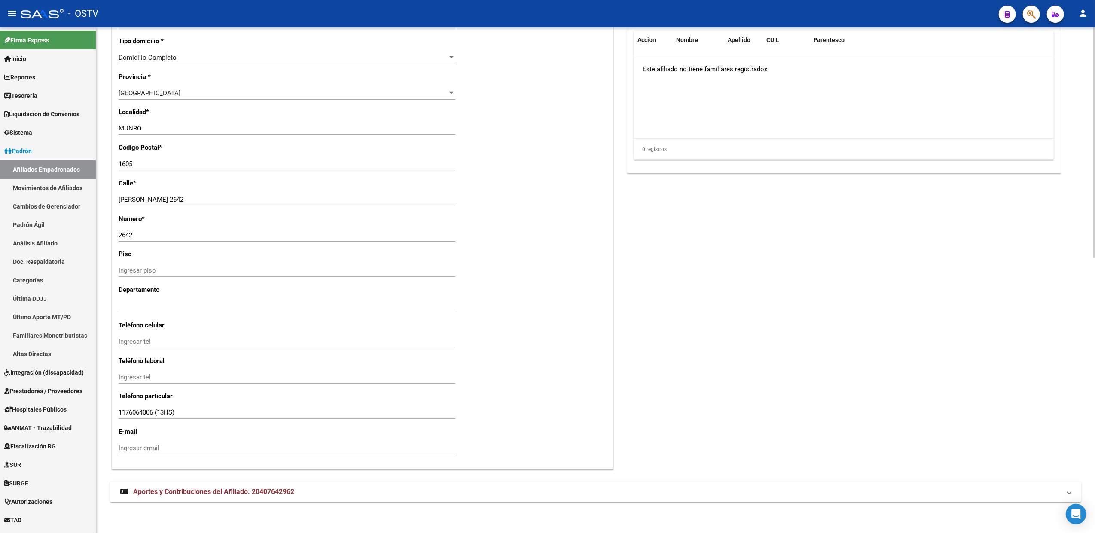
click at [228, 488] on strong "Aportes y Contribuciones del Afiliado: 20407642962" at bounding box center [207, 491] width 174 height 9
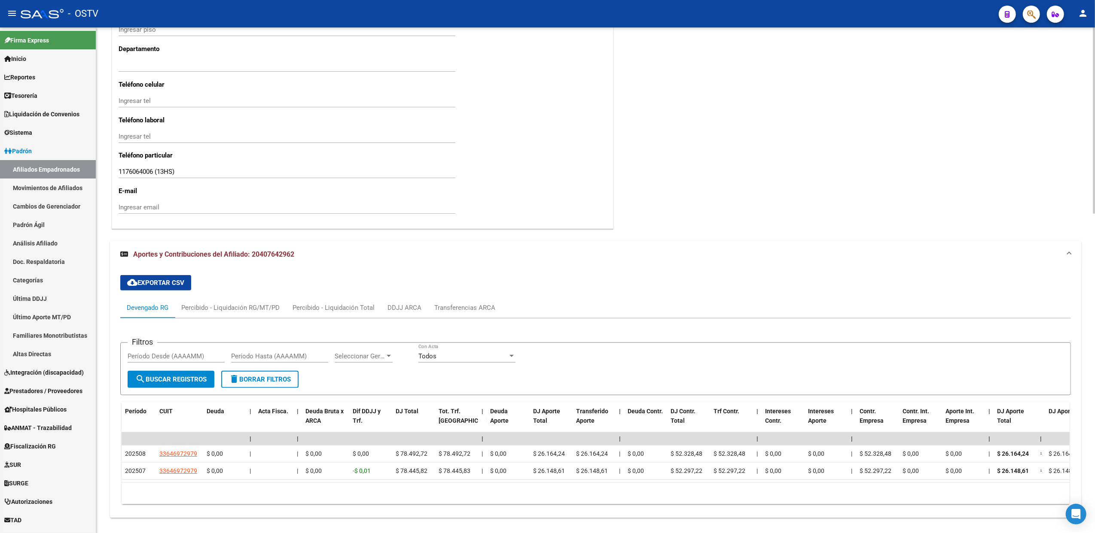
scroll to position [869, 0]
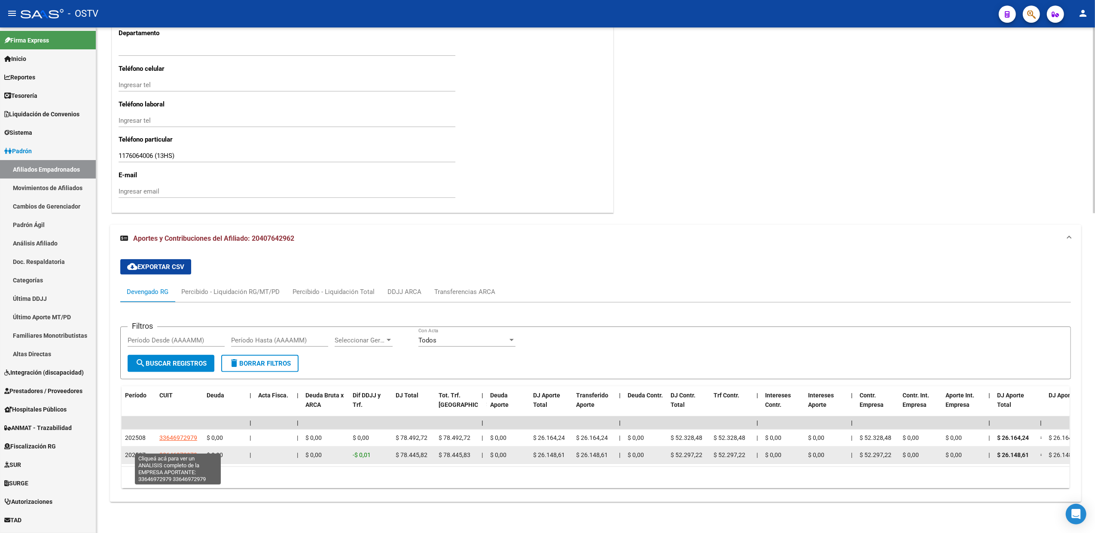
click at [178, 452] on span "33646972979" at bounding box center [178, 455] width 38 height 7
type textarea "33646972979"
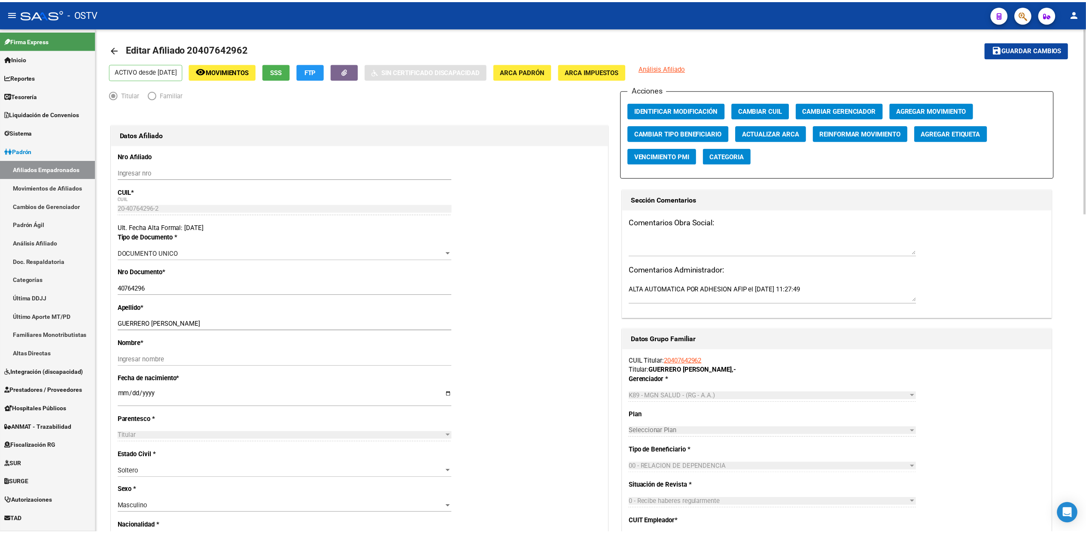
scroll to position [0, 0]
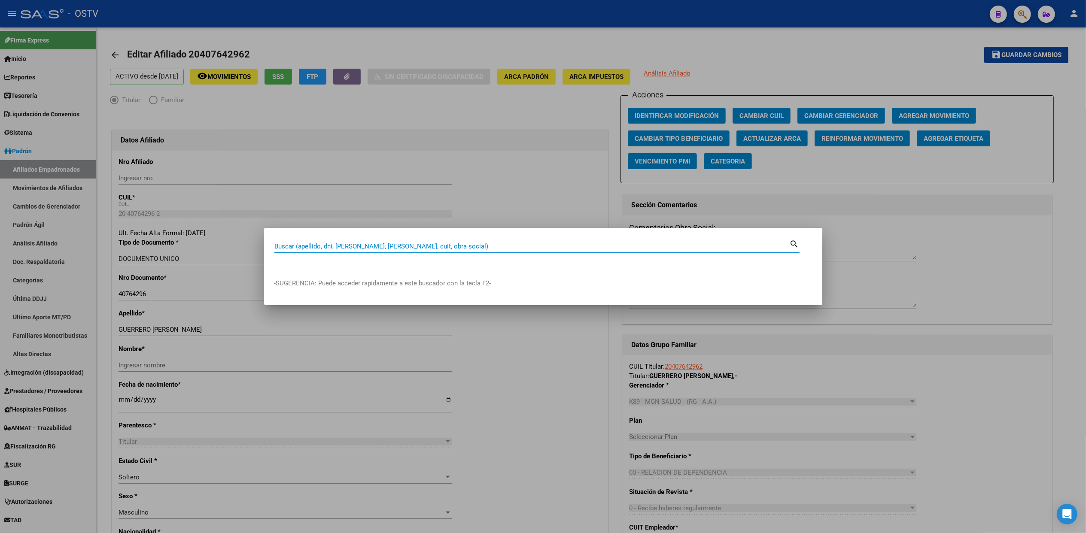
click at [201, 93] on div at bounding box center [543, 266] width 1086 height 533
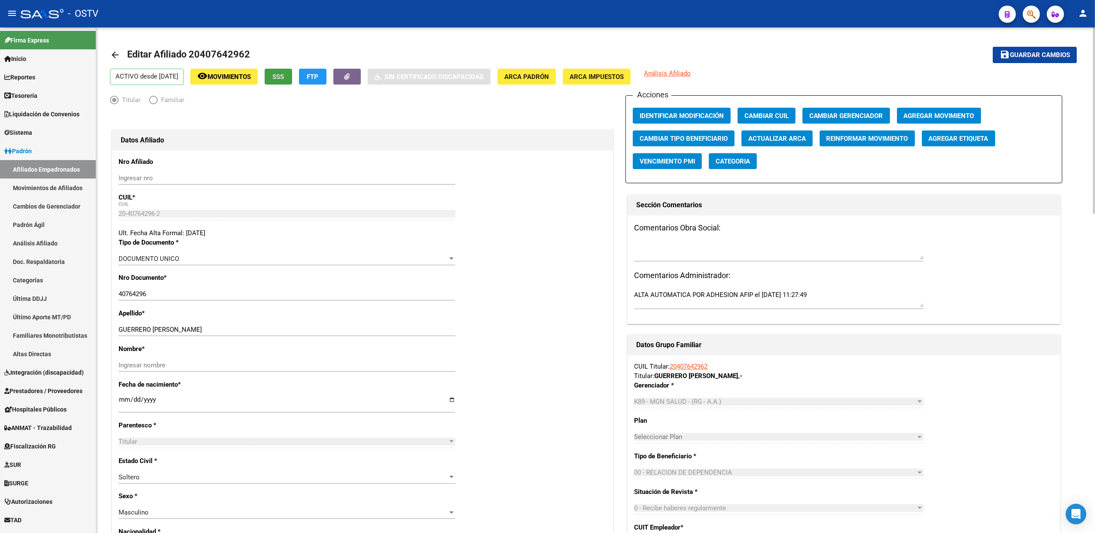
click at [284, 79] on span "SSS" at bounding box center [279, 77] width 12 height 8
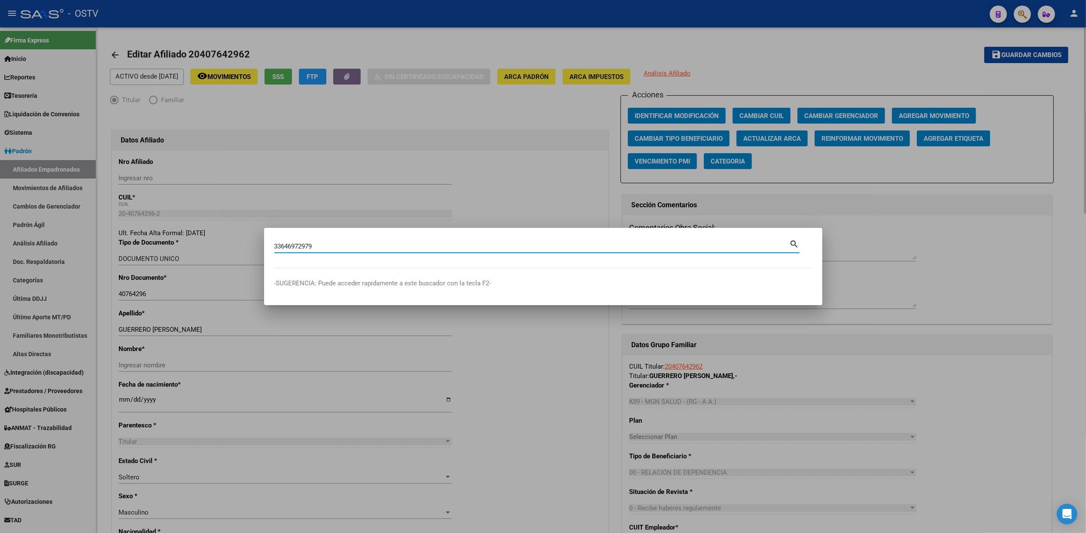
type input "33646972979"
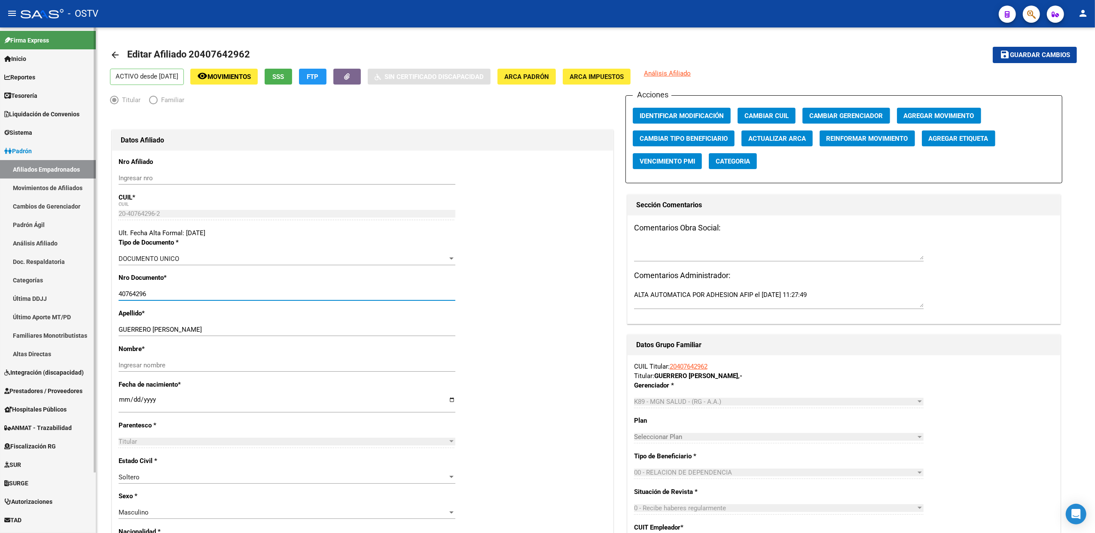
drag, startPoint x: 153, startPoint y: 295, endPoint x: 0, endPoint y: 291, distance: 152.9
click at [0, 293] on html "menu - OSTV person Firma Express Inicio Calendario SSS Instructivos Contacto OS…" at bounding box center [547, 266] width 1095 height 533
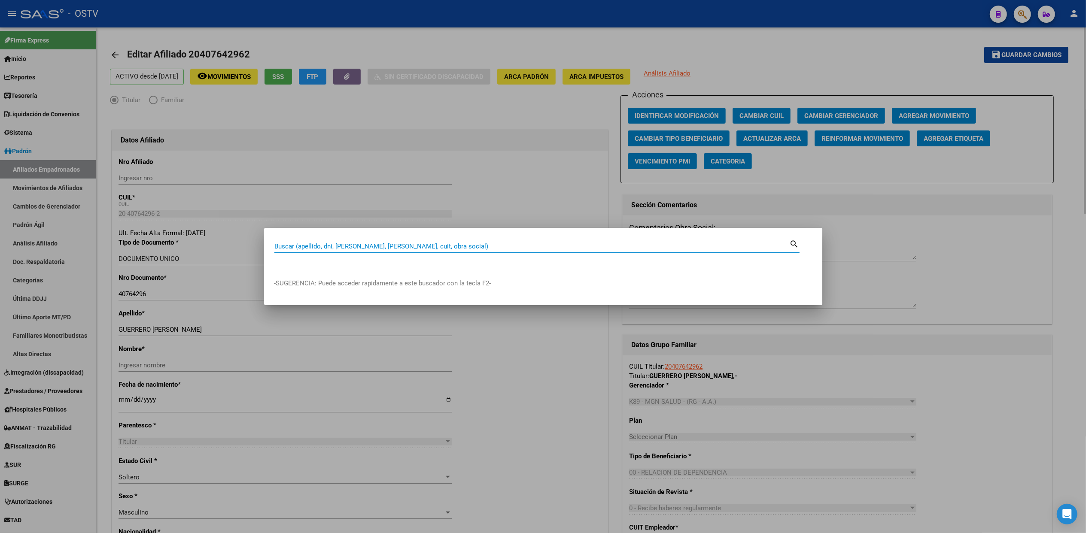
paste input "40764296"
type input "40764296"
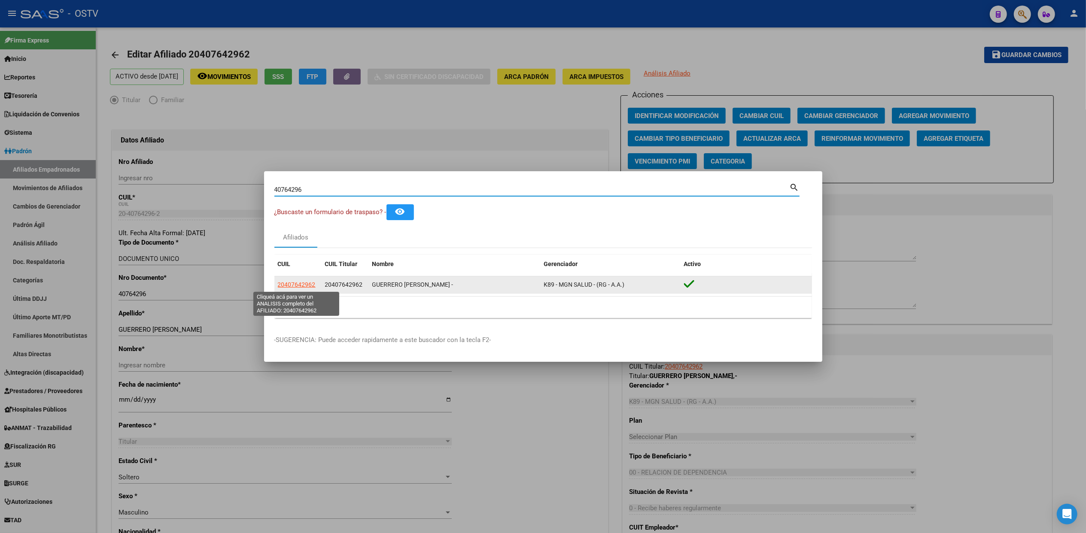
click at [301, 288] on span "20407642962" at bounding box center [297, 284] width 38 height 7
type textarea "20407642962"
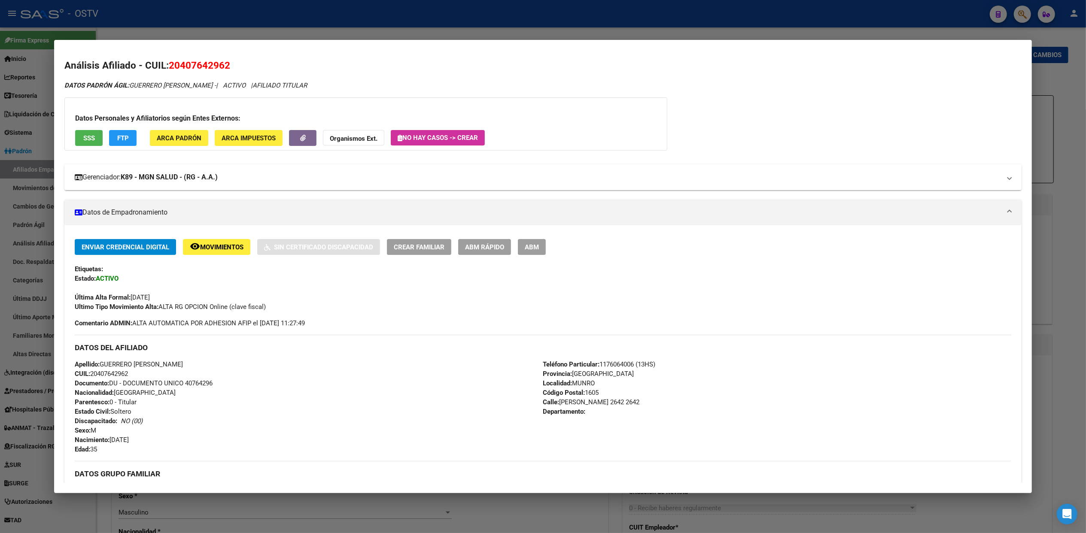
click at [158, 180] on strong "K89 - MGN SALUD - (RG - A.A.)" at bounding box center [169, 177] width 97 height 10
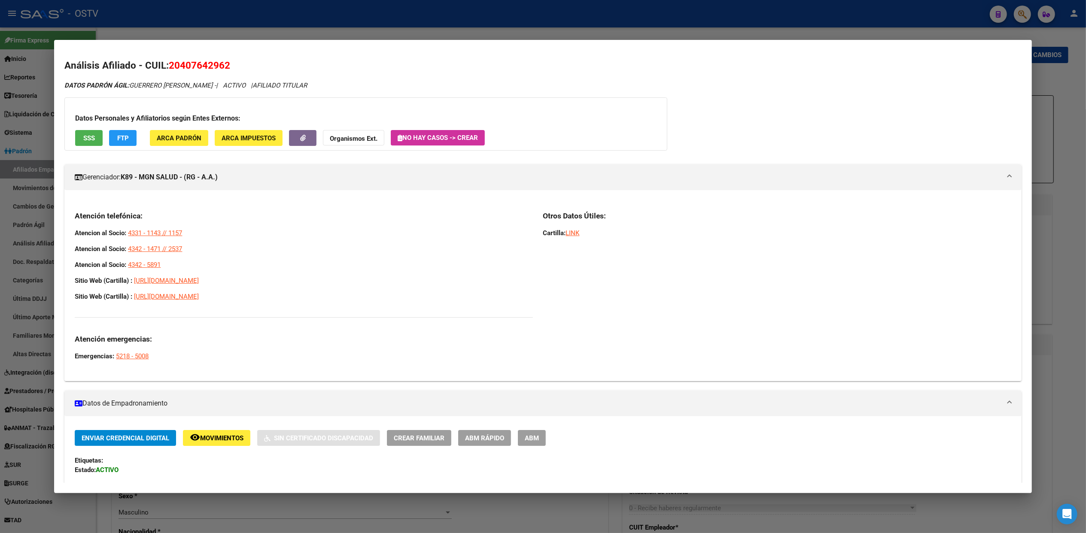
drag, startPoint x: 121, startPoint y: 231, endPoint x: 239, endPoint y: 294, distance: 133.5
click at [239, 294] on div "Atención telefónica: Atencion al Socio: 4331 - 1143 // 1157 Atencion al Socio: …" at bounding box center [542, 289] width 957 height 170
copy div "Atención telefónica: Atencion al Socio: 4331 - 1143 // 1157 Atencion al Socio: …"
click at [112, 519] on div at bounding box center [543, 266] width 1086 height 533
